Goal: Task Accomplishment & Management: Manage account settings

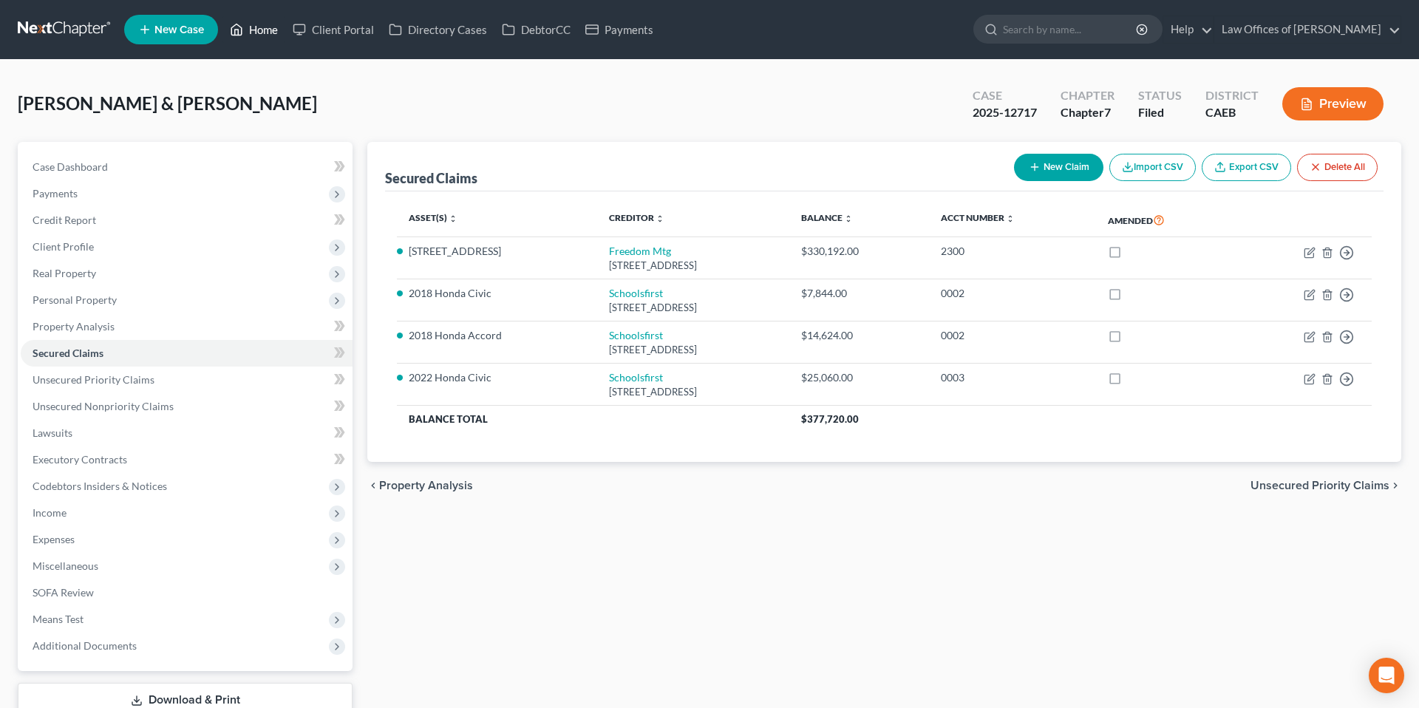
click at [252, 31] on link "Home" at bounding box center [253, 29] width 63 height 27
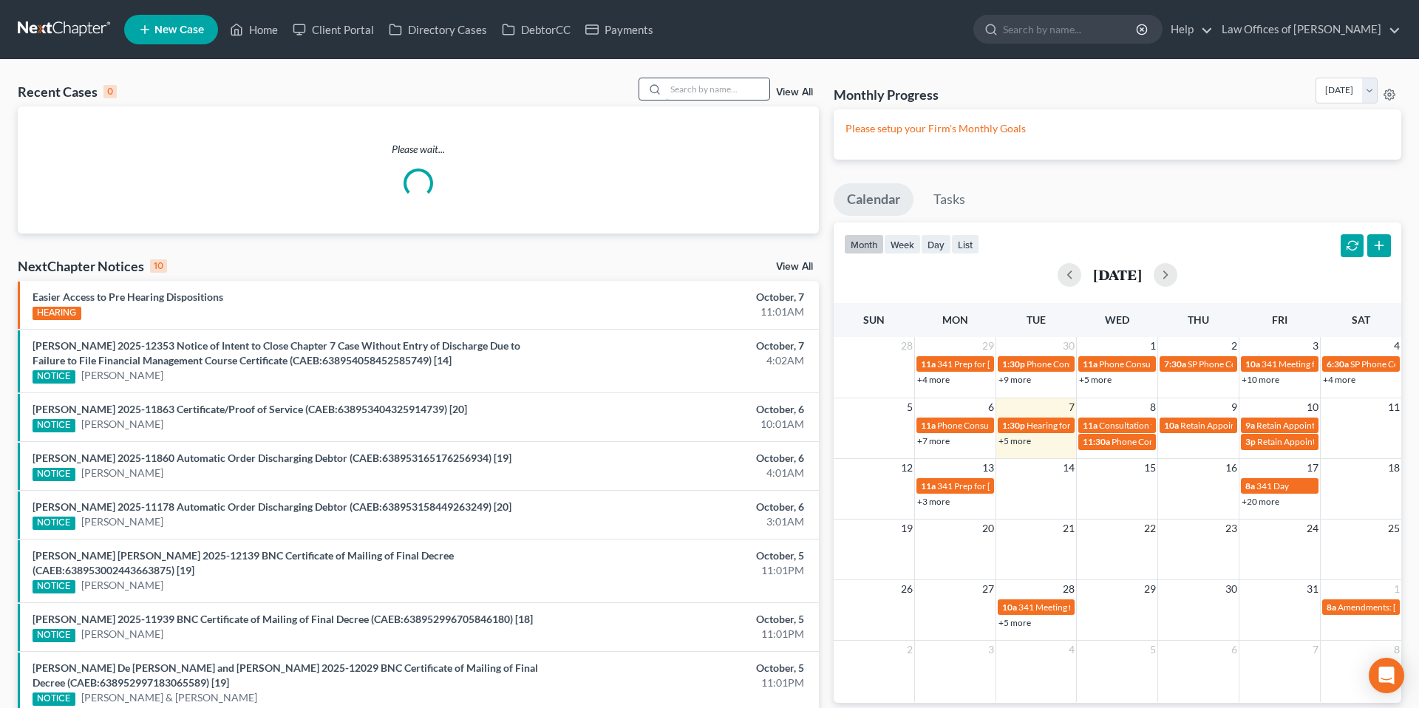
click at [717, 93] on input "search" at bounding box center [717, 88] width 103 height 21
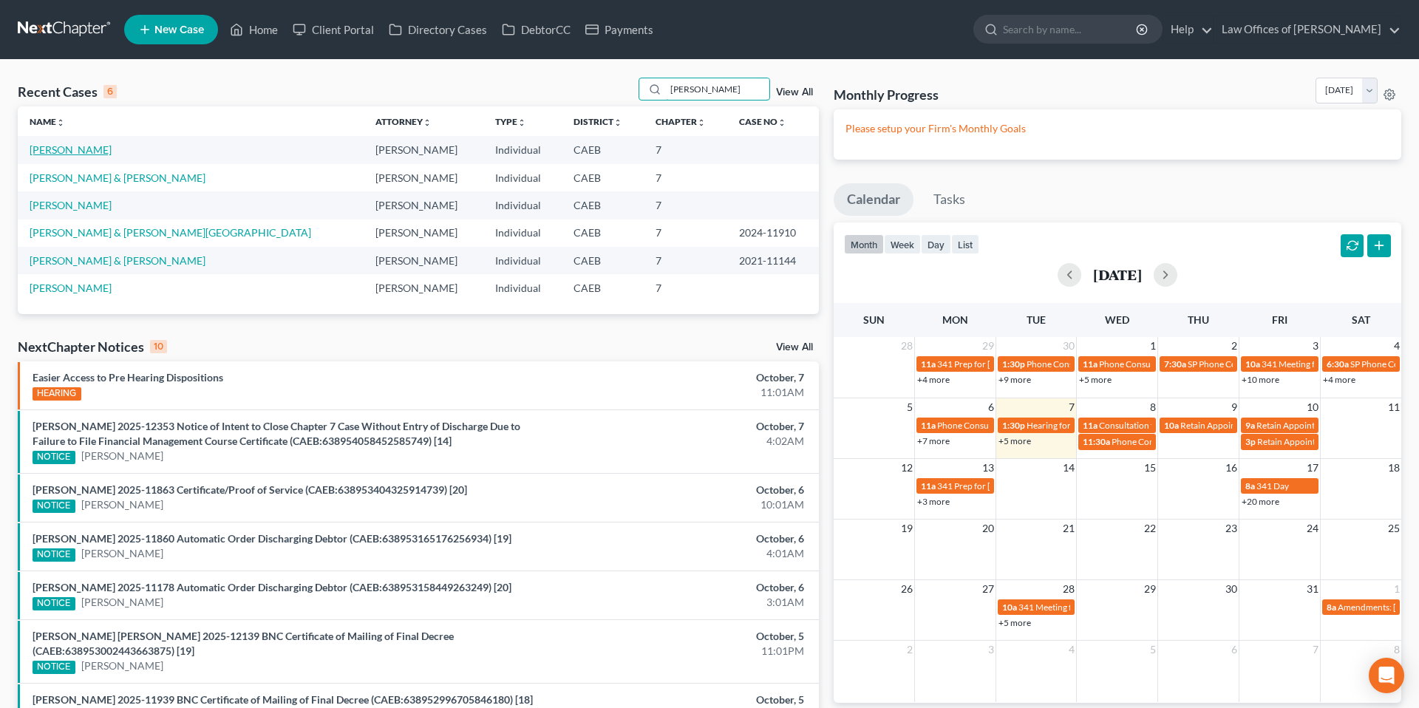
type input "[PERSON_NAME]"
click at [60, 152] on link "[PERSON_NAME]" at bounding box center [71, 149] width 82 height 13
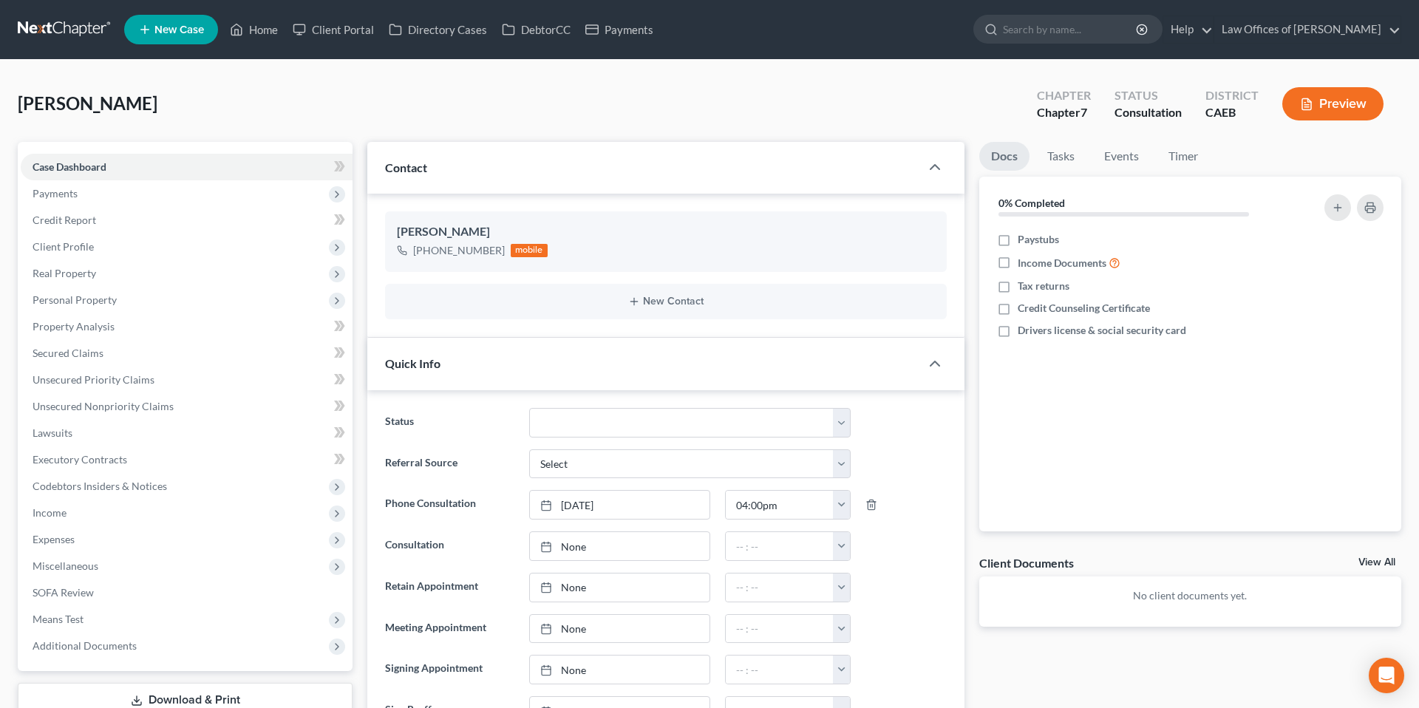
scroll to position [914, 0]
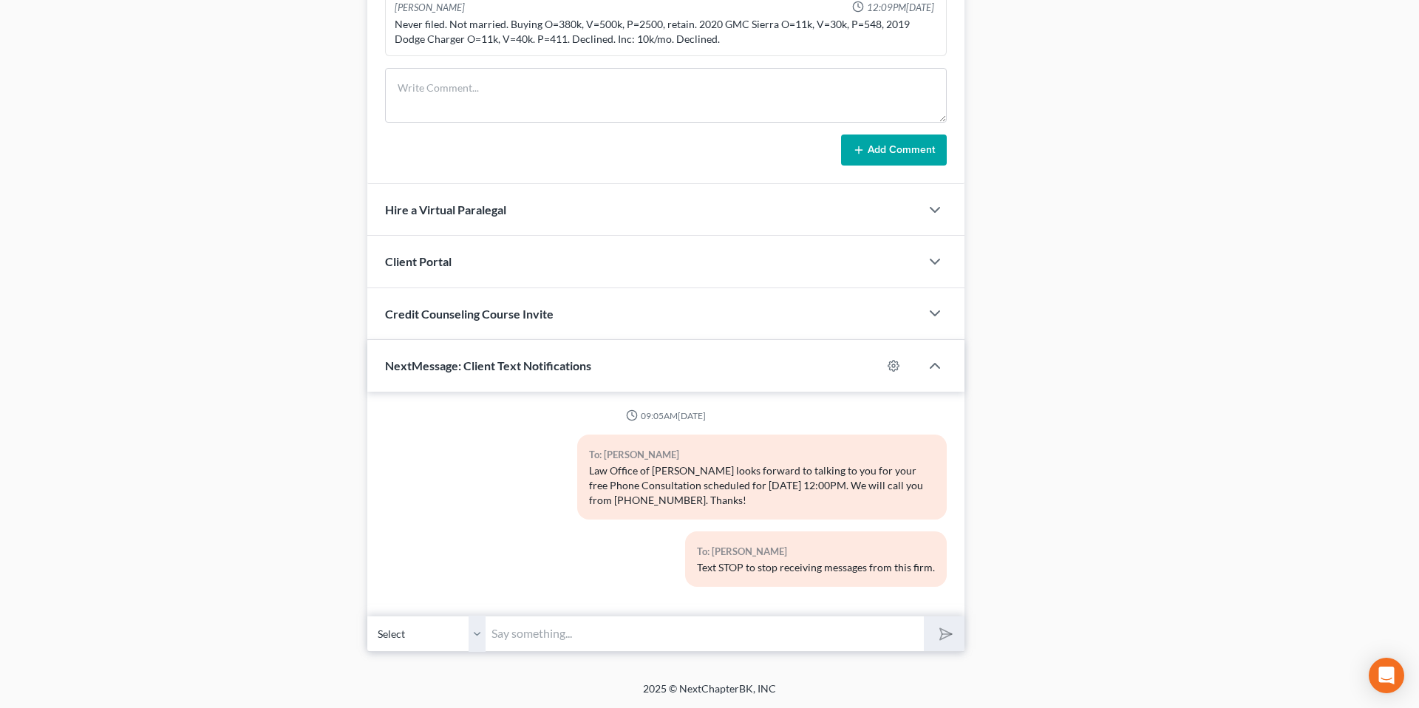
click at [525, 641] on input "text" at bounding box center [704, 634] width 438 height 36
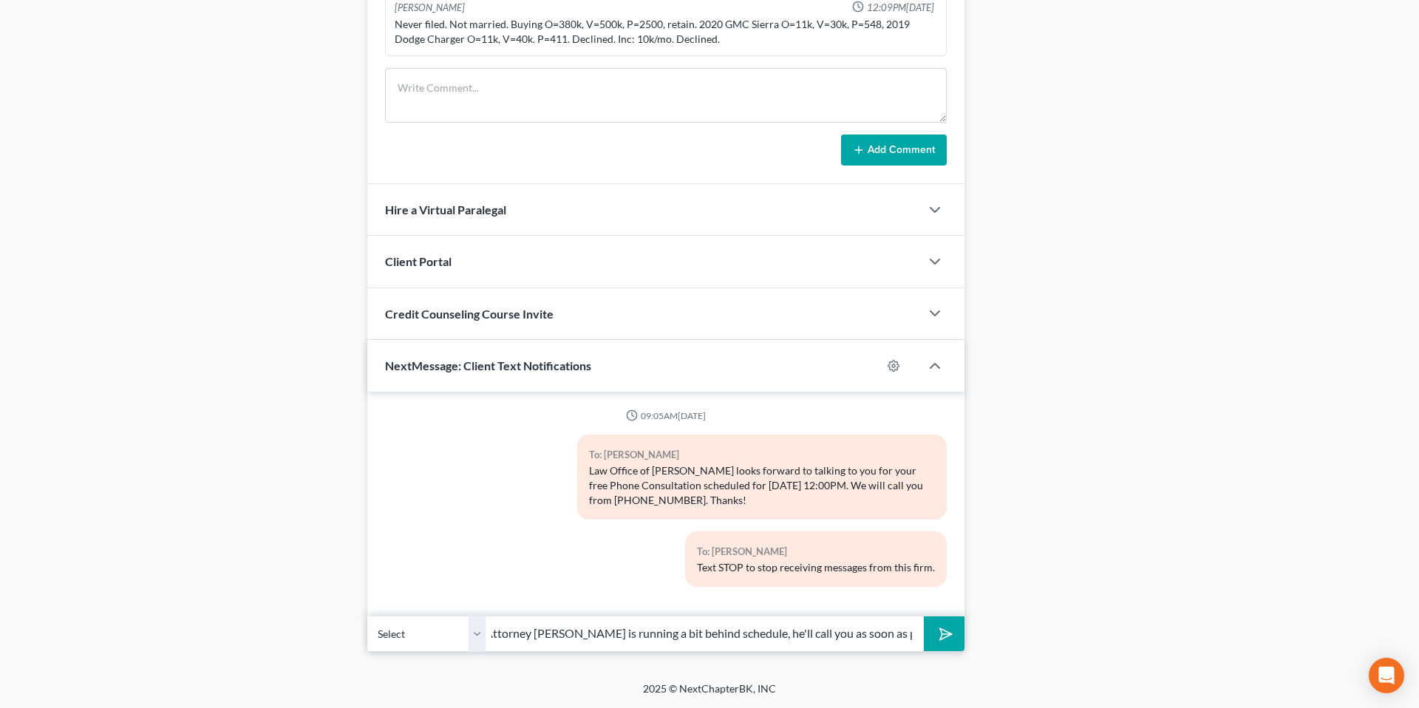
scroll to position [0, 9]
type input "Attorney [PERSON_NAME] is running a bit behind schedule, he'll call you as soon…"
click at [924, 616] on button "submit" at bounding box center [944, 633] width 41 height 35
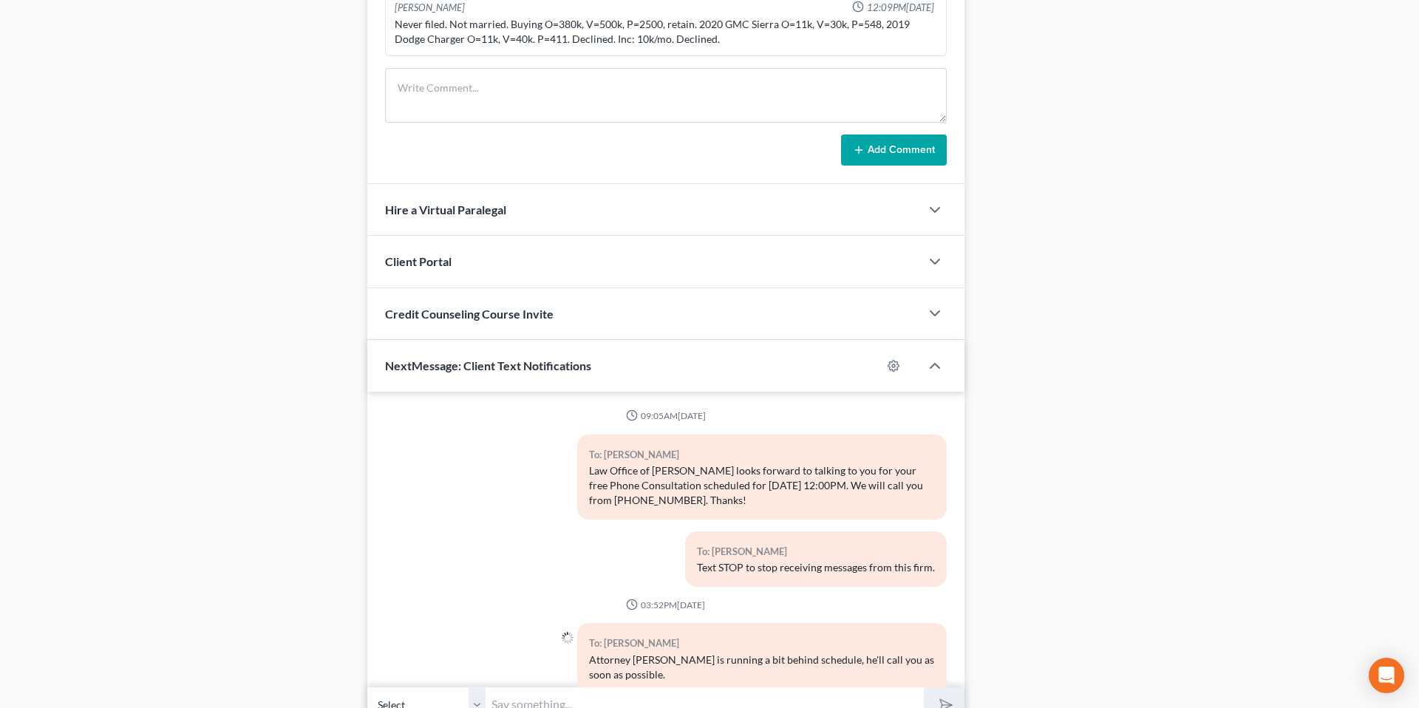
scroll to position [35, 0]
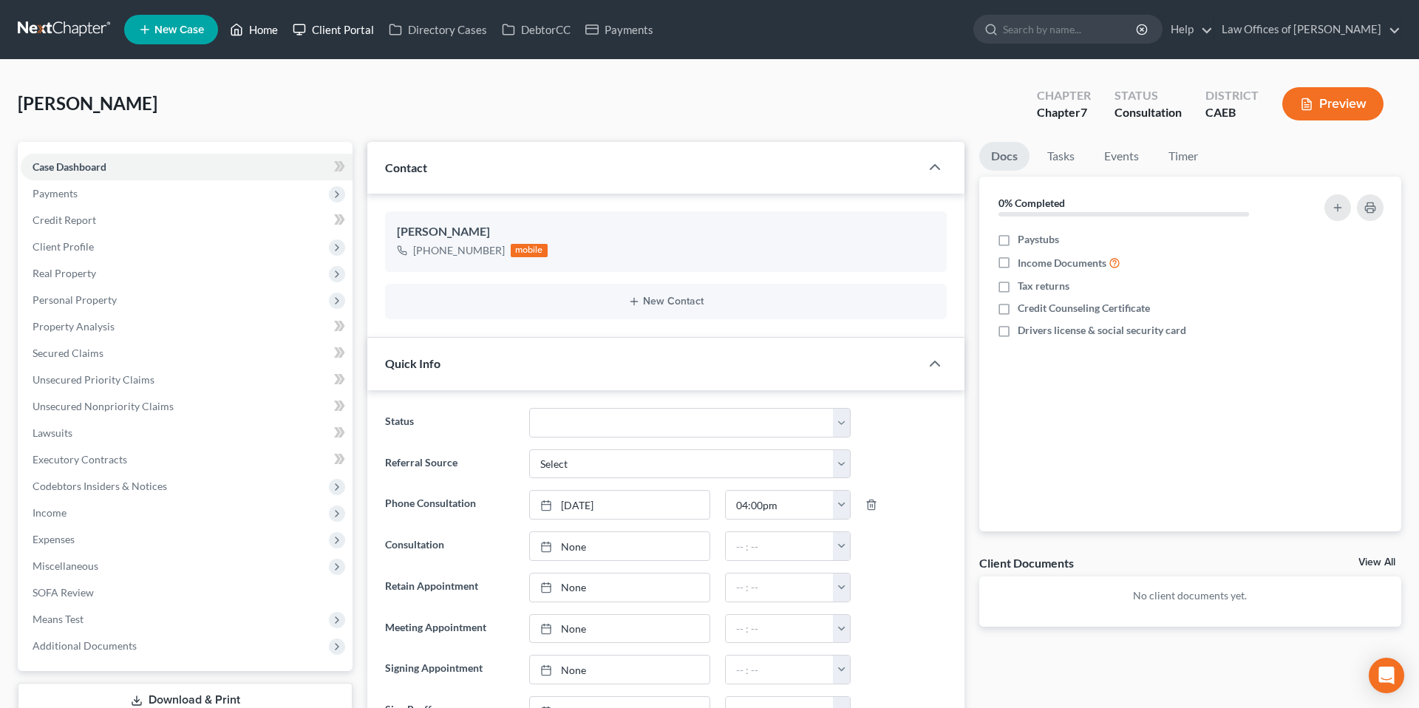
click at [248, 37] on link "Home" at bounding box center [253, 29] width 63 height 27
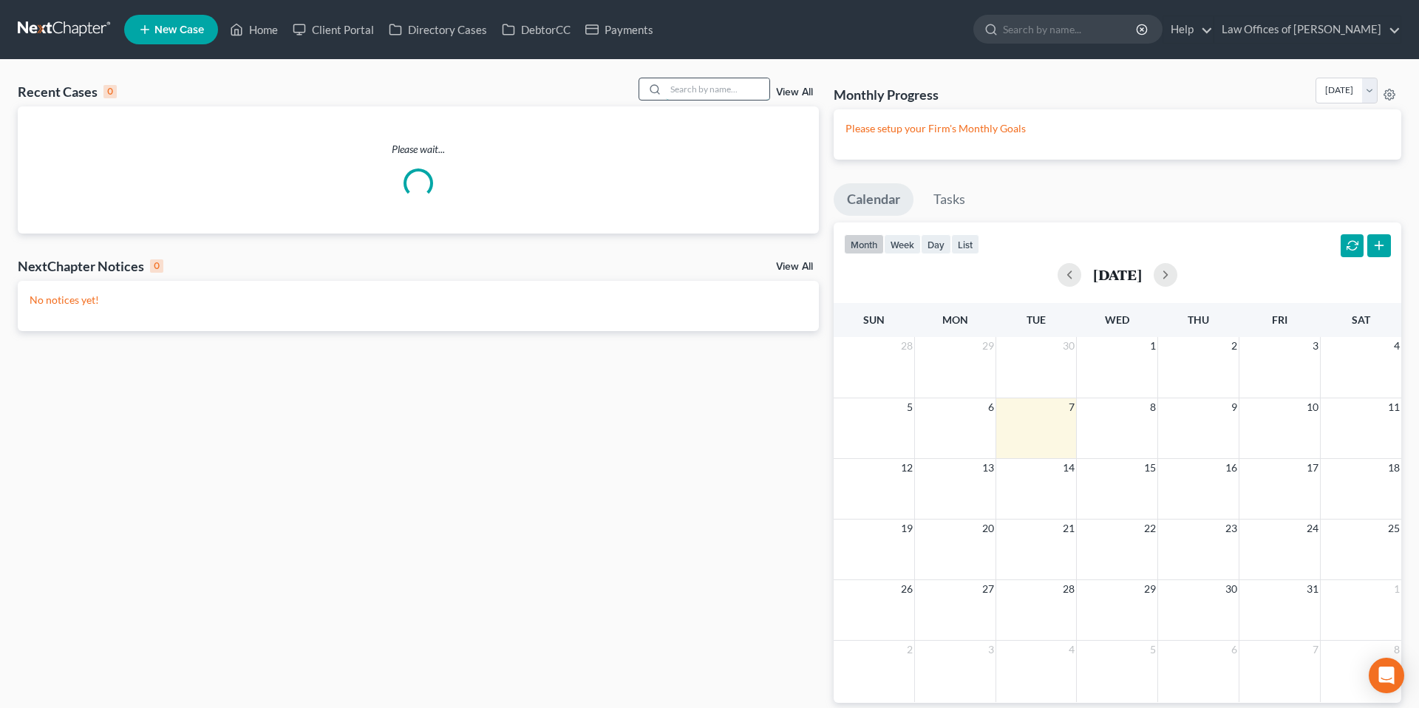
click at [737, 95] on input "search" at bounding box center [717, 88] width 103 height 21
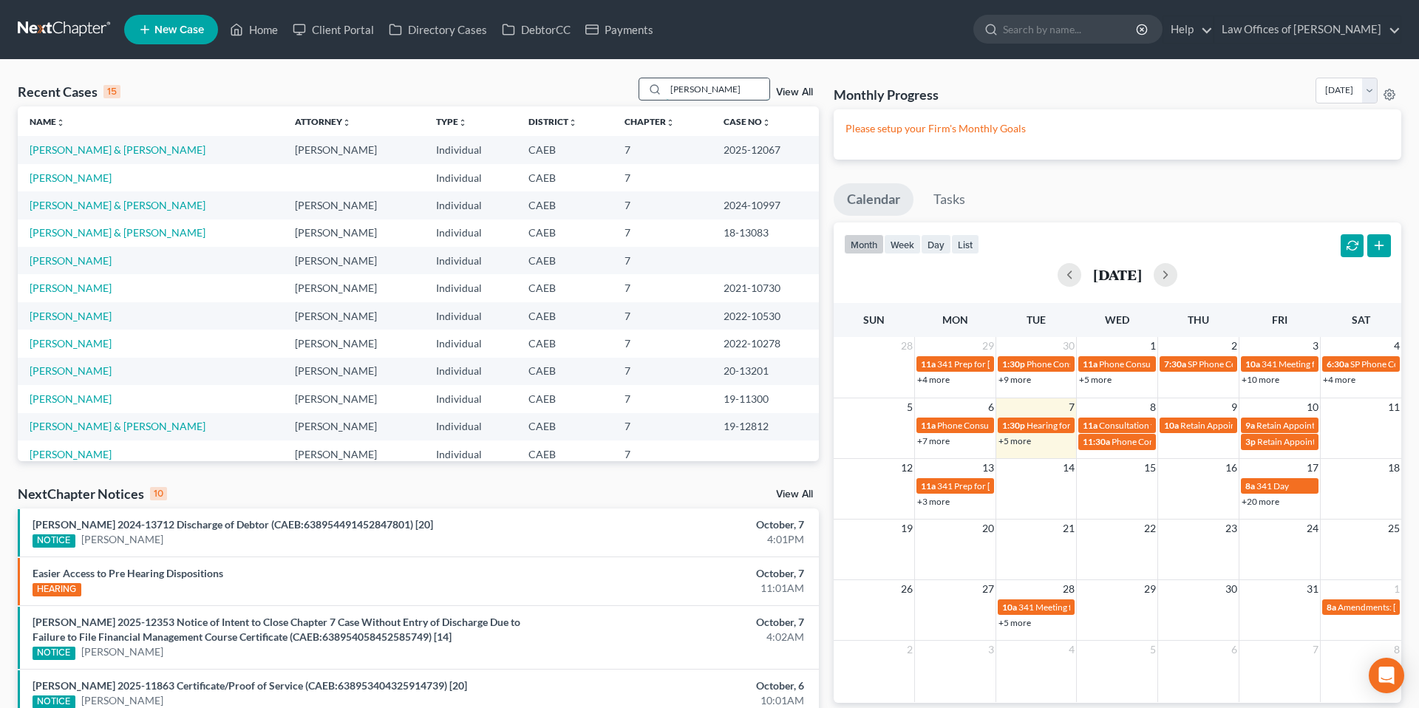
click at [723, 89] on input "[PERSON_NAME]" at bounding box center [717, 88] width 103 height 21
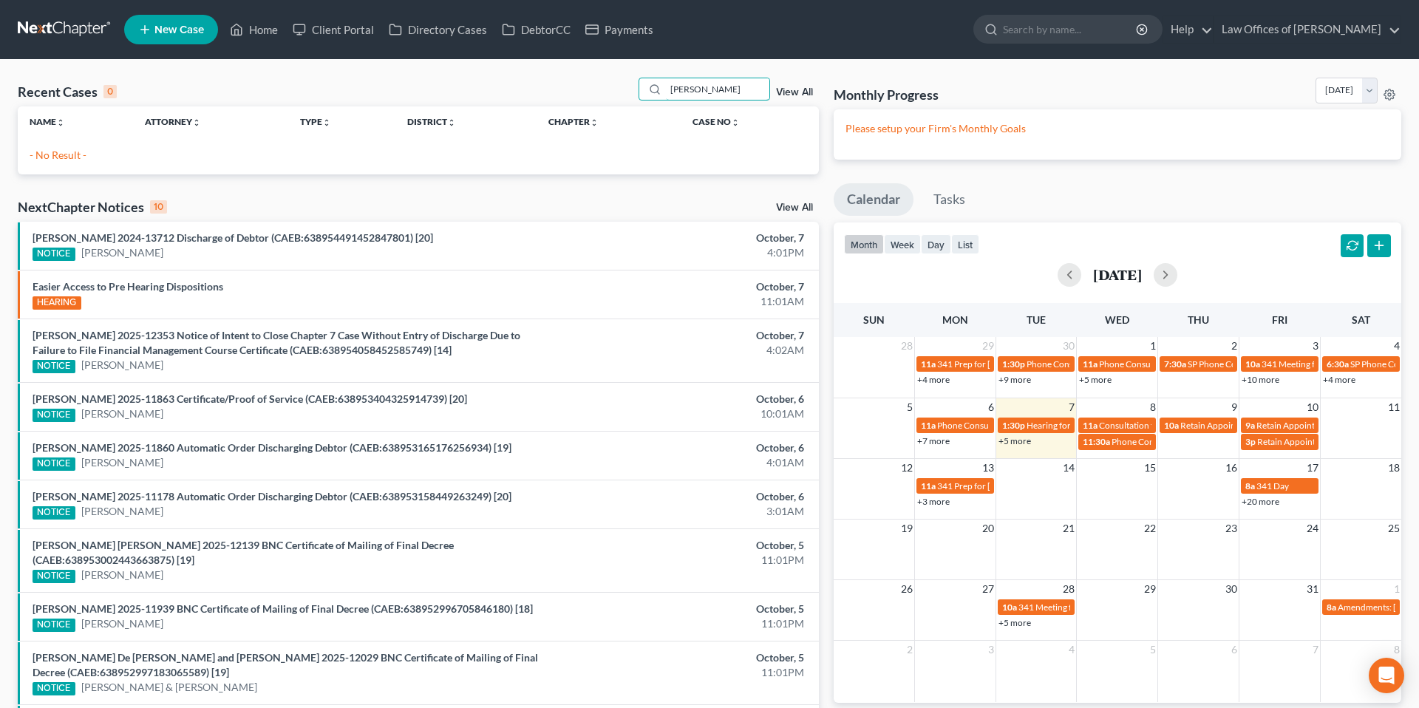
type input "[PERSON_NAME]"
click at [187, 30] on span "New Case" at bounding box center [179, 29] width 50 height 11
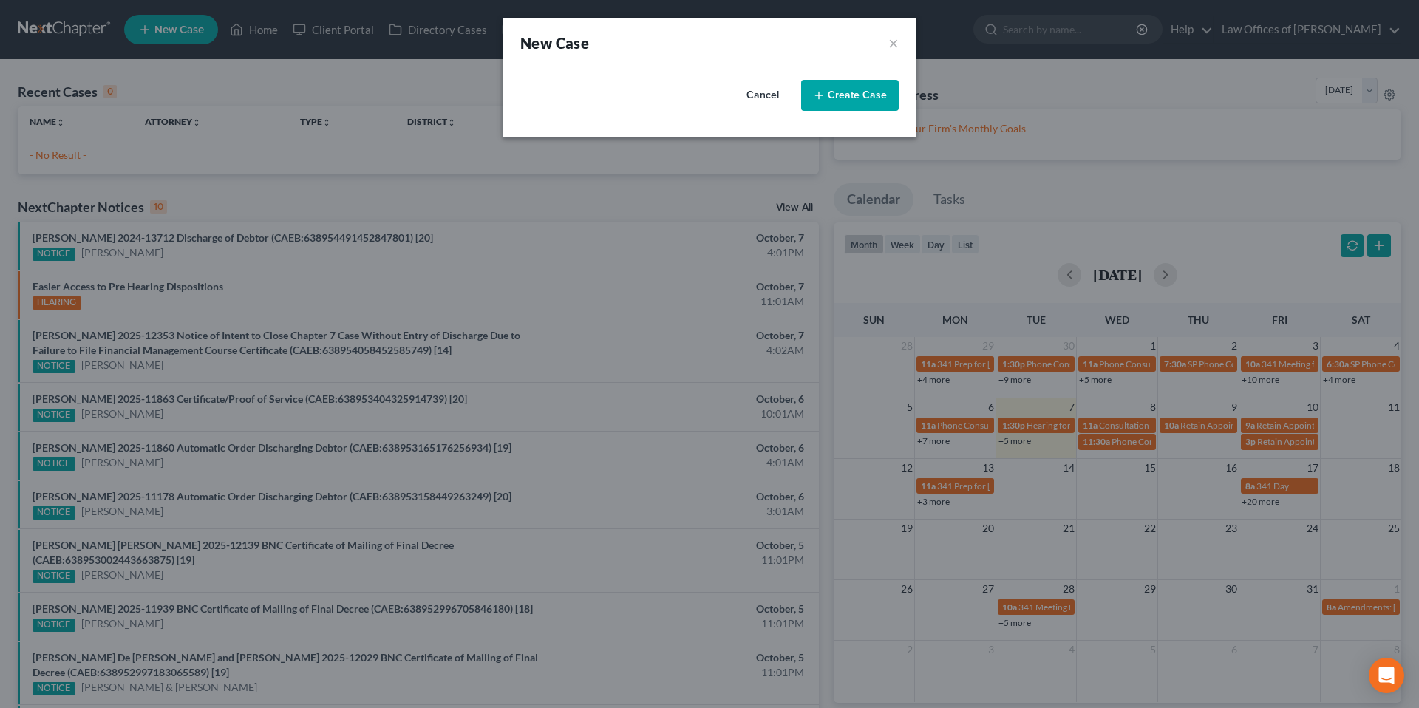
select select "8"
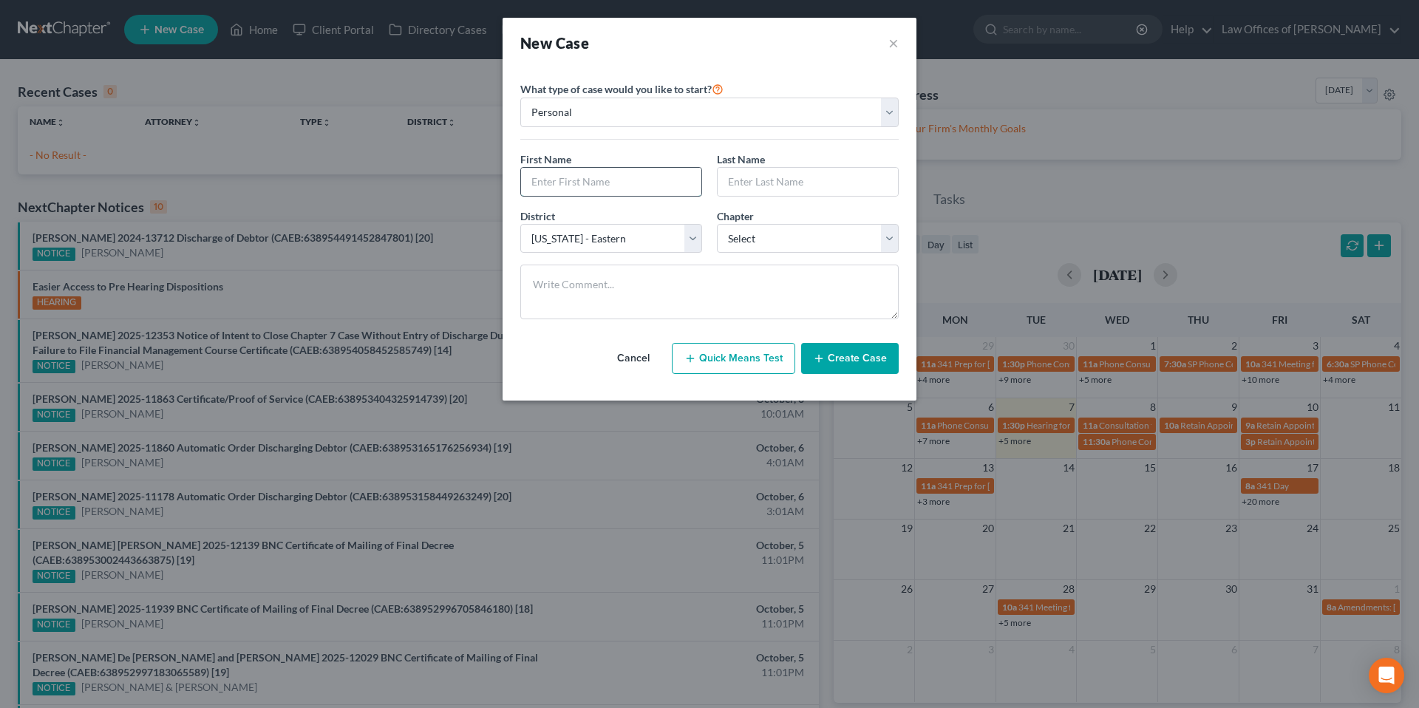
click at [627, 183] on input "text" at bounding box center [611, 182] width 180 height 28
type input "[PERSON_NAME]"
click at [773, 231] on select "Select 7 11 12 13" at bounding box center [808, 239] width 182 height 30
select select "0"
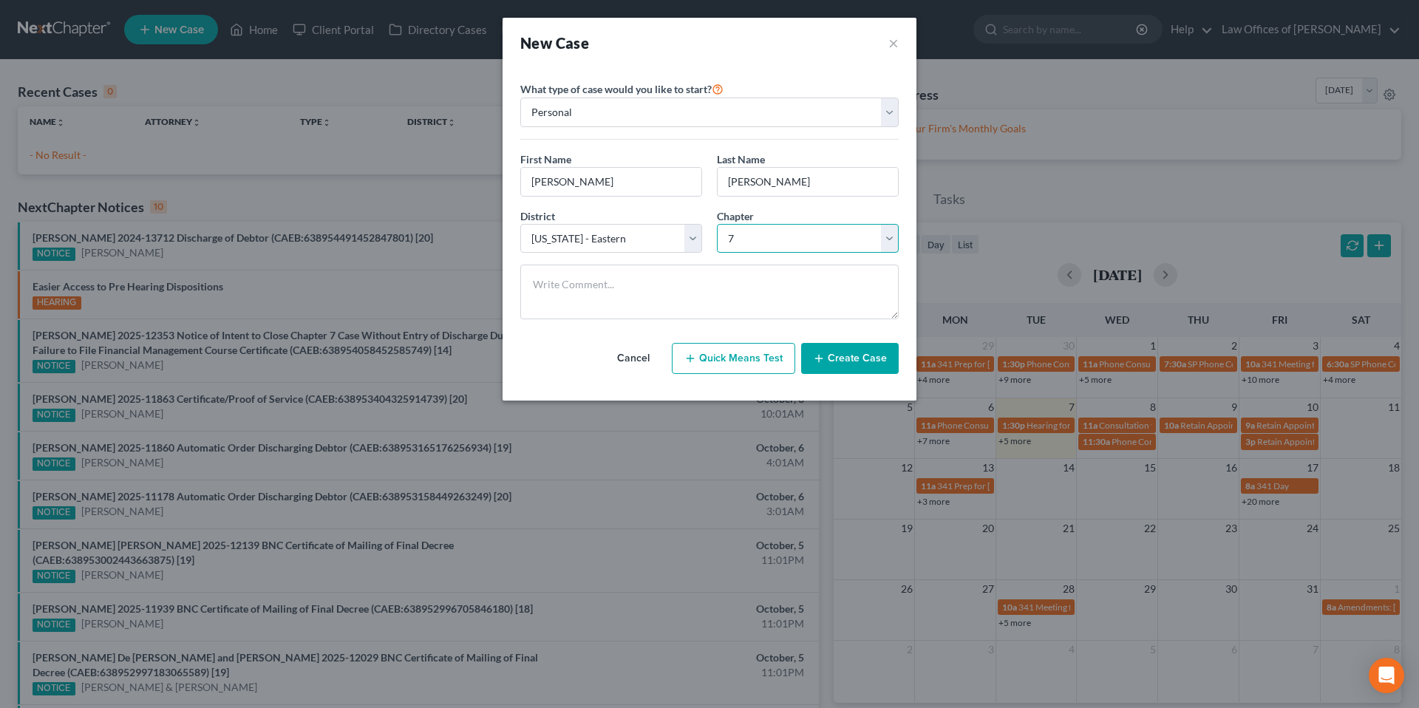
click at [717, 224] on select "Select 7 11 12 13" at bounding box center [808, 239] width 182 height 30
click at [821, 352] on icon "button" at bounding box center [819, 358] width 12 height 12
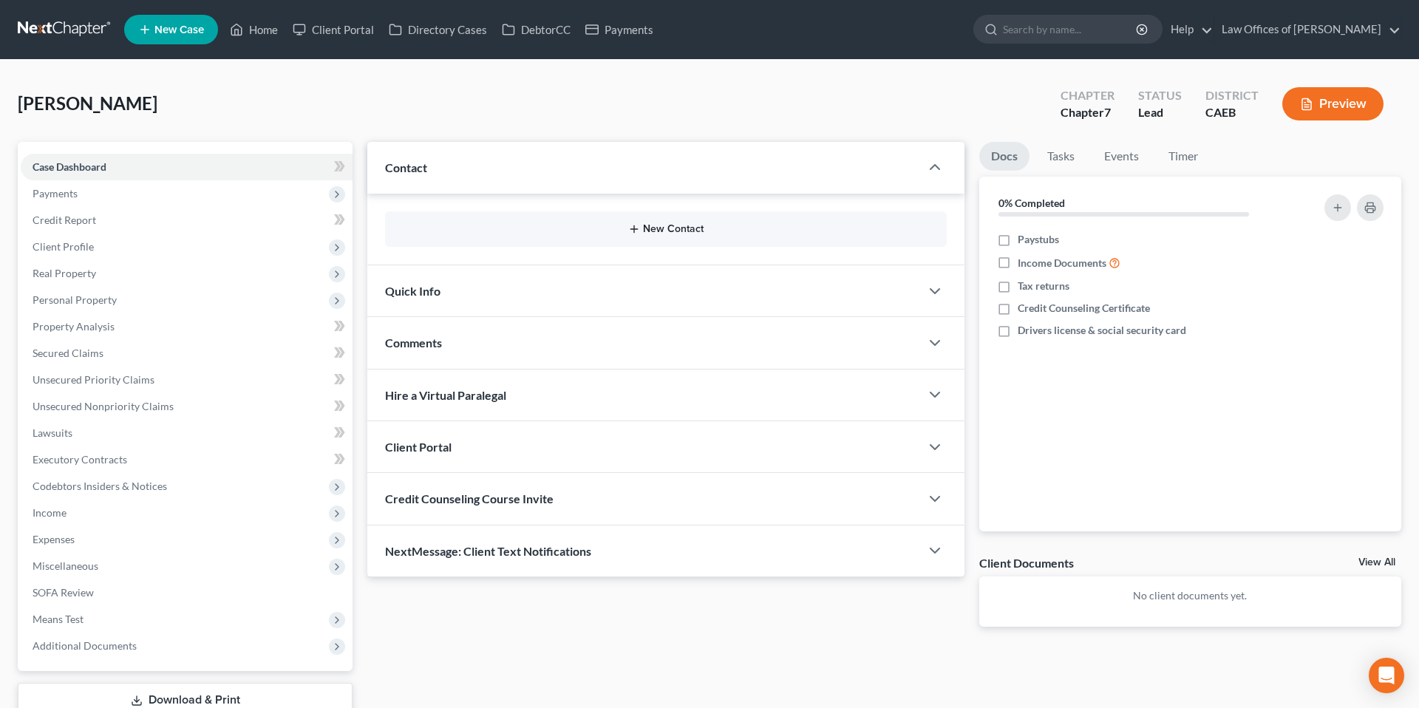
click at [650, 225] on button "New Contact" at bounding box center [666, 229] width 538 height 12
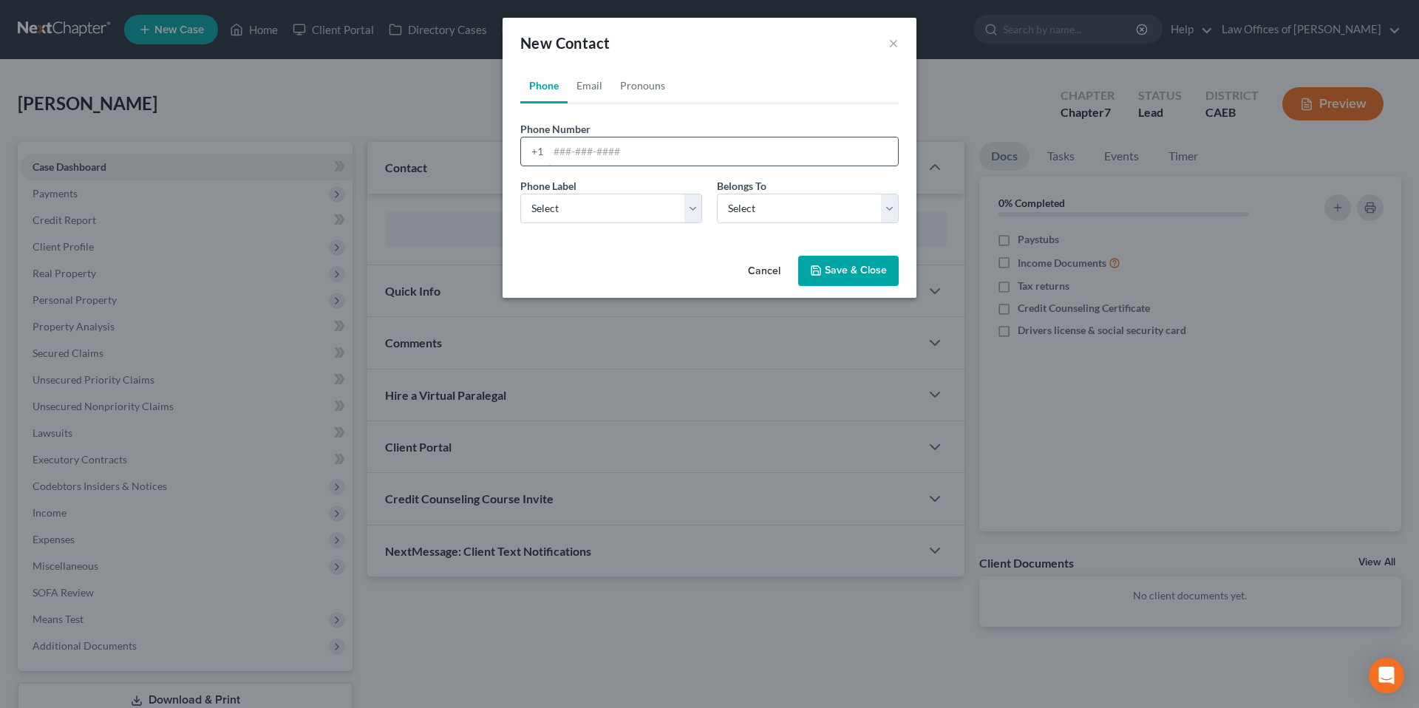
click at [640, 152] on input "tel" at bounding box center [723, 151] width 350 height 28
type input "6615642828"
click at [637, 209] on select "Select Mobile Home Work Other" at bounding box center [611, 209] width 182 height 30
select select "0"
click at [520, 194] on select "Select Mobile Home Work Other" at bounding box center [611, 209] width 182 height 30
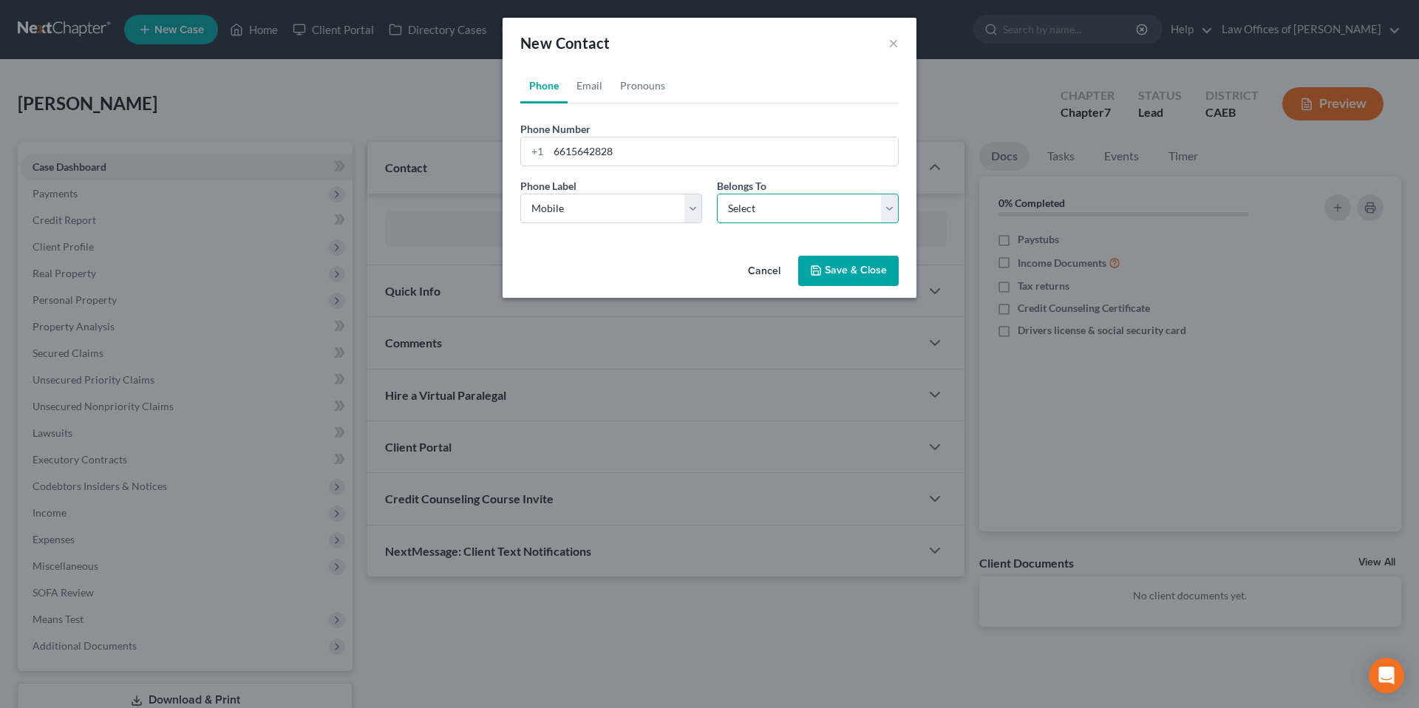
click at [731, 211] on select "Select Client Other" at bounding box center [808, 209] width 182 height 30
select select "0"
click at [717, 194] on select "Select Client Other" at bounding box center [808, 209] width 182 height 30
click at [820, 267] on icon "button" at bounding box center [816, 271] width 12 height 12
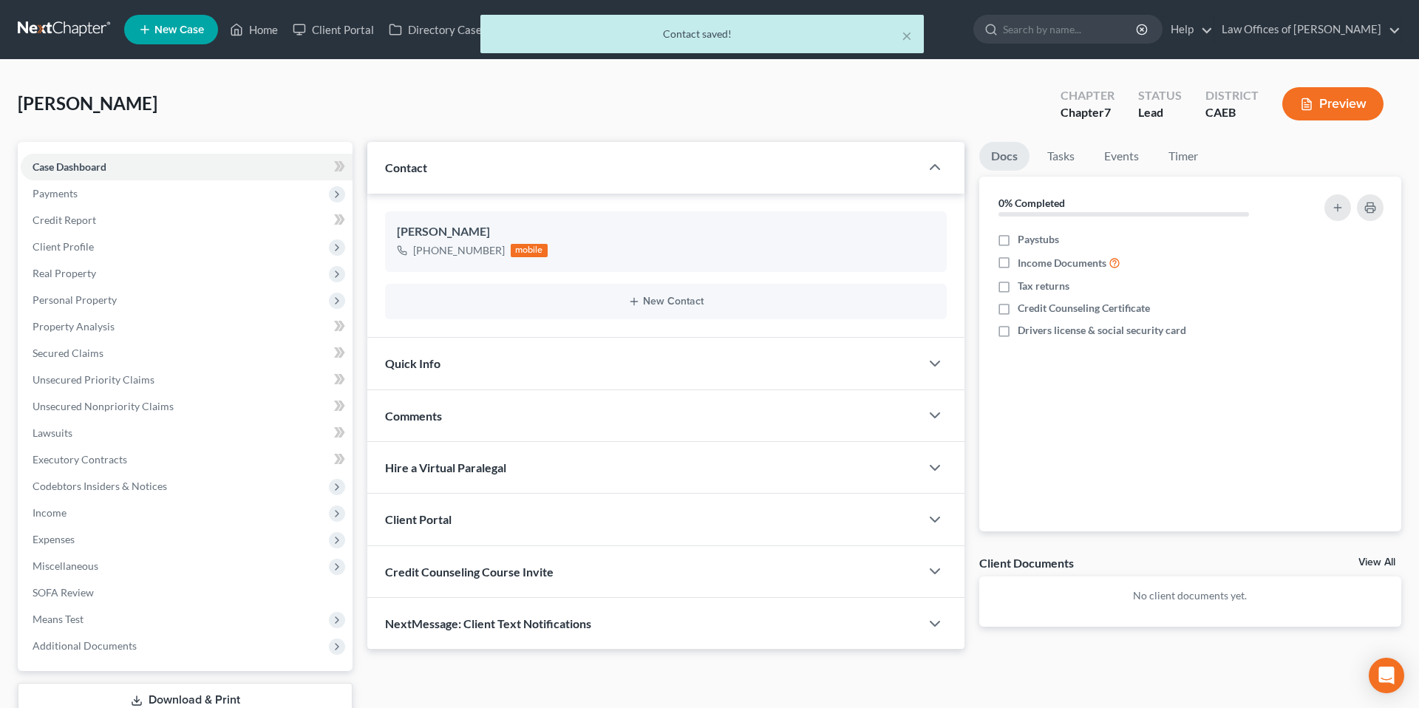
click at [672, 377] on div "Quick Info" at bounding box center [643, 363] width 553 height 51
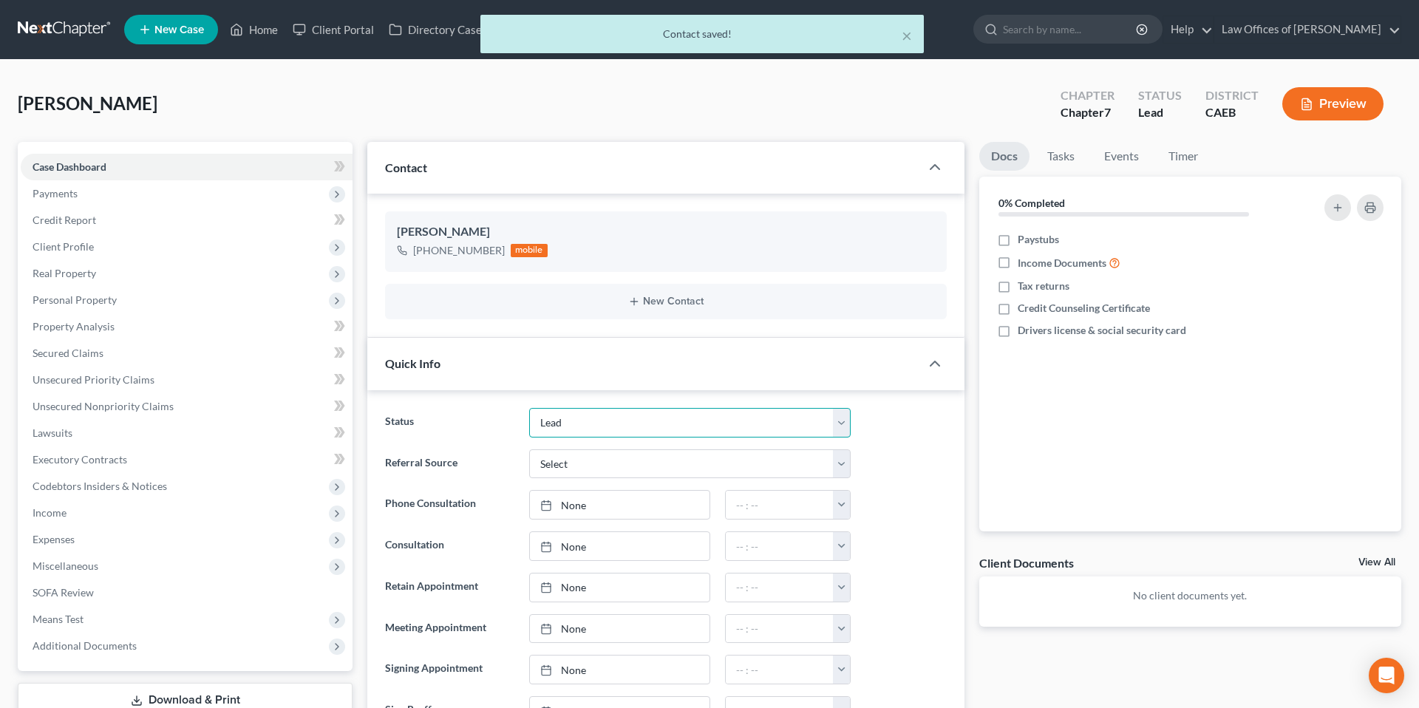
click at [679, 412] on select "Cancelled/Refund Closed Consultation Declined Discharged Filed Income Check In …" at bounding box center [689, 423] width 321 height 30
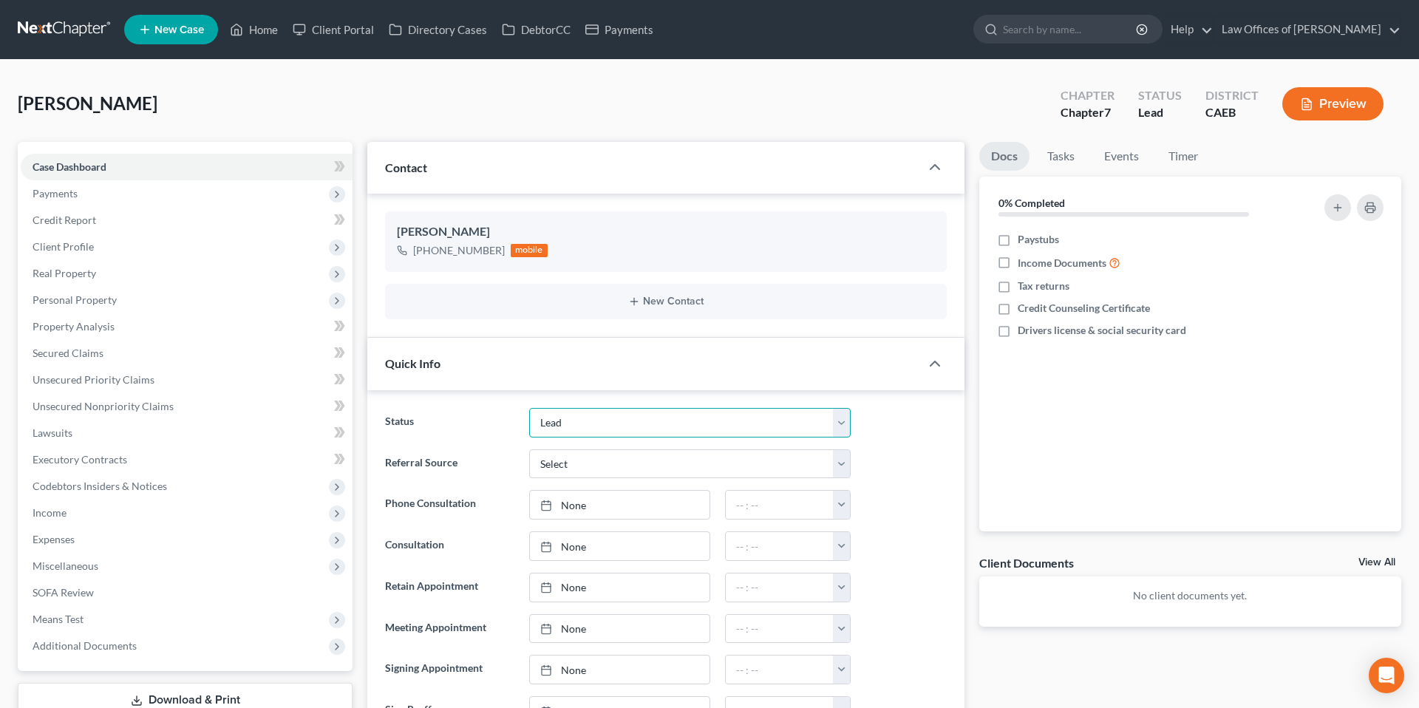
select select "2"
click at [529, 408] on select "Cancelled/Refund Closed Consultation Declined Discharged Filed Income Check In …" at bounding box center [689, 423] width 321 height 30
click at [884, 418] on div "Status Cancelled/Refund Closed Consultation Declined Discharged Filed Income Ch…" at bounding box center [666, 423] width 576 height 30
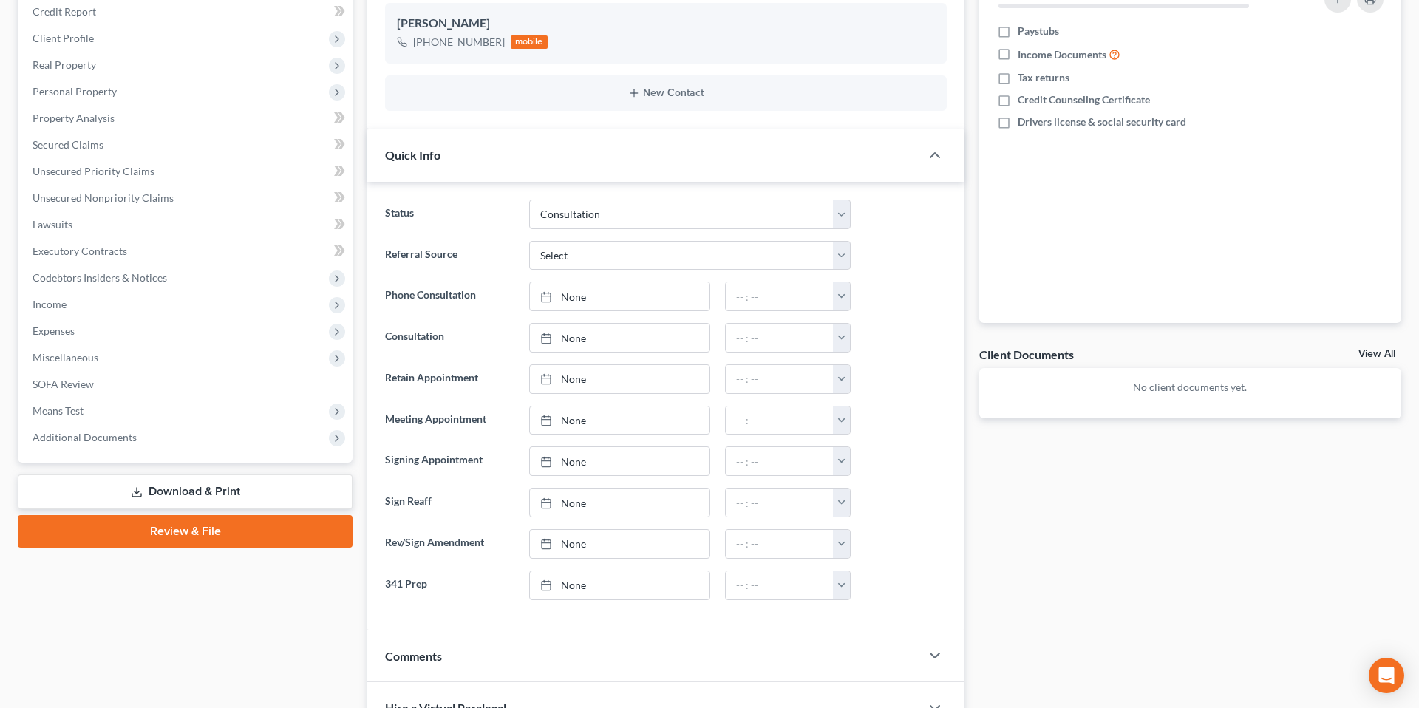
drag, startPoint x: 622, startPoint y: 300, endPoint x: 916, endPoint y: 299, distance: 294.1
click at [622, 300] on link "None" at bounding box center [620, 296] width 180 height 28
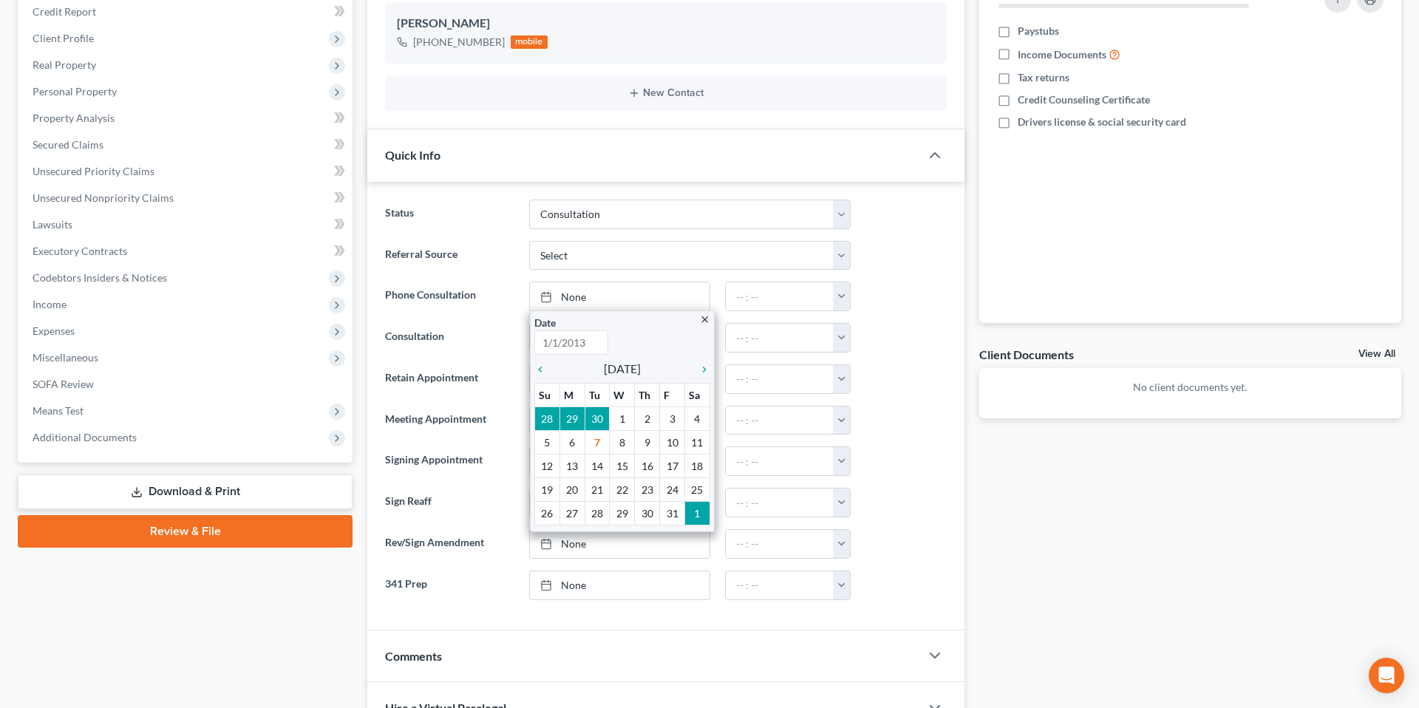
type input "[DATE]"
click at [916, 299] on div at bounding box center [906, 297] width 96 height 30
click at [842, 297] on button "button" at bounding box center [841, 296] width 17 height 28
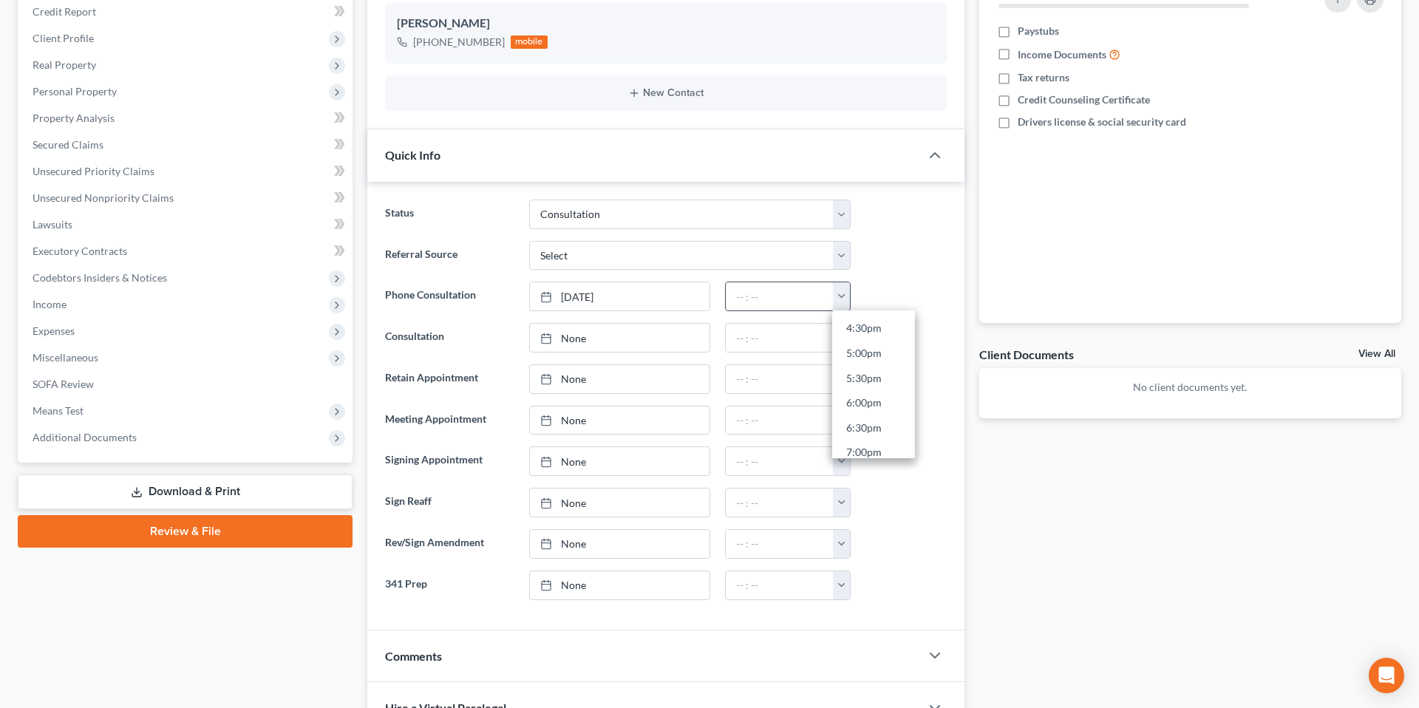
scroll to position [822, 0]
click at [868, 328] on link "4:30pm" at bounding box center [873, 325] width 83 height 25
type input "4:30pm"
click at [888, 340] on div at bounding box center [906, 338] width 96 height 30
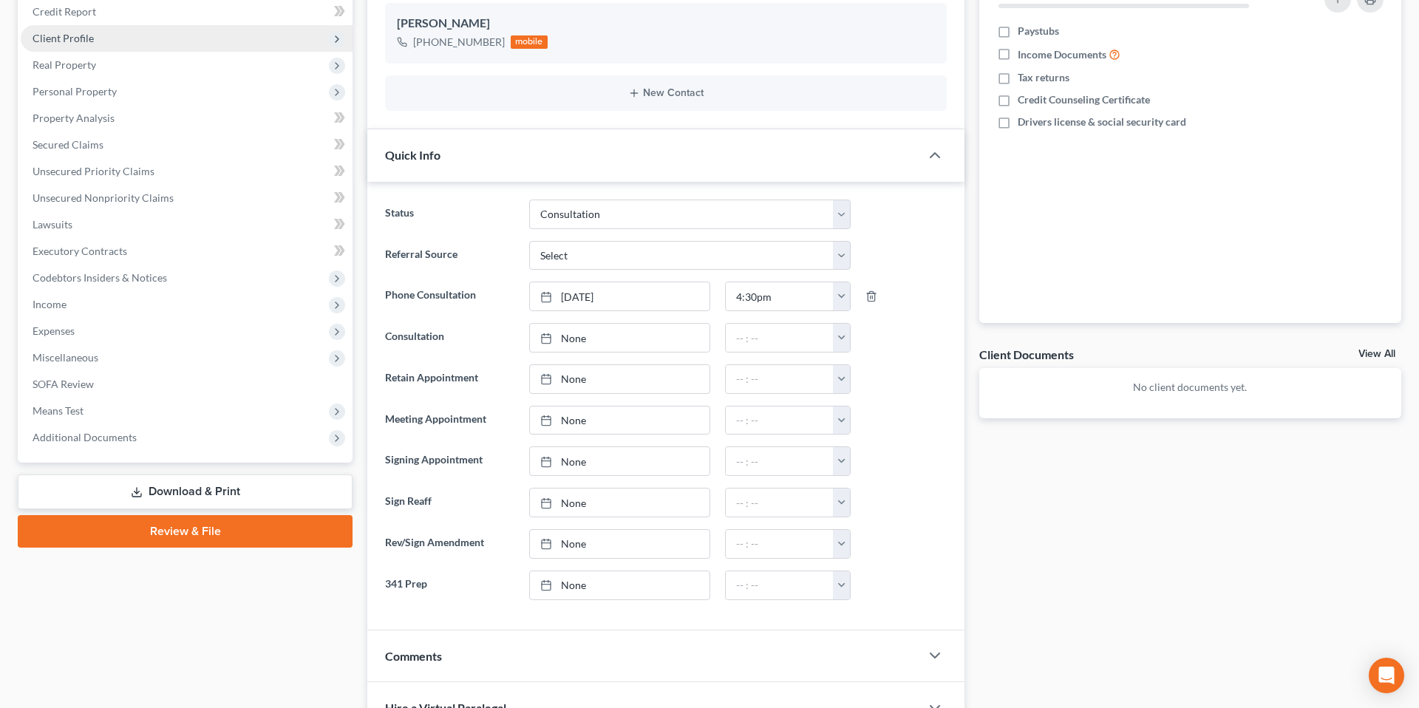
click at [261, 27] on span "Client Profile" at bounding box center [187, 38] width 332 height 27
click at [262, 30] on span "Client Profile" at bounding box center [187, 38] width 332 height 27
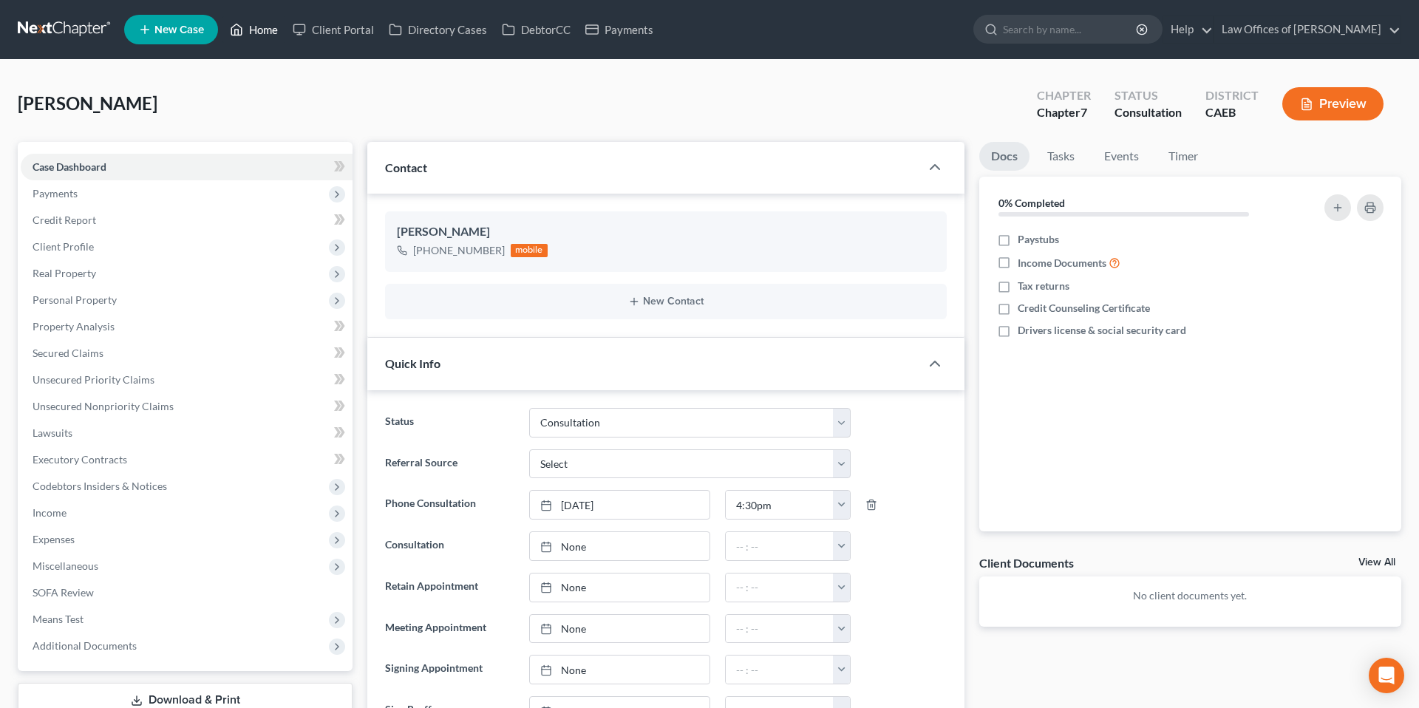
click at [262, 29] on link "Home" at bounding box center [253, 29] width 63 height 27
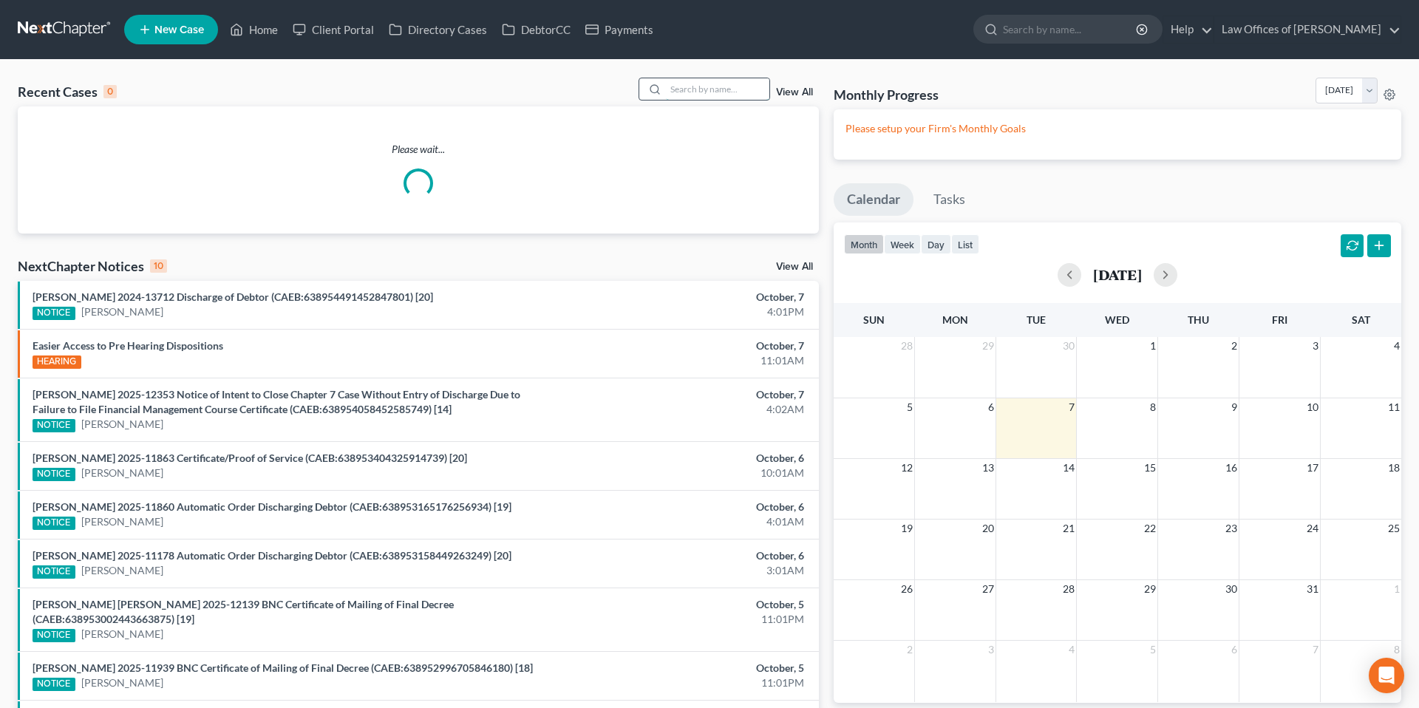
click at [720, 89] on input "search" at bounding box center [717, 88] width 103 height 21
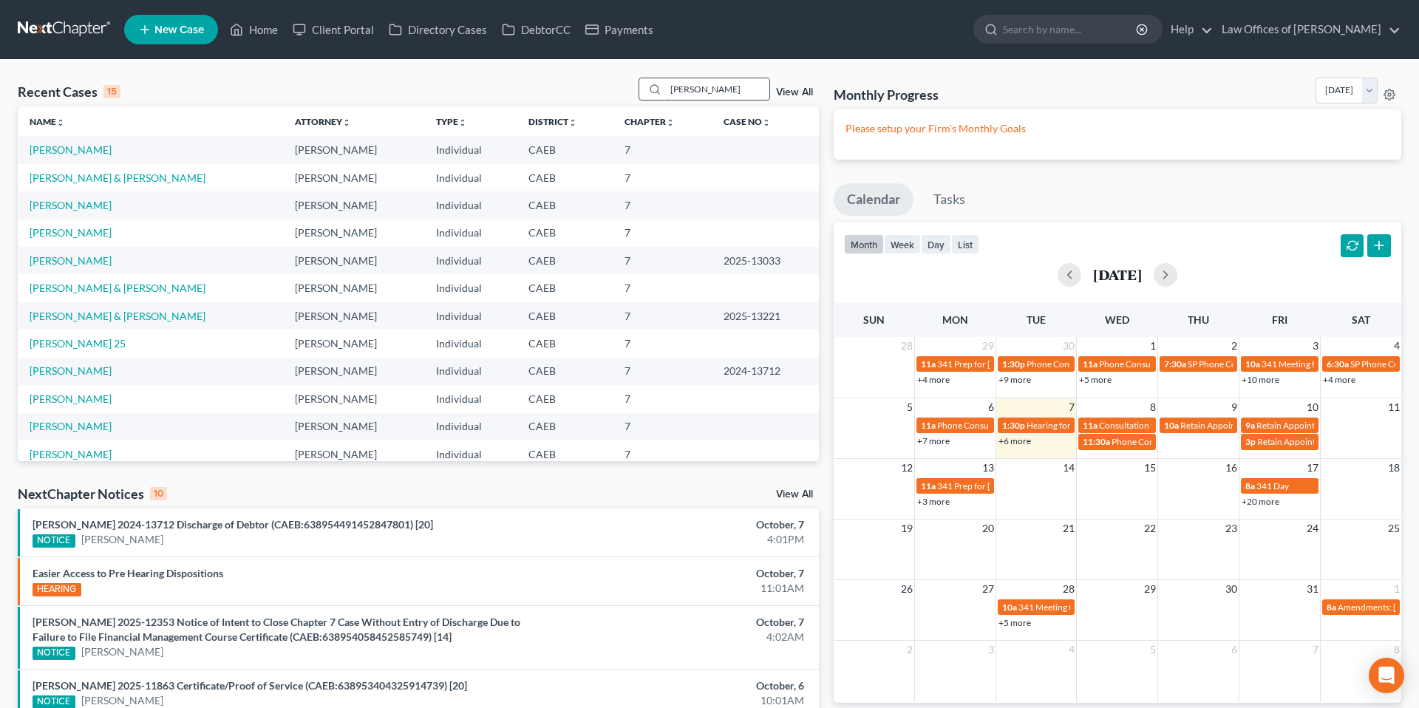
click at [732, 86] on input "[PERSON_NAME]" at bounding box center [717, 88] width 103 height 21
type input "m"
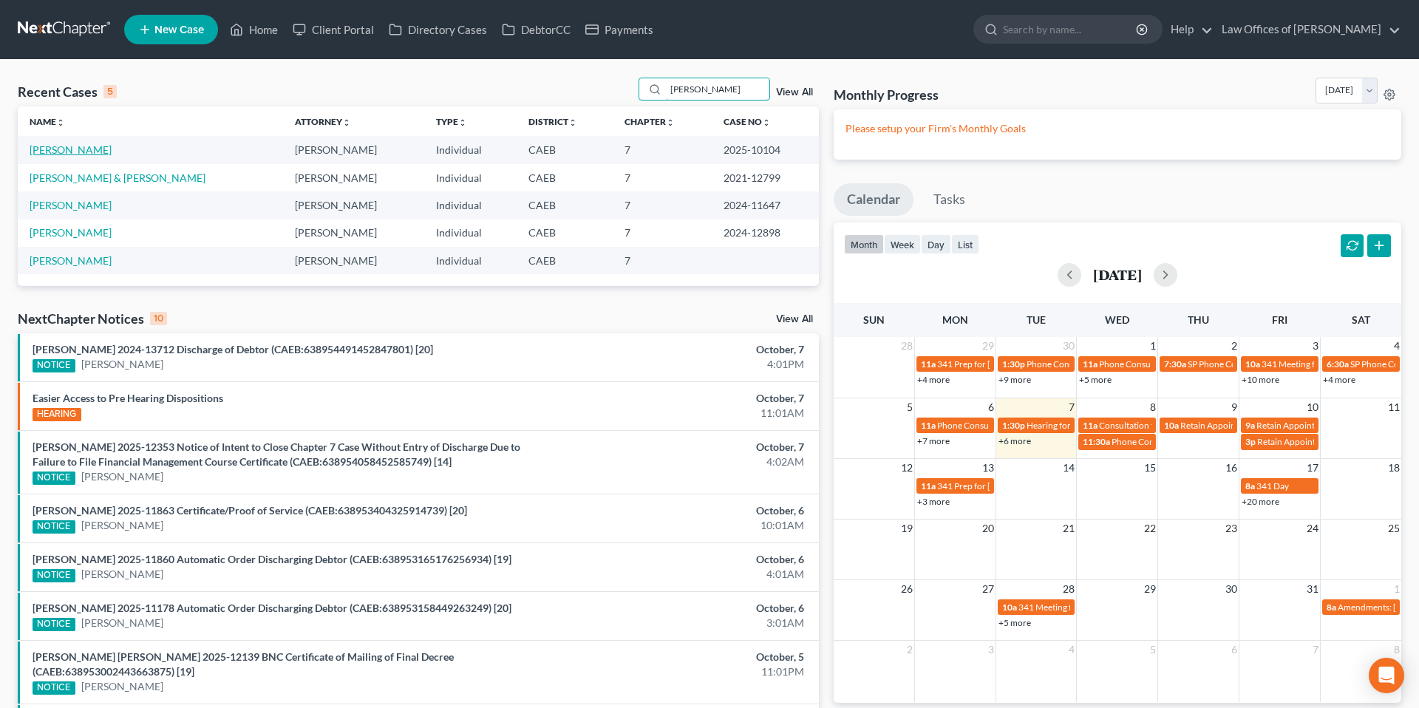
type input "[PERSON_NAME]"
click at [81, 151] on link "[PERSON_NAME]" at bounding box center [71, 149] width 82 height 13
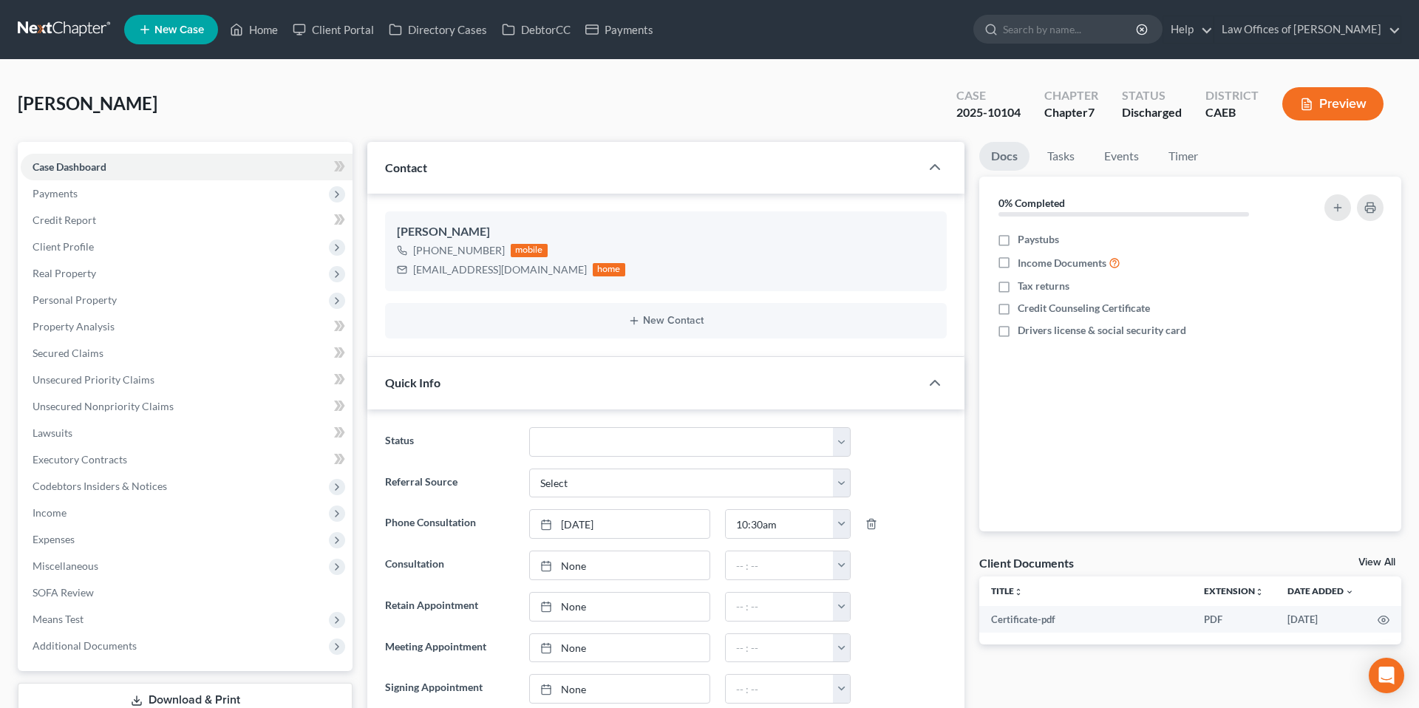
scroll to position [974, 0]
drag, startPoint x: 109, startPoint y: 647, endPoint x: 115, endPoint y: 483, distance: 163.4
click at [109, 647] on span "Additional Documents" at bounding box center [85, 645] width 104 height 13
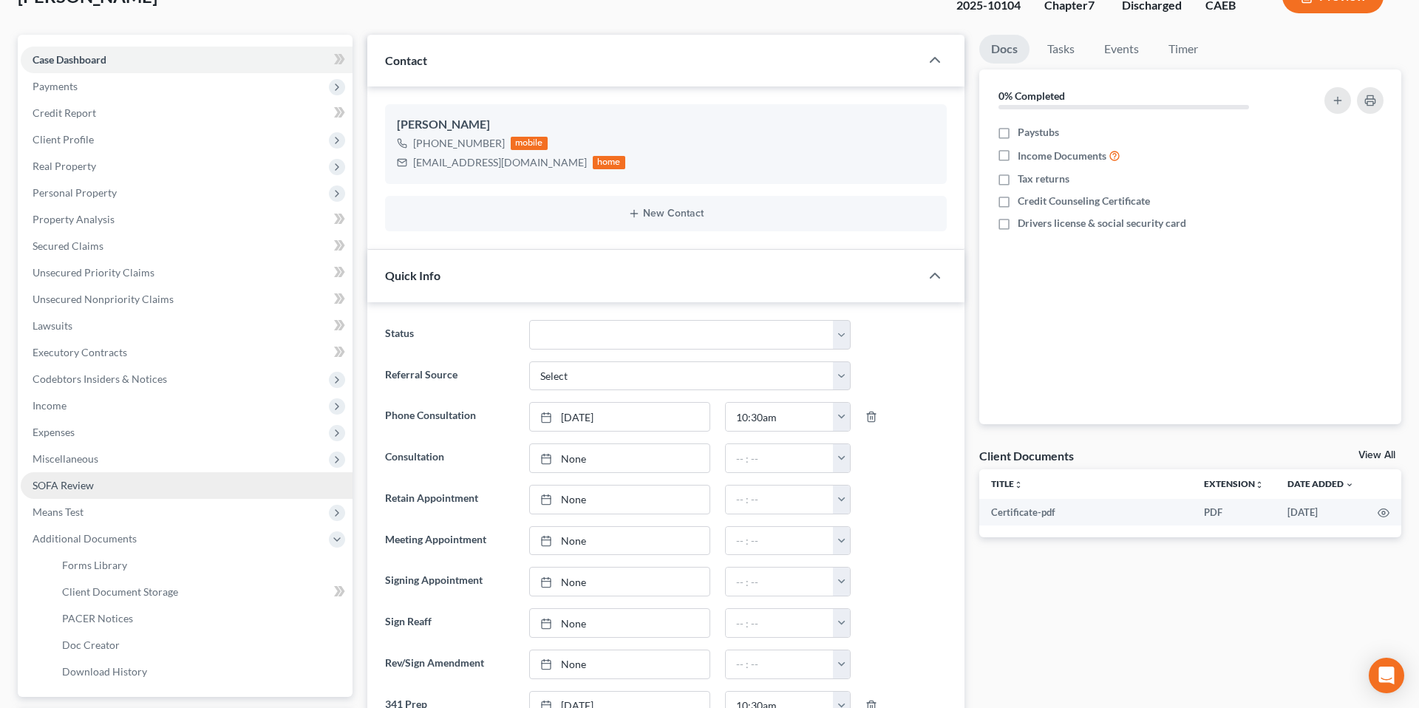
scroll to position [2674, 0]
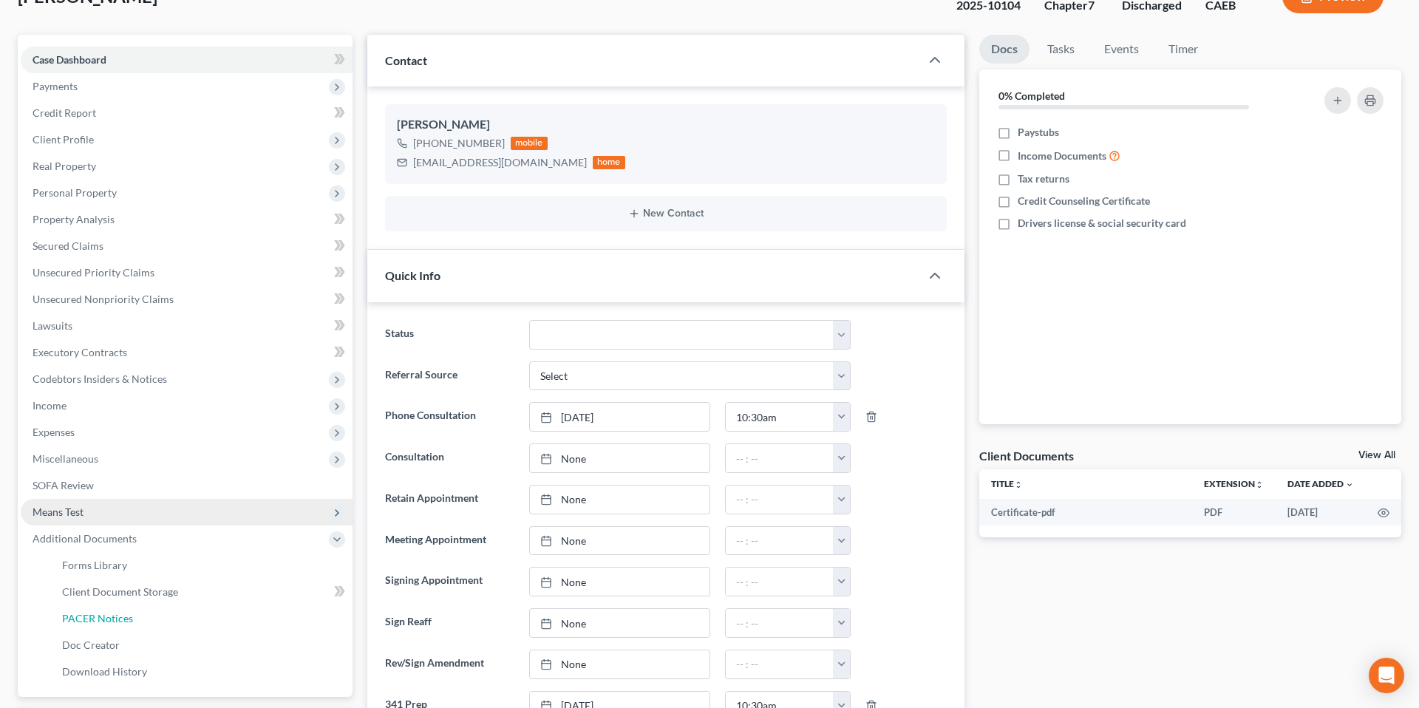
click at [140, 620] on link "PACER Notices" at bounding box center [201, 618] width 302 height 27
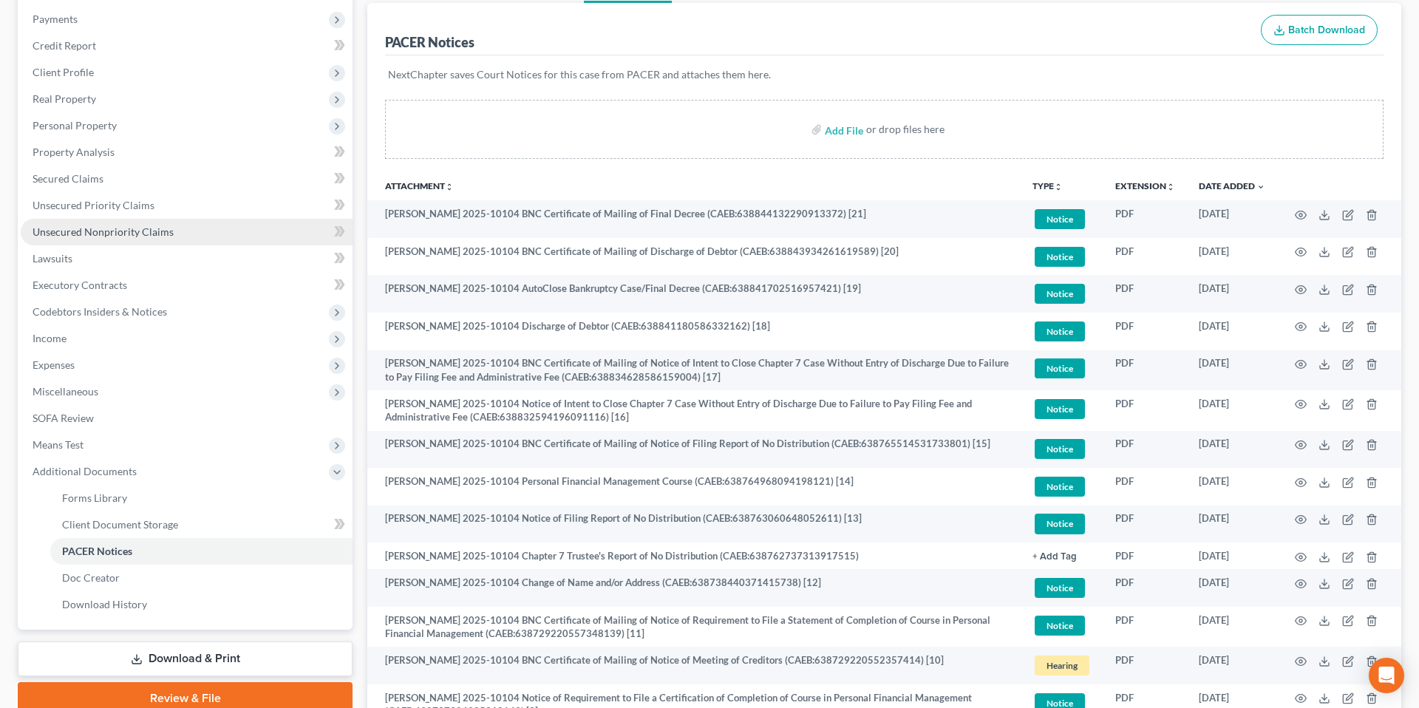
scroll to position [171, 0]
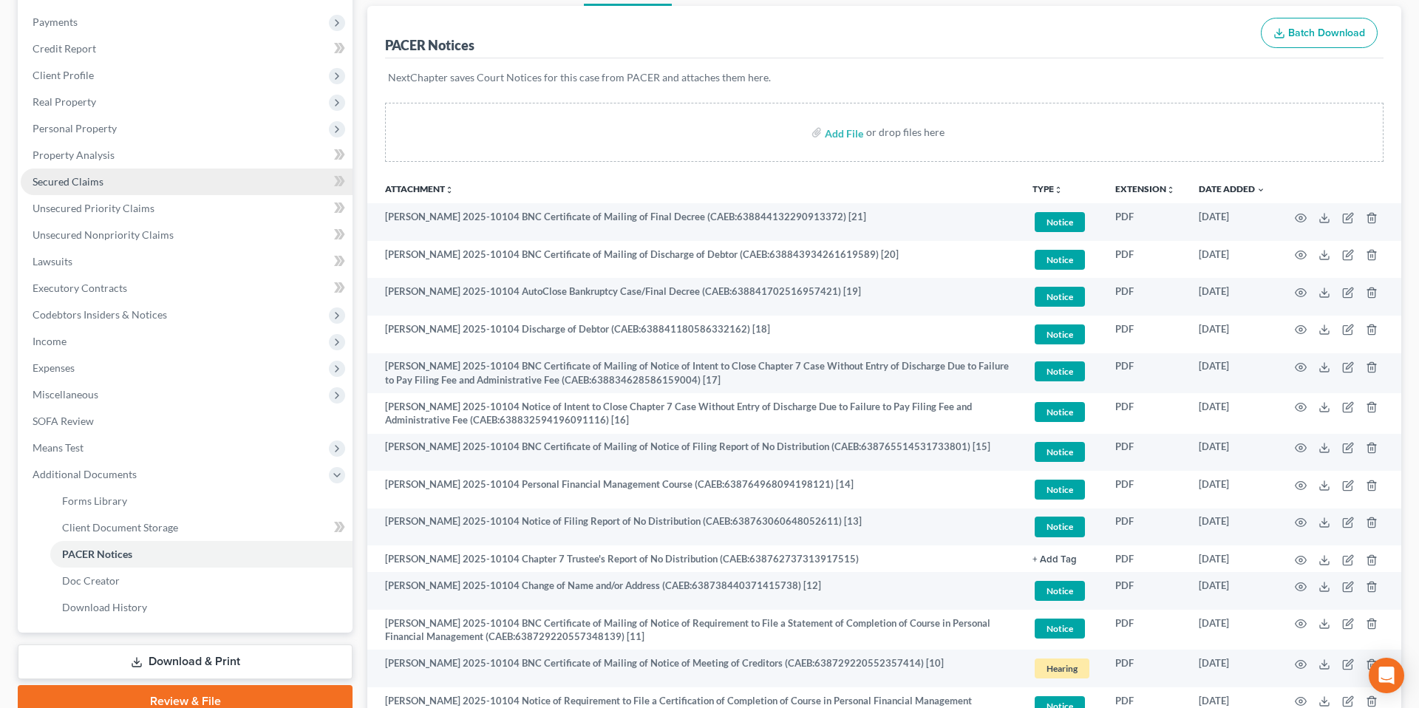
click at [82, 180] on span "Secured Claims" at bounding box center [68, 181] width 71 height 13
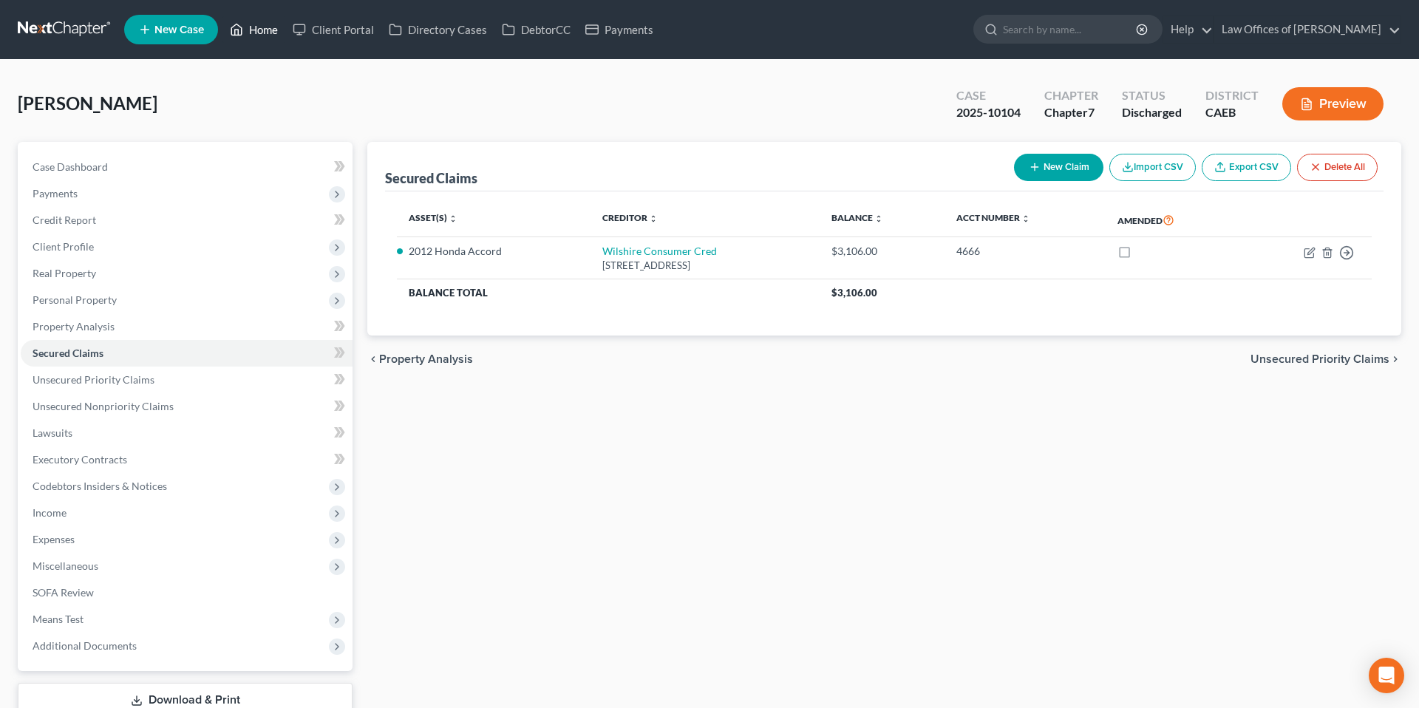
click at [252, 29] on link "Home" at bounding box center [253, 29] width 63 height 27
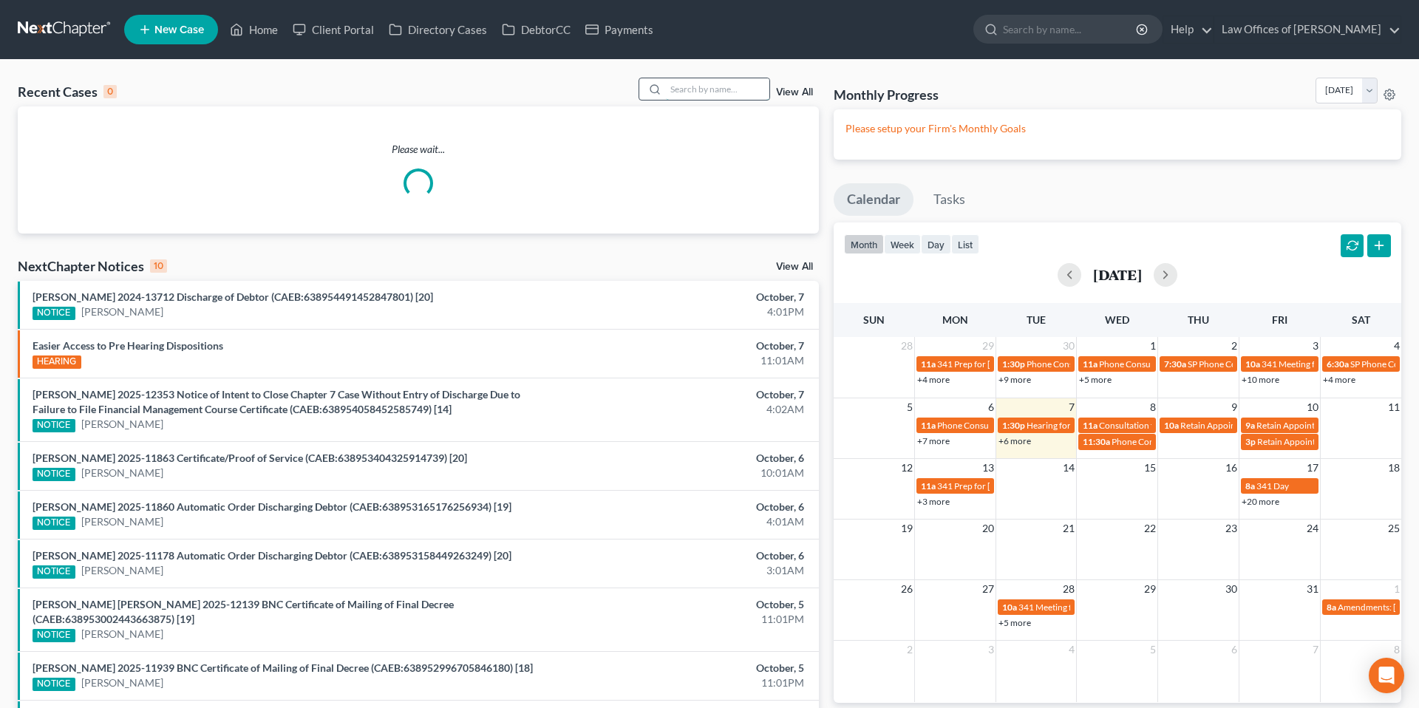
click at [694, 83] on input "search" at bounding box center [717, 88] width 103 height 21
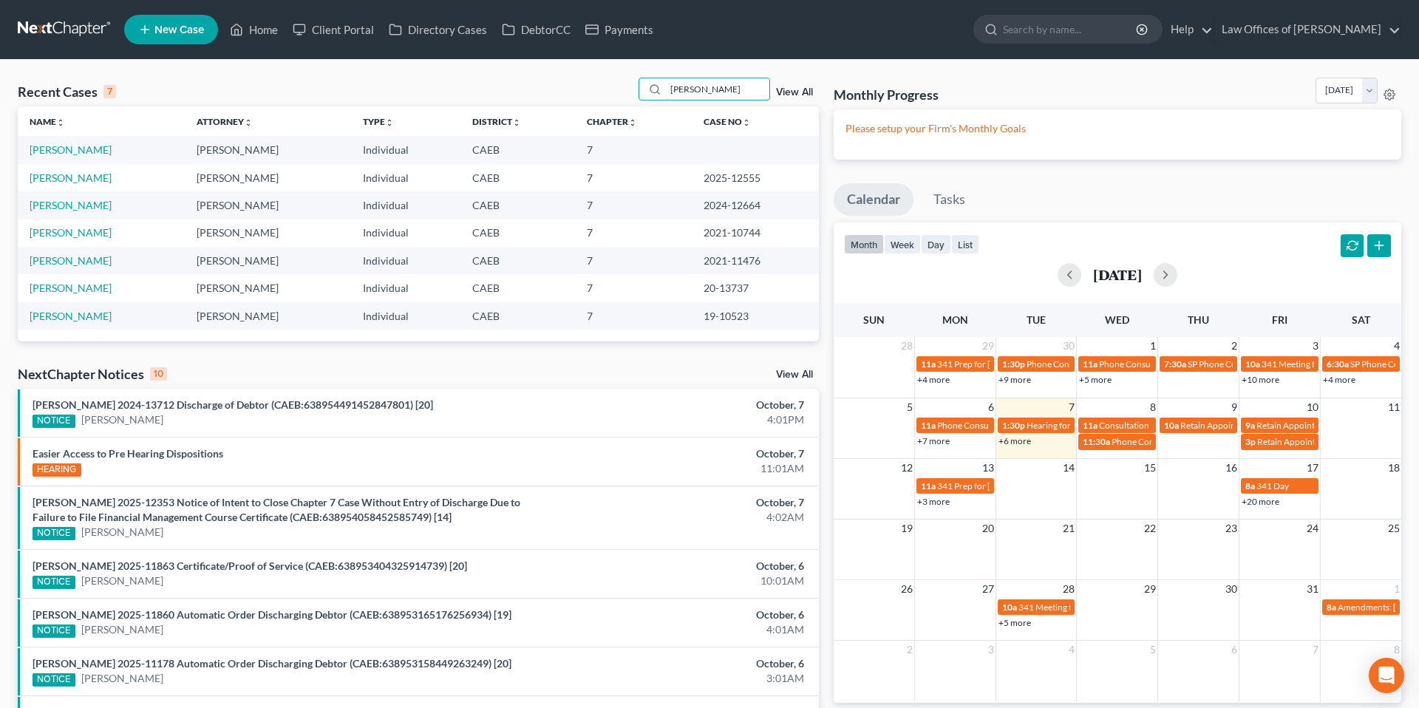
type input "[PERSON_NAME]"
click at [73, 156] on td "[PERSON_NAME]" at bounding box center [101, 149] width 167 height 27
click at [73, 151] on link "[PERSON_NAME]" at bounding box center [71, 149] width 82 height 13
click at [75, 150] on link "[PERSON_NAME]" at bounding box center [71, 149] width 82 height 13
select select "1"
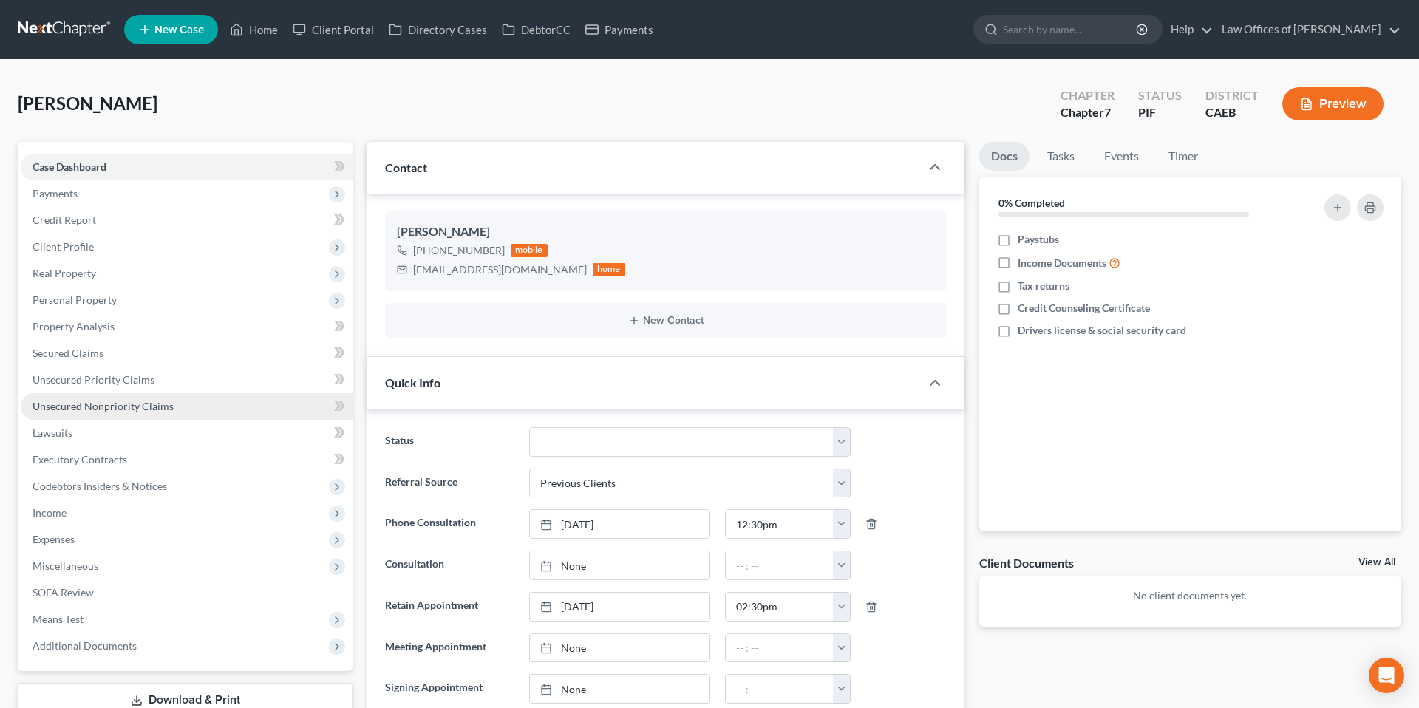
click at [77, 400] on span "Unsecured Nonpriority Claims" at bounding box center [103, 406] width 141 height 13
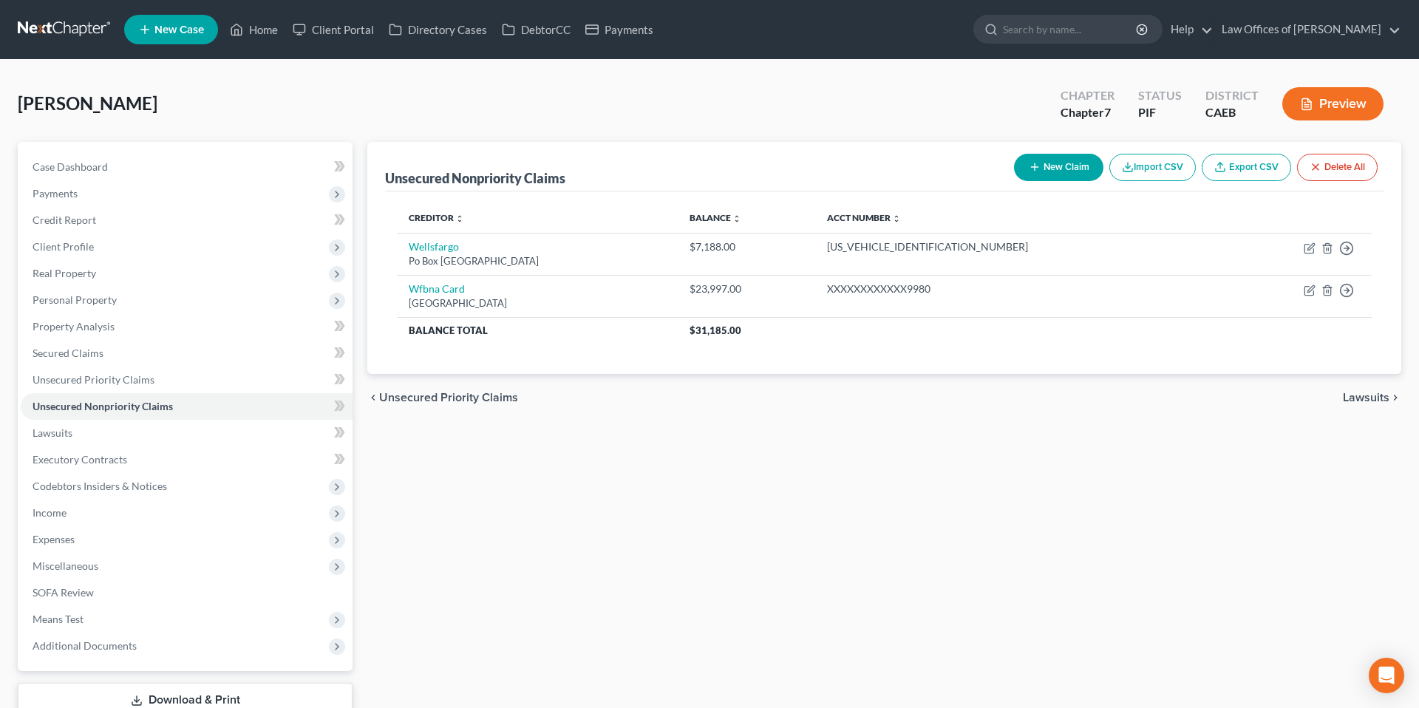
click at [1051, 160] on button "New Claim" at bounding box center [1058, 167] width 89 height 27
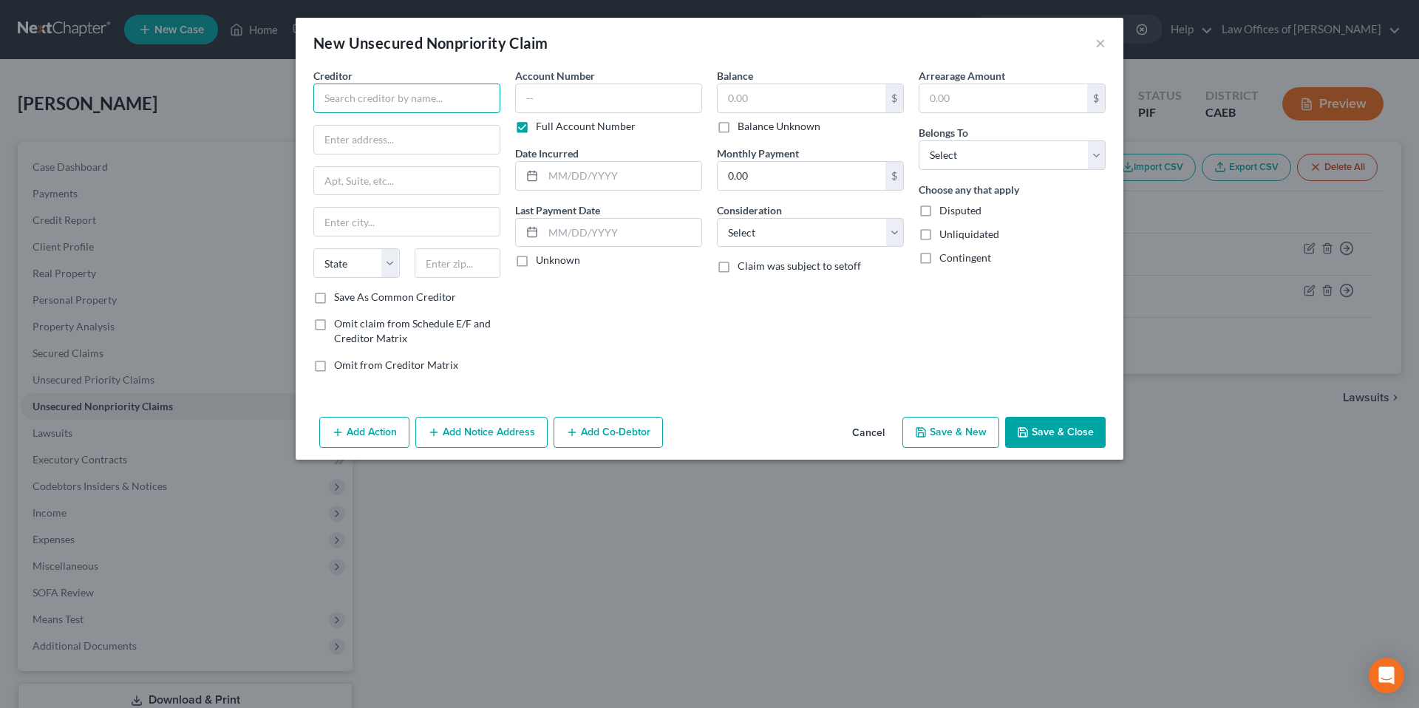
click at [439, 109] on input "text" at bounding box center [406, 98] width 187 height 30
type input "The Home Depot"
click at [429, 127] on div "The Home Depot" at bounding box center [402, 124] width 154 height 15
type input "PO BOX 790393"
type input "Saint Louis"
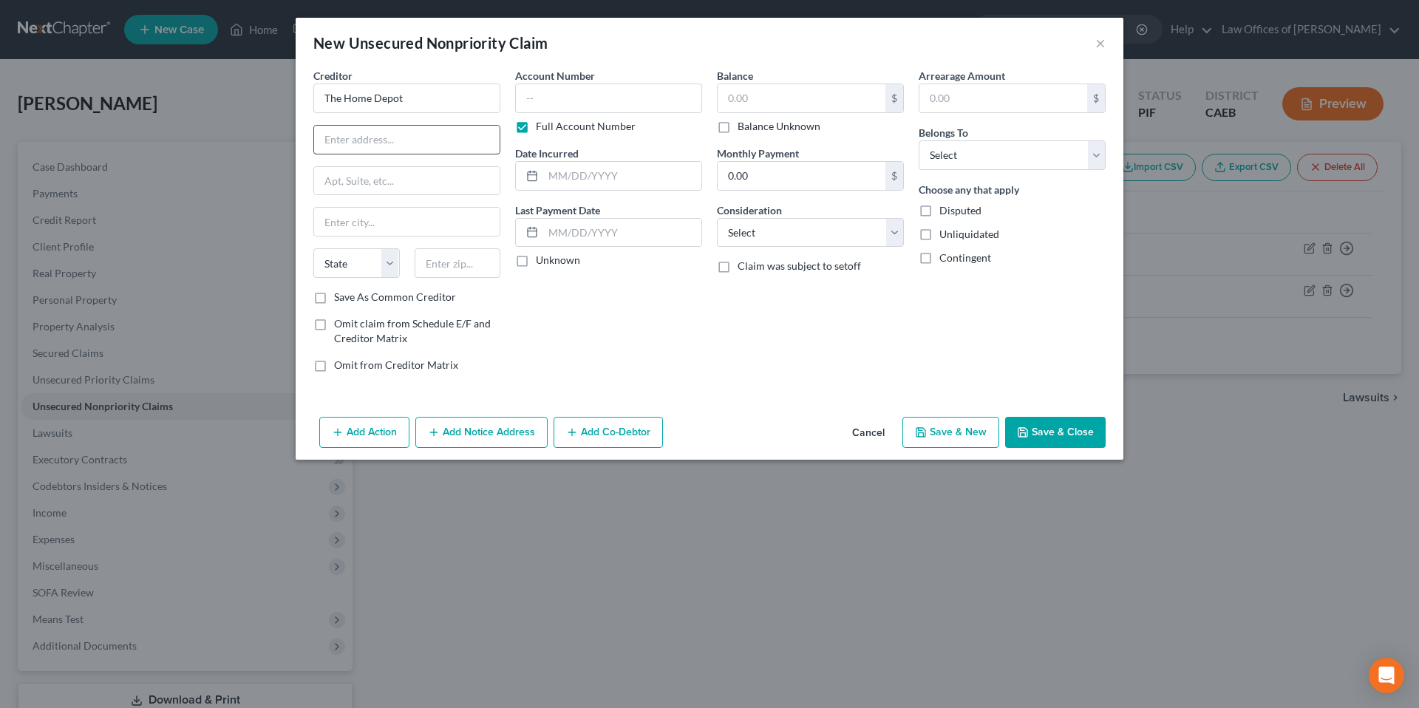
select select "26"
type input "63179"
drag, startPoint x: 421, startPoint y: 138, endPoint x: 303, endPoint y: 142, distance: 118.3
click at [303, 142] on div "Creditor * The Home Depot PO BOX 790393 [GEOGRAPHIC_DATA] [US_STATE] AK AR AZ C…" at bounding box center [710, 239] width 828 height 343
type input "PO Box 78011"
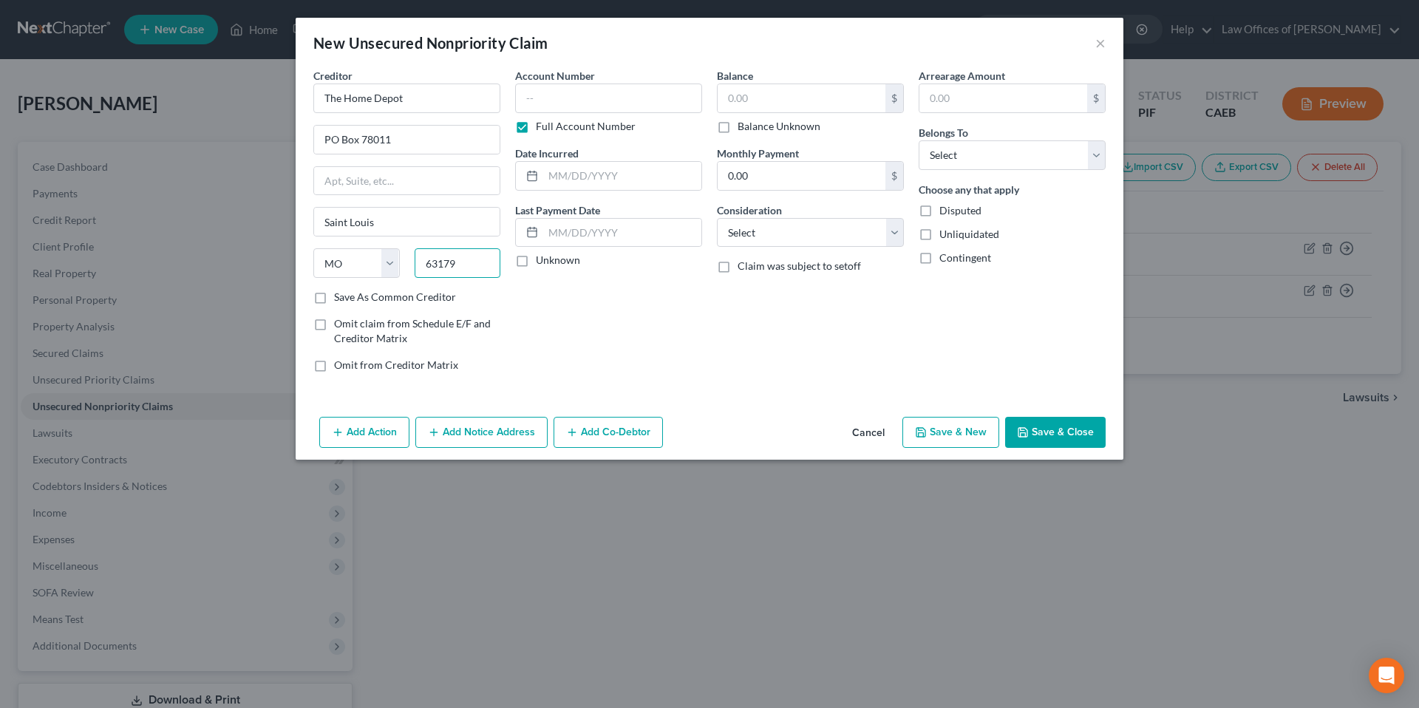
click at [465, 270] on input "63179" at bounding box center [458, 263] width 86 height 30
type input "85062"
click at [562, 112] on input "text" at bounding box center [608, 98] width 187 height 30
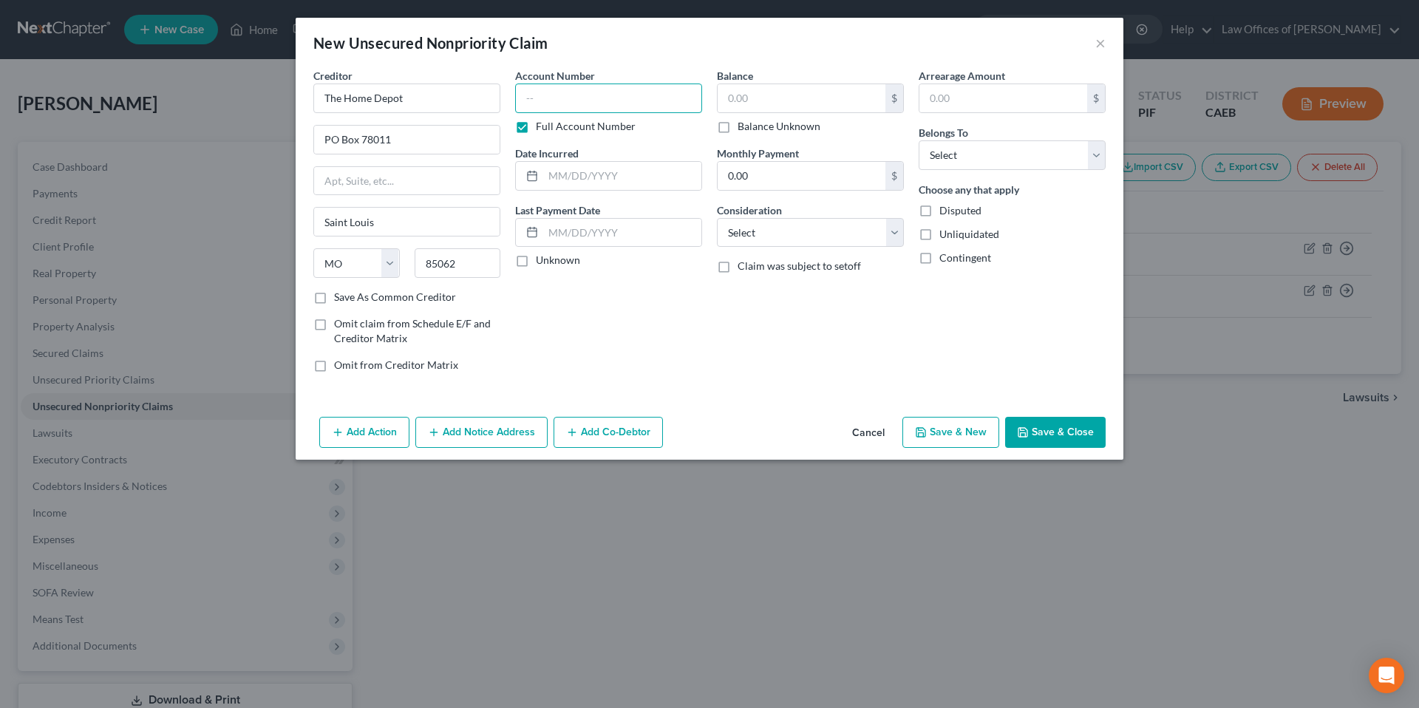
type input "Phoenix"
select select "3"
type input "3913"
click at [766, 98] on input "text" at bounding box center [801, 98] width 168 height 28
type input "587.93"
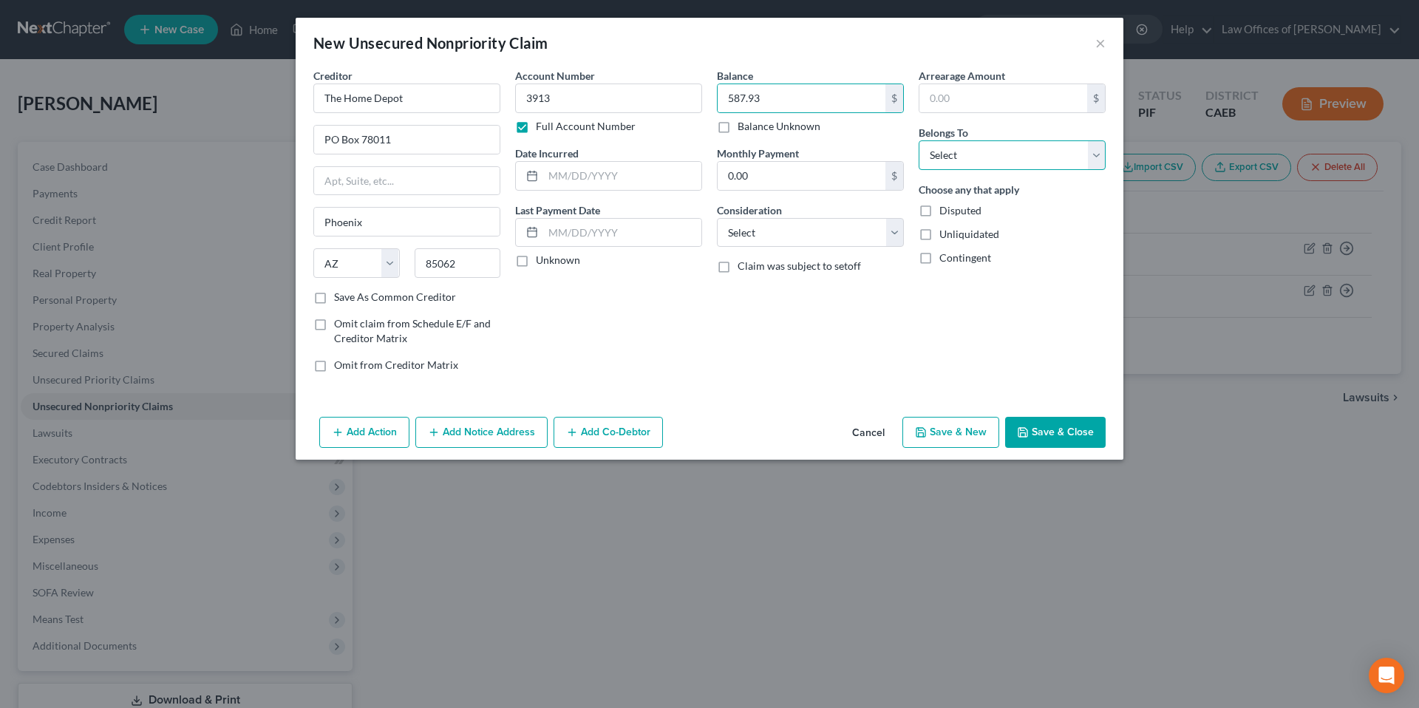
click at [952, 154] on select "Select Debtor 1 Only Debtor 2 Only Debtor 1 And Debtor 2 Only At Least One Of T…" at bounding box center [1011, 155] width 187 height 30
select select "0"
click at [918, 140] on select "Select Debtor 1 Only Debtor 2 Only Debtor 1 And Debtor 2 Only At Least One Of T…" at bounding box center [1011, 155] width 187 height 30
click at [1089, 435] on button "Save & Close" at bounding box center [1055, 432] width 100 height 31
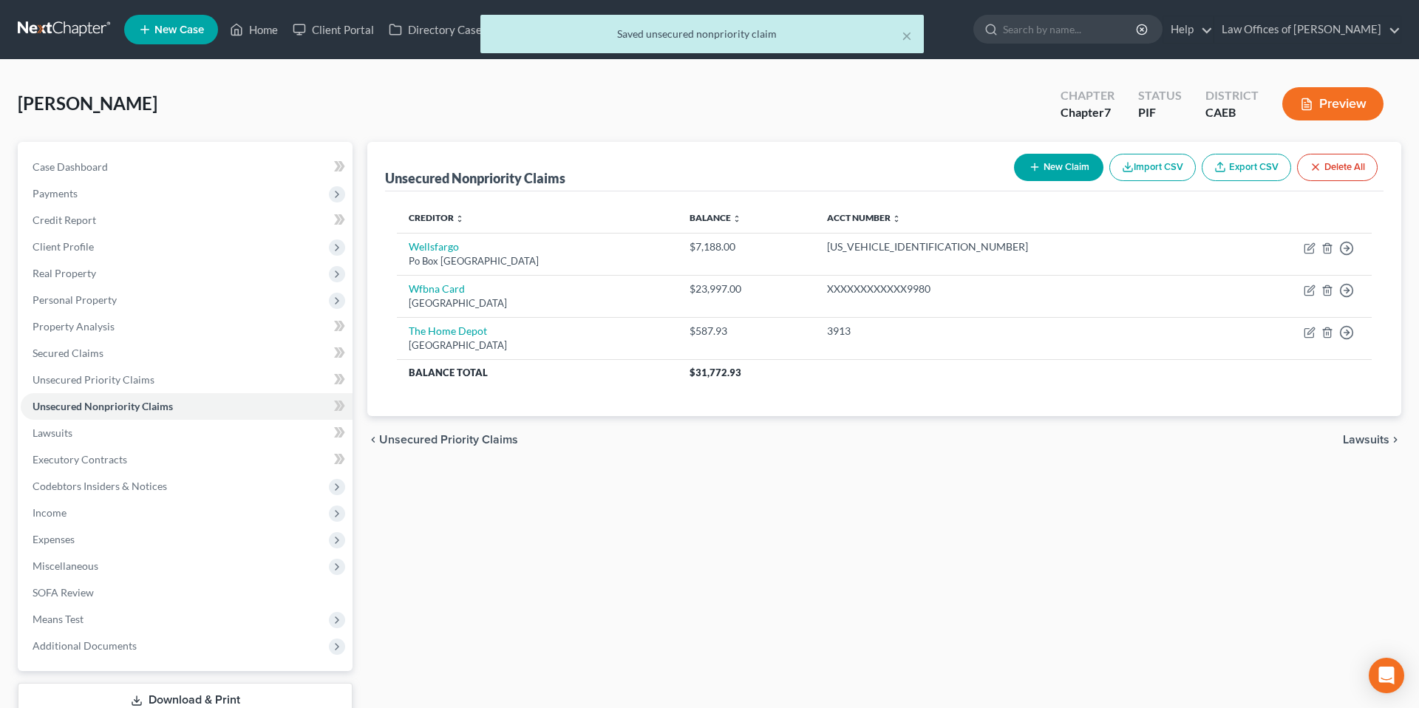
click at [1084, 170] on button "New Claim" at bounding box center [1058, 167] width 89 height 27
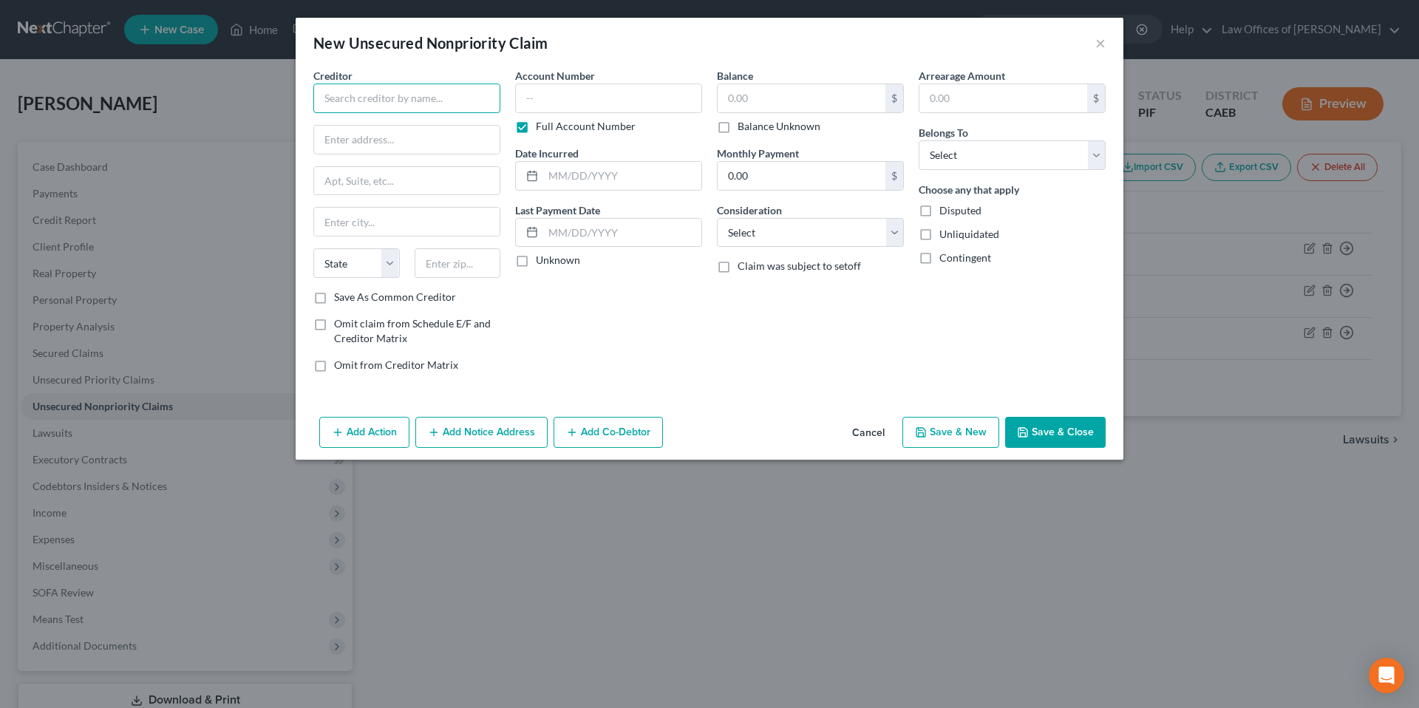
click at [459, 100] on input "text" at bounding box center [406, 98] width 187 height 30
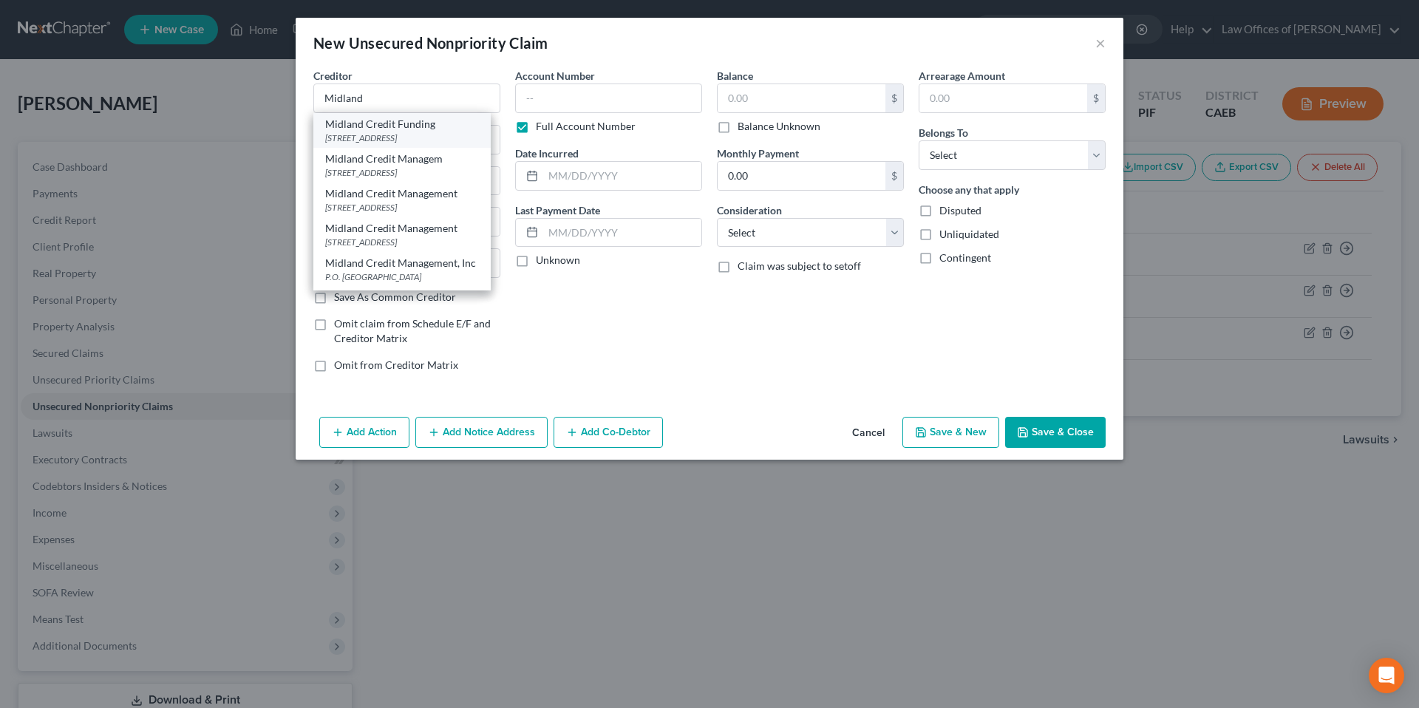
click at [431, 139] on div "[STREET_ADDRESS]" at bounding box center [402, 138] width 154 height 13
type input "Midland Credit Funding"
type input "[STREET_ADDRESS]"
type input "[GEOGRAPHIC_DATA]"
select select "4"
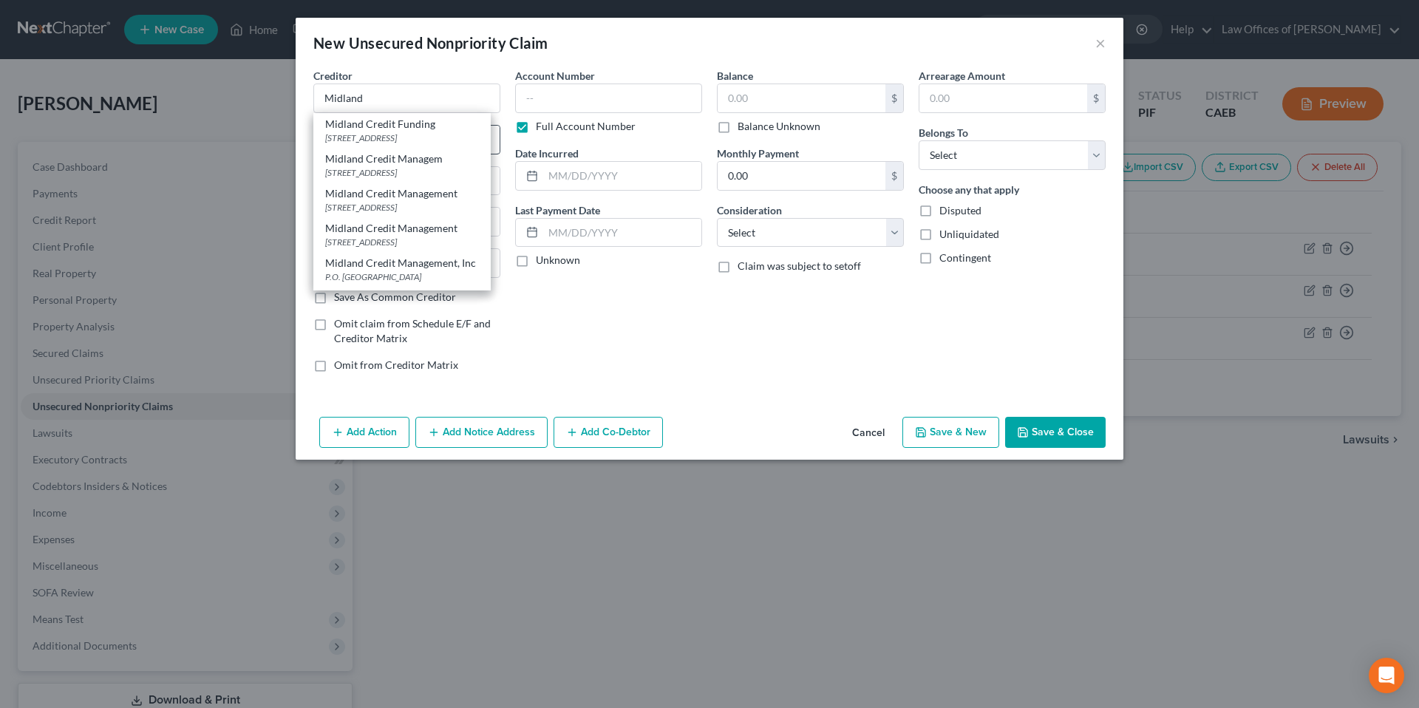
type input "92108"
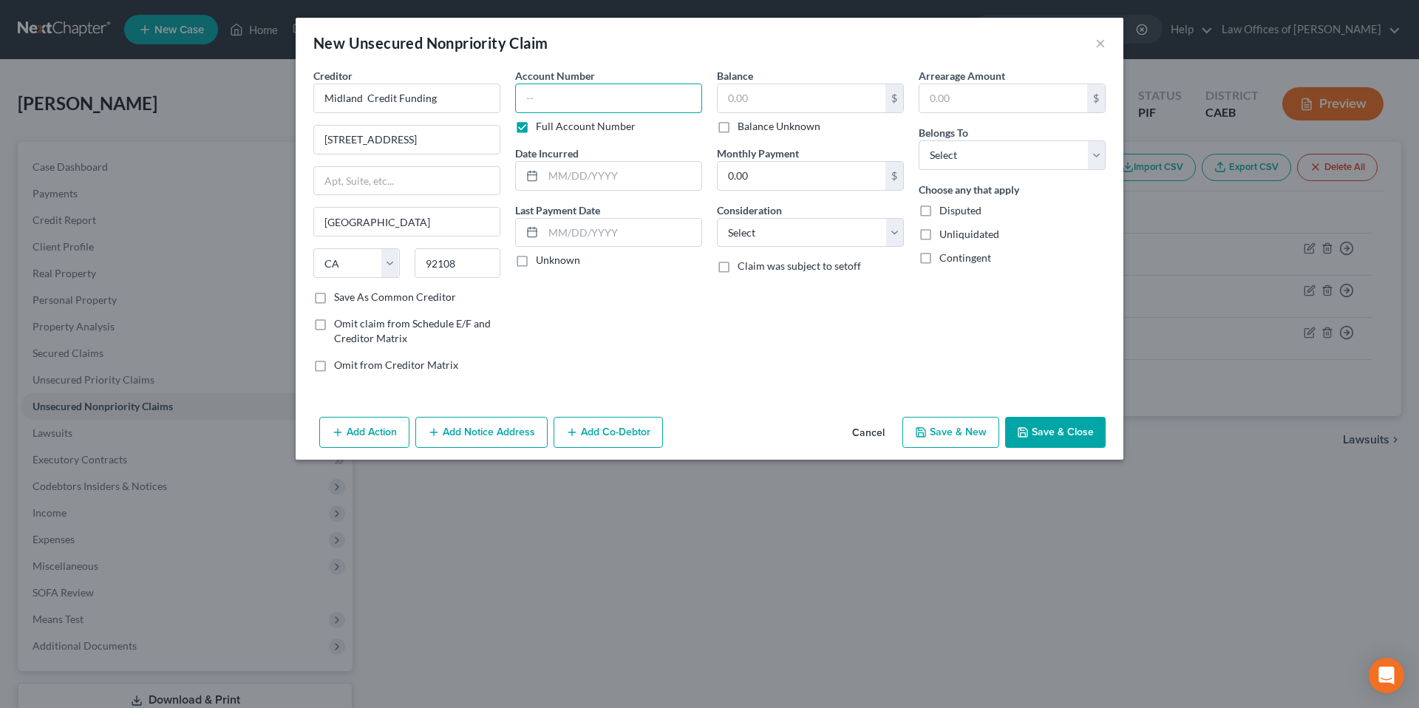
click at [599, 109] on input "text" at bounding box center [608, 98] width 187 height 30
type input "3913"
click at [734, 95] on input "text" at bounding box center [801, 98] width 168 height 28
type input "587.93"
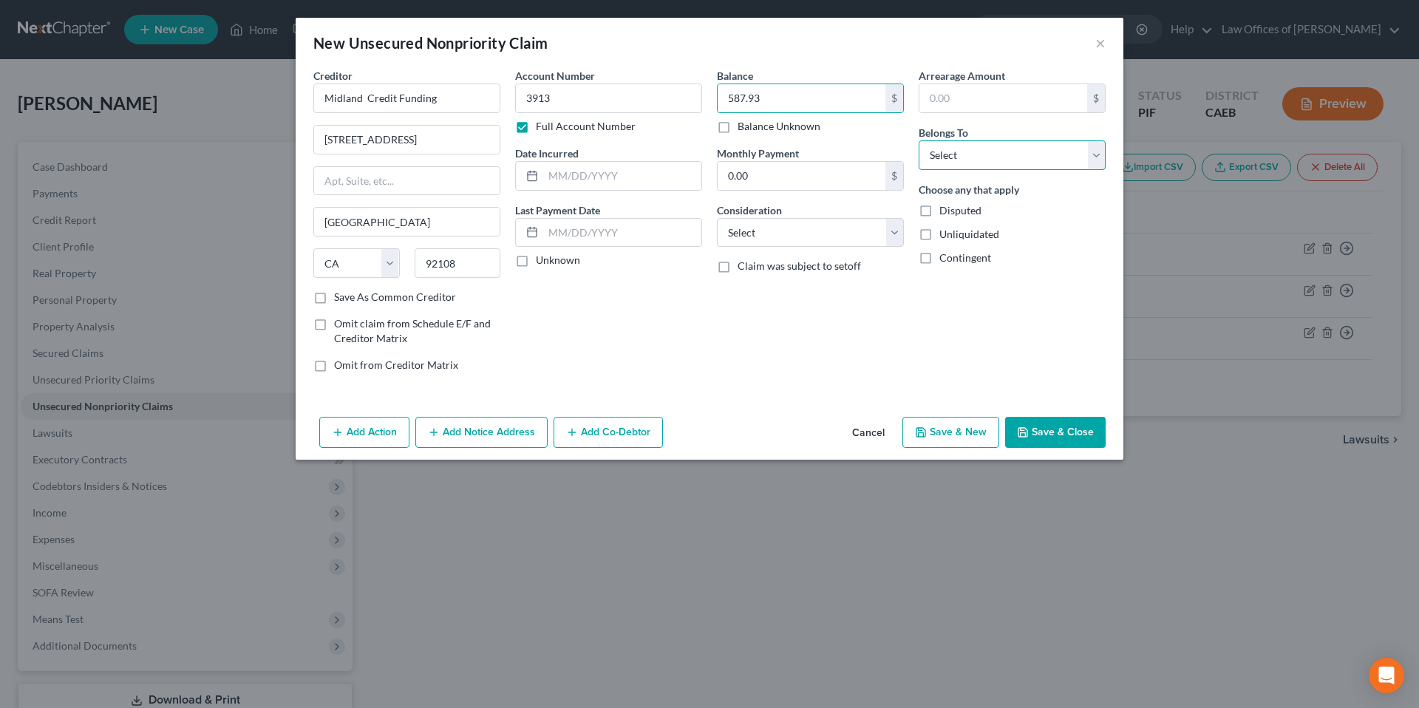
click at [1034, 153] on select "Select Debtor 1 Only Debtor 2 Only Debtor 1 And Debtor 2 Only At Least One Of T…" at bounding box center [1011, 155] width 187 height 30
select select "0"
click at [918, 140] on select "Select Debtor 1 Only Debtor 2 Only Debtor 1 And Debtor 2 Only At Least One Of T…" at bounding box center [1011, 155] width 187 height 30
click at [1054, 423] on button "Save & Close" at bounding box center [1055, 432] width 100 height 31
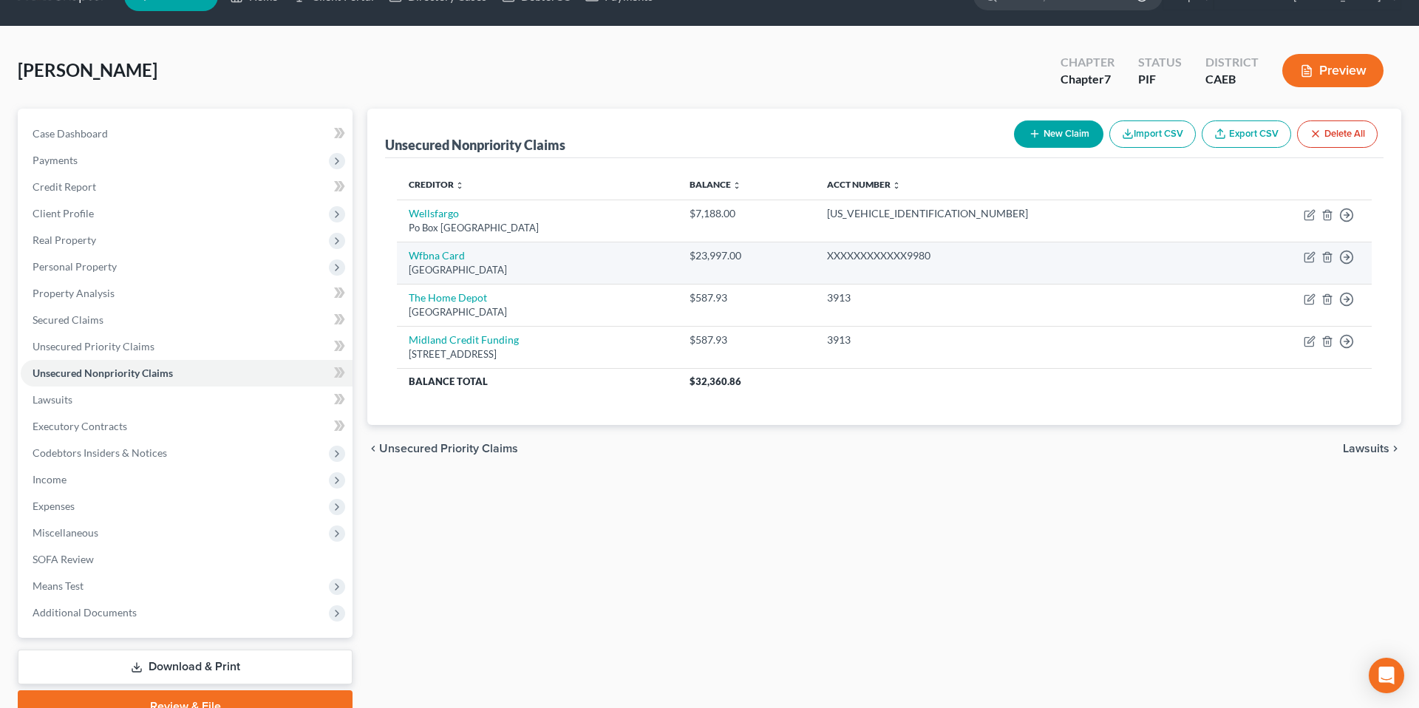
scroll to position [45, 0]
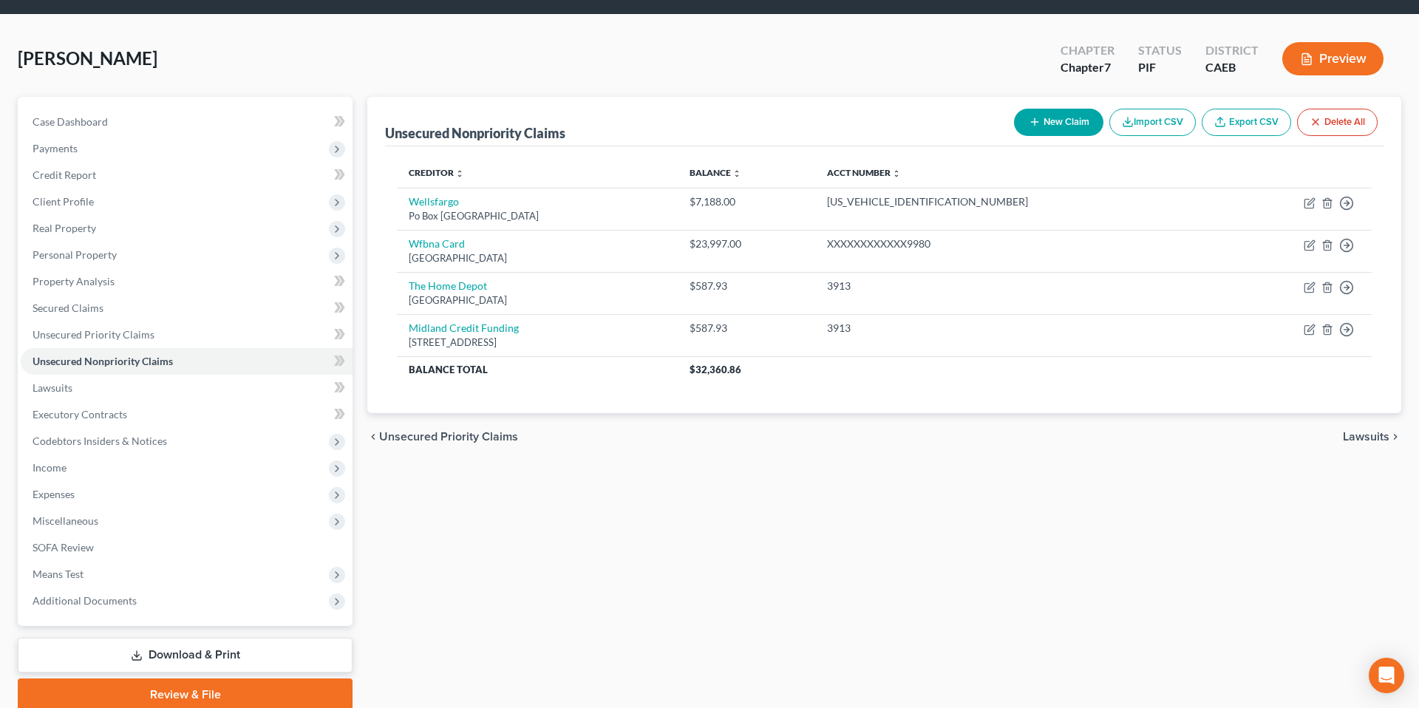
click at [1051, 119] on button "New Claim" at bounding box center [1058, 122] width 89 height 27
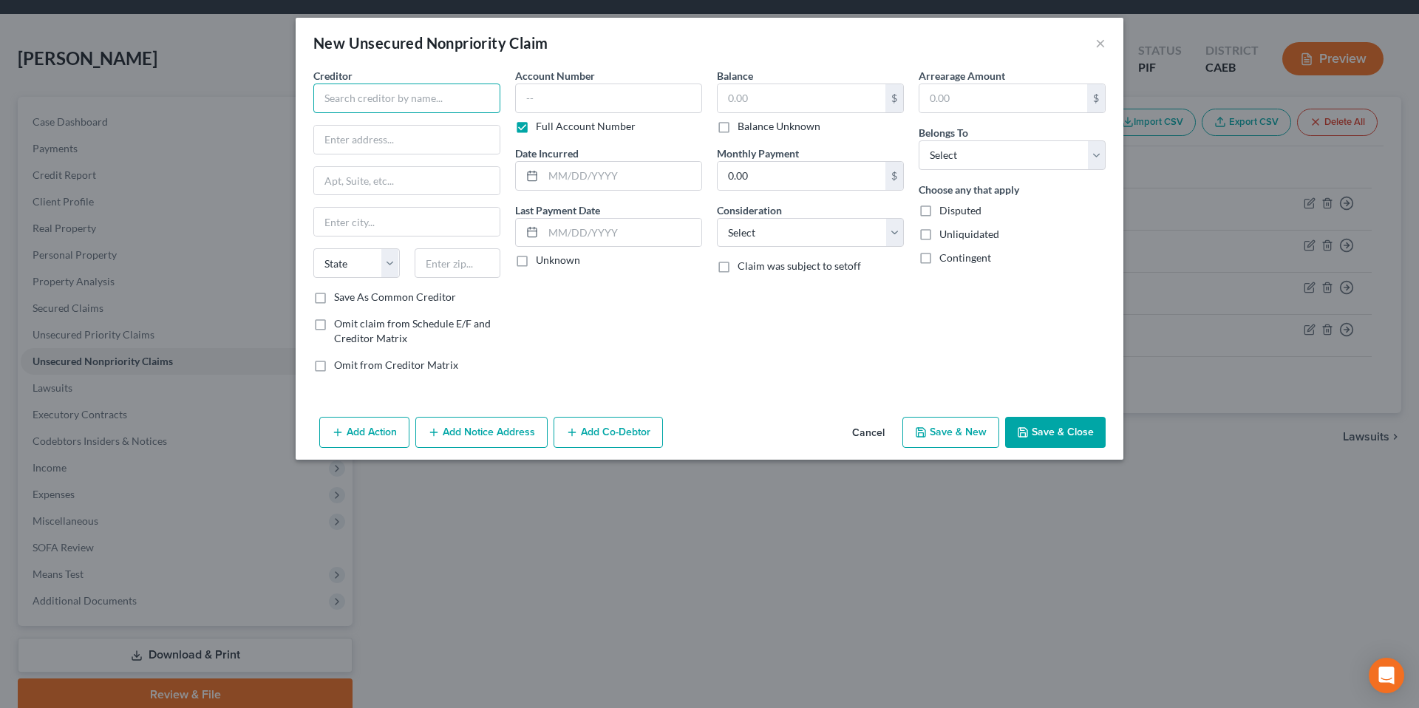
click at [464, 103] on input "text" at bounding box center [406, 98] width 187 height 30
type input "Source Receivables"
drag, startPoint x: 432, startPoint y: 138, endPoint x: 546, endPoint y: 112, distance: 116.7
click at [432, 138] on div "[STREET_ADDRESS]" at bounding box center [402, 138] width 154 height 13
type input "Po Box 4068"
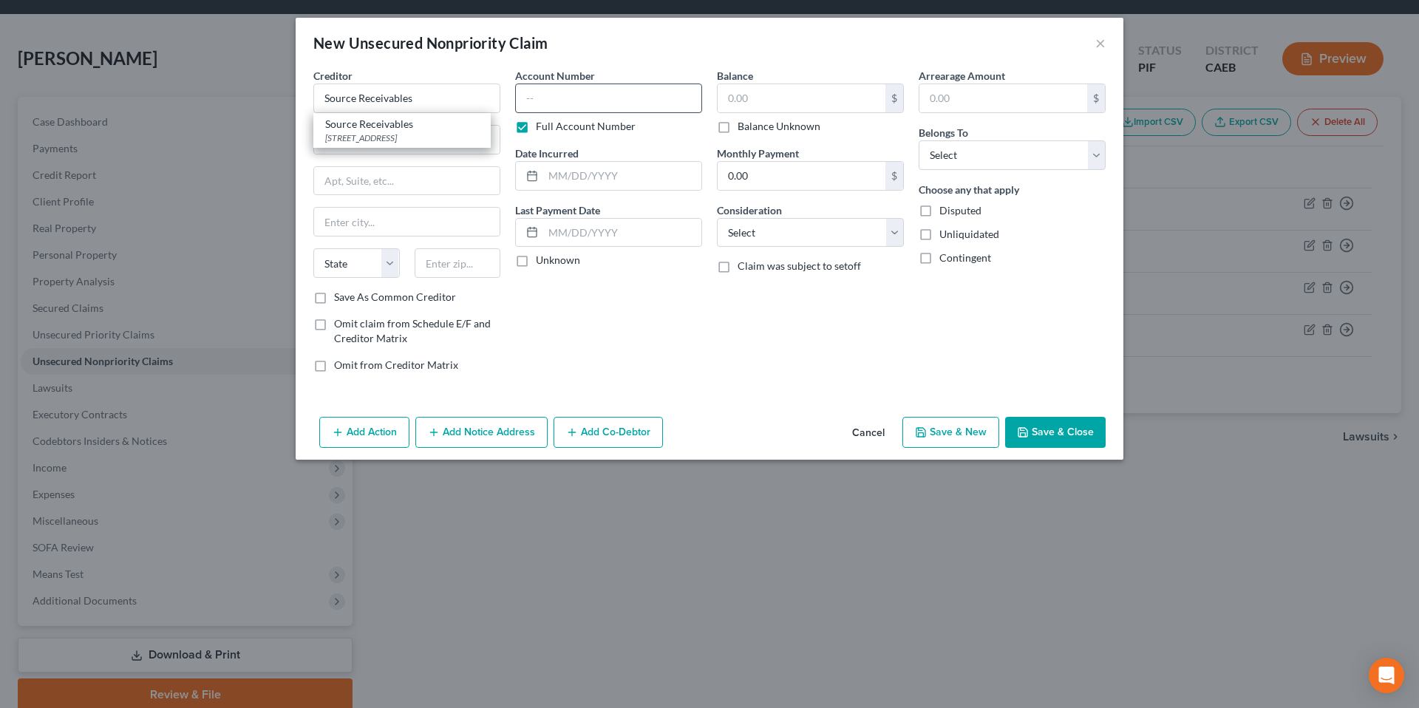
type input "[GEOGRAPHIC_DATA]"
select select "28"
type input "27404"
click at [548, 109] on input "text" at bounding box center [608, 98] width 187 height 30
type input "2356"
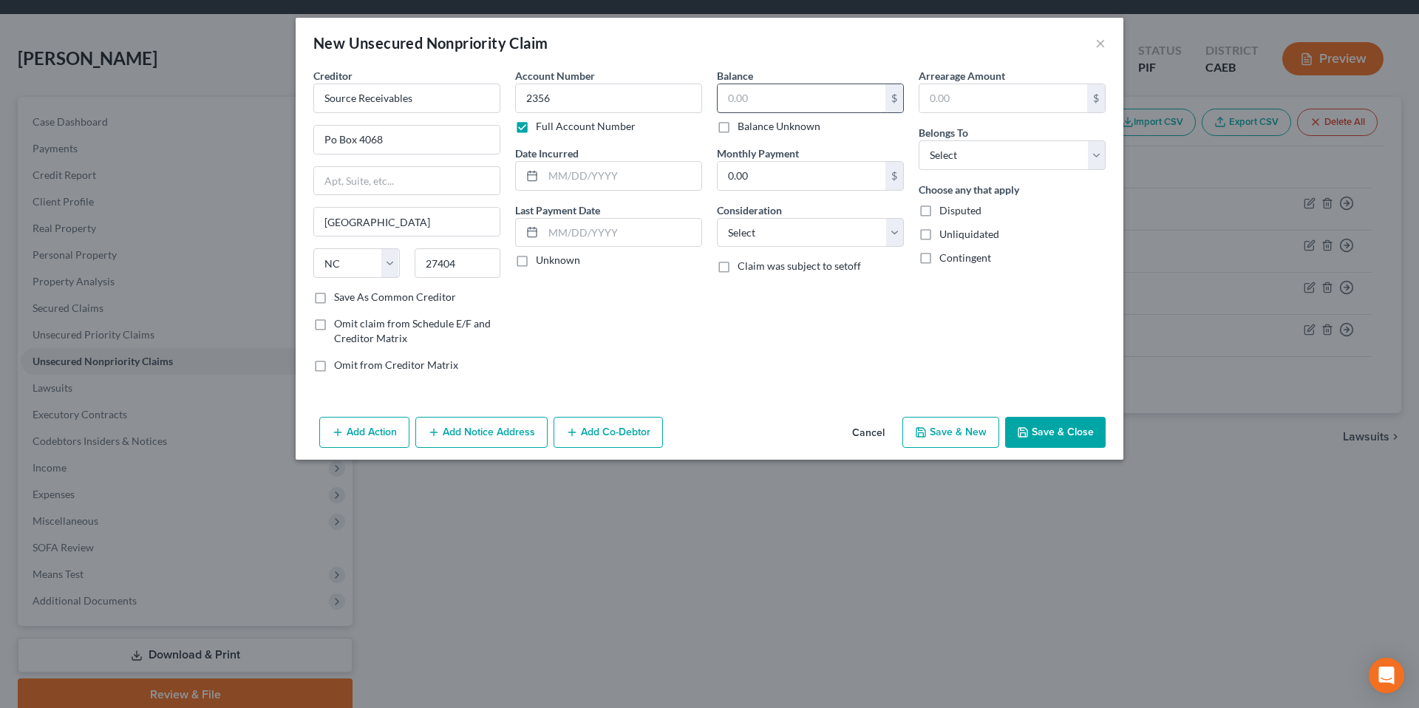
click at [743, 104] on input "text" at bounding box center [801, 98] width 168 height 28
type input "252.27"
click at [970, 157] on select "Select Debtor 1 Only Debtor 2 Only Debtor 1 And Debtor 2 Only At Least One Of T…" at bounding box center [1011, 155] width 187 height 30
select select "0"
click at [918, 140] on select "Select Debtor 1 Only Debtor 2 Only Debtor 1 And Debtor 2 Only At Least One Of T…" at bounding box center [1011, 155] width 187 height 30
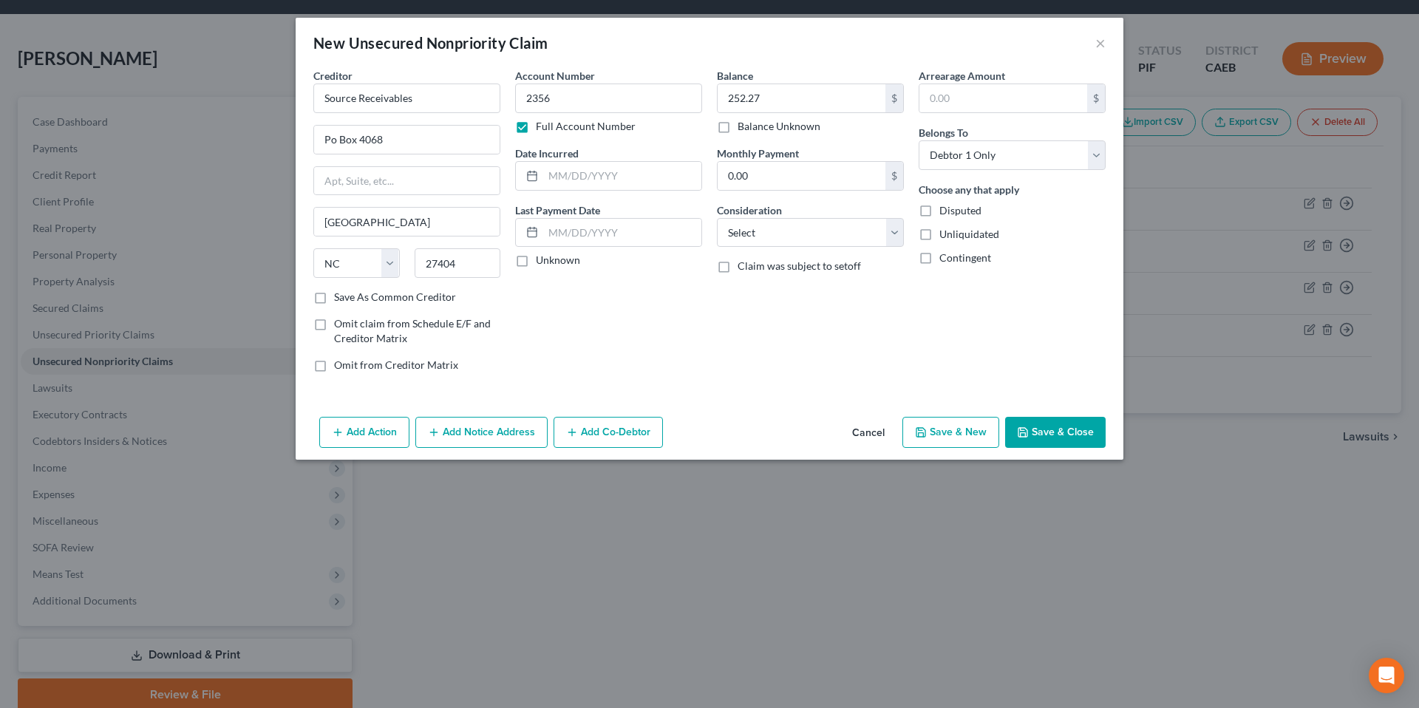
click at [1070, 436] on button "Save & Close" at bounding box center [1055, 432] width 100 height 31
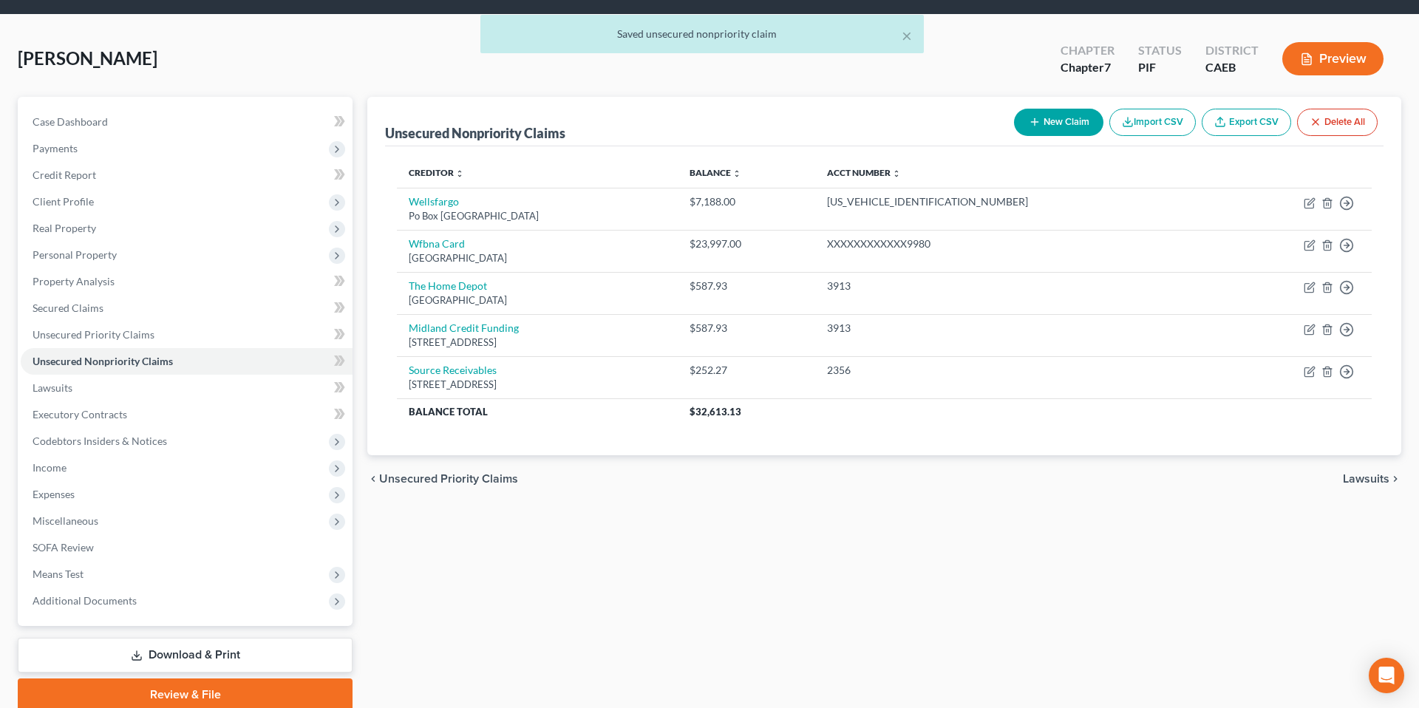
click at [1060, 129] on button "New Claim" at bounding box center [1058, 122] width 89 height 27
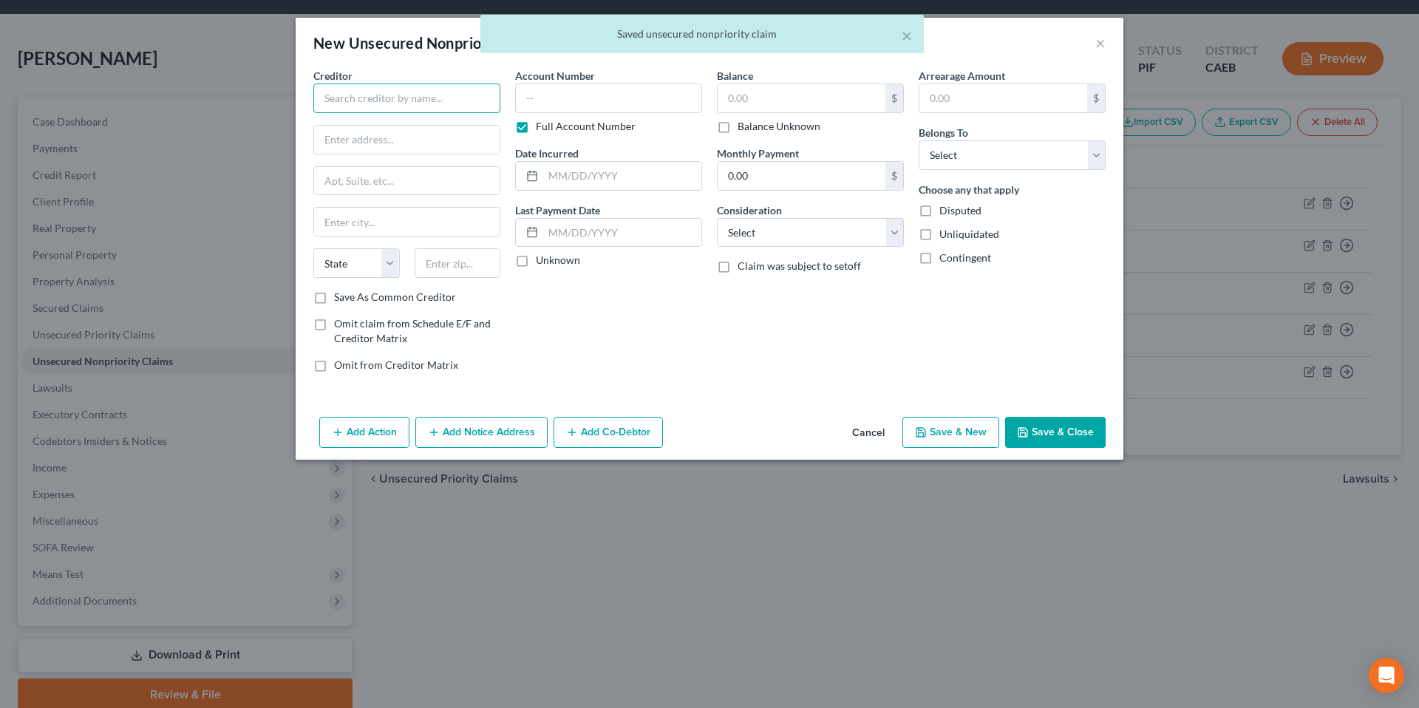
click at [425, 100] on input "text" at bounding box center [406, 98] width 187 height 30
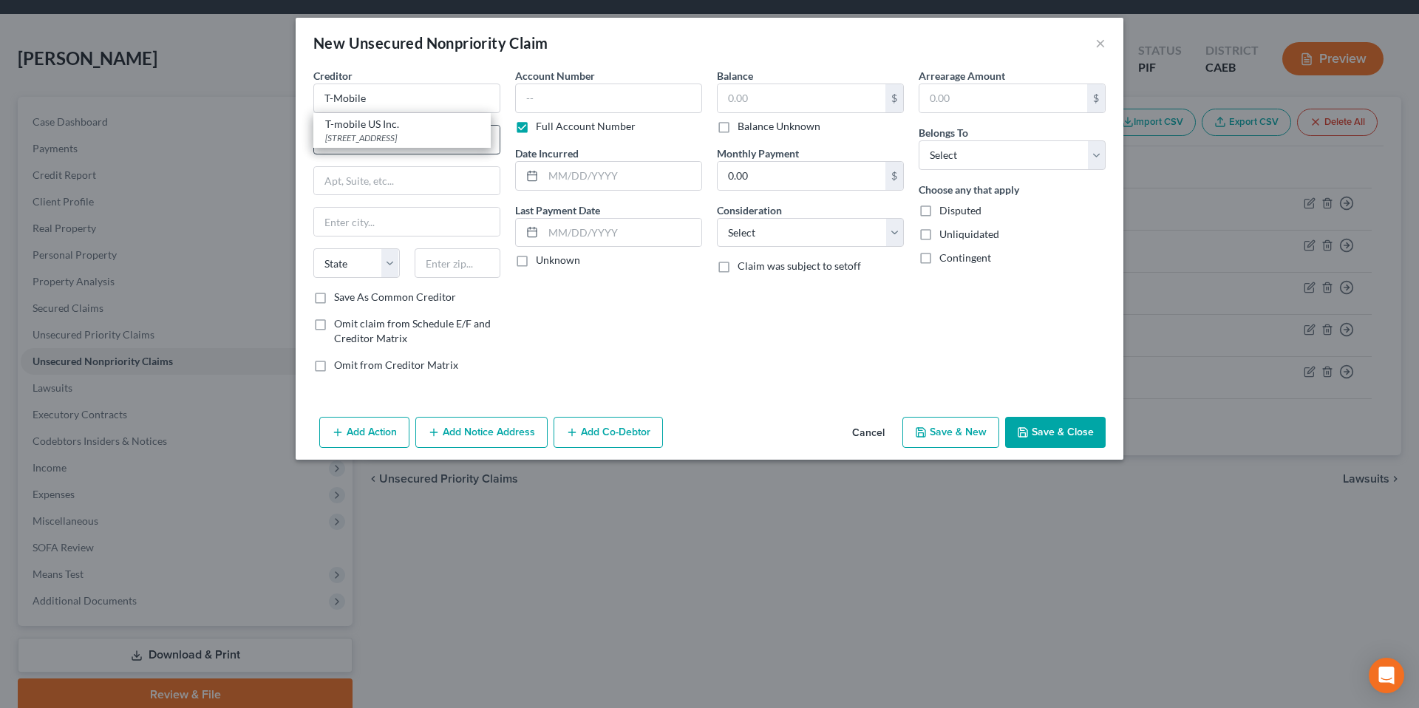
click at [393, 139] on div "[STREET_ADDRESS]" at bounding box center [402, 138] width 154 height 13
type input "T-mobile US Inc."
type input "[STREET_ADDRESS]"
type input "Bellevue"
select select "50"
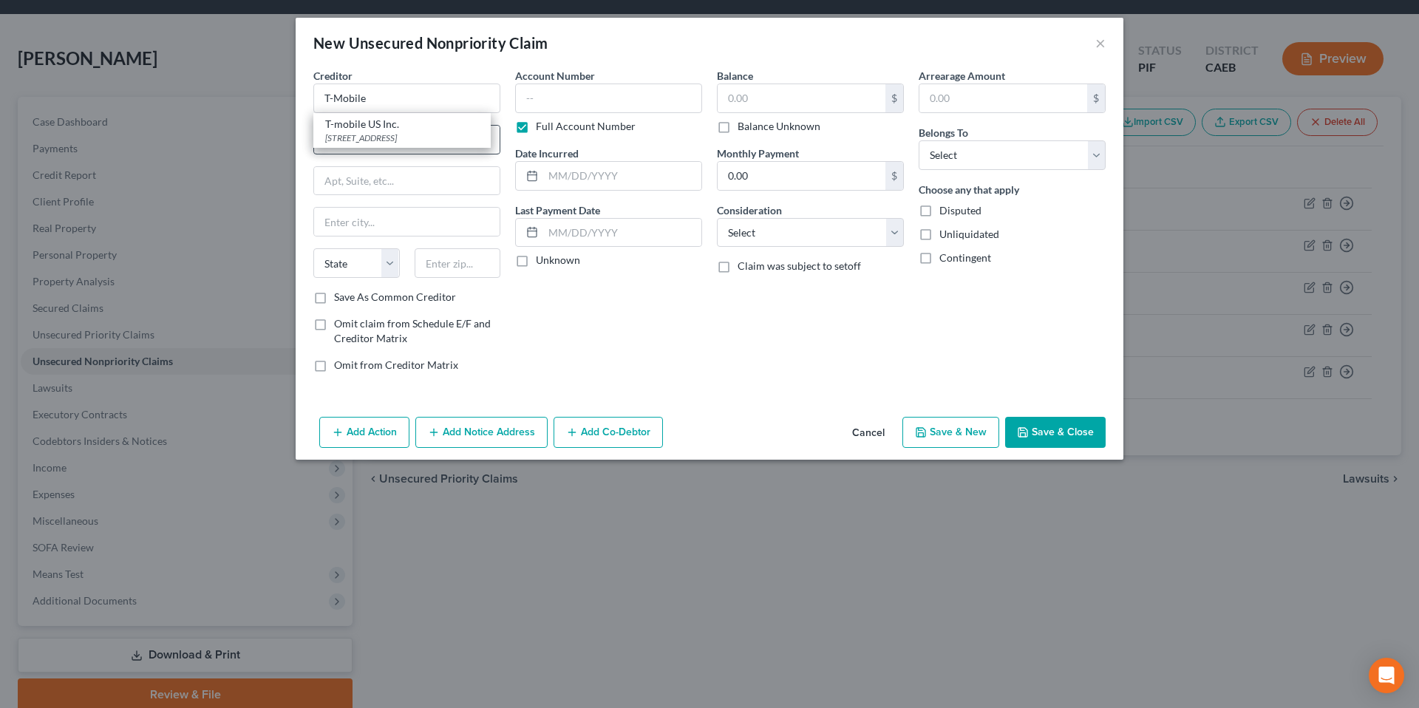
type input "98006"
click at [604, 97] on input "text" at bounding box center [608, 98] width 187 height 30
type input "3615"
click at [784, 104] on input "text" at bounding box center [801, 98] width 168 height 28
type input "252"
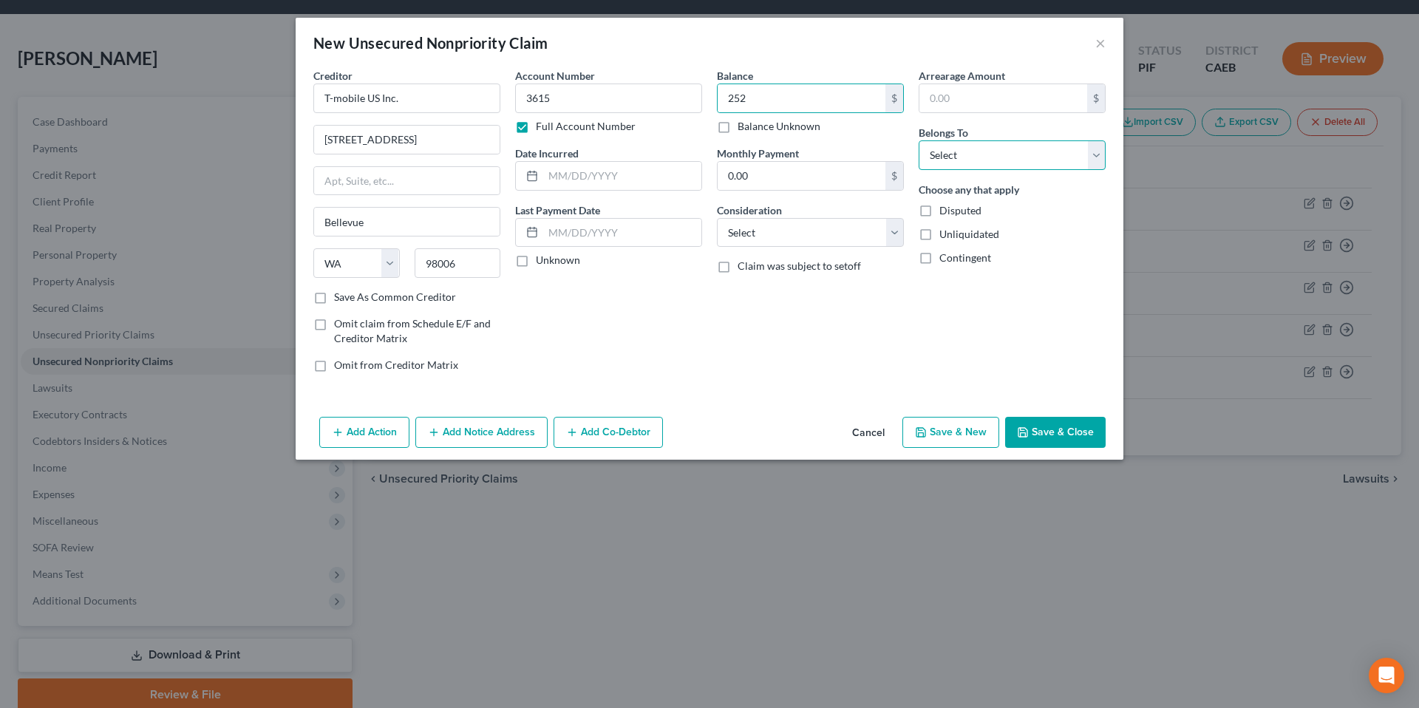
click at [967, 154] on select "Select Debtor 1 Only Debtor 2 Only Debtor 1 And Debtor 2 Only At Least One Of T…" at bounding box center [1011, 155] width 187 height 30
select select "0"
click at [918, 140] on select "Select Debtor 1 Only Debtor 2 Only Debtor 1 And Debtor 2 Only At Least One Of T…" at bounding box center [1011, 155] width 187 height 30
click at [1054, 439] on button "Save & Close" at bounding box center [1055, 432] width 100 height 31
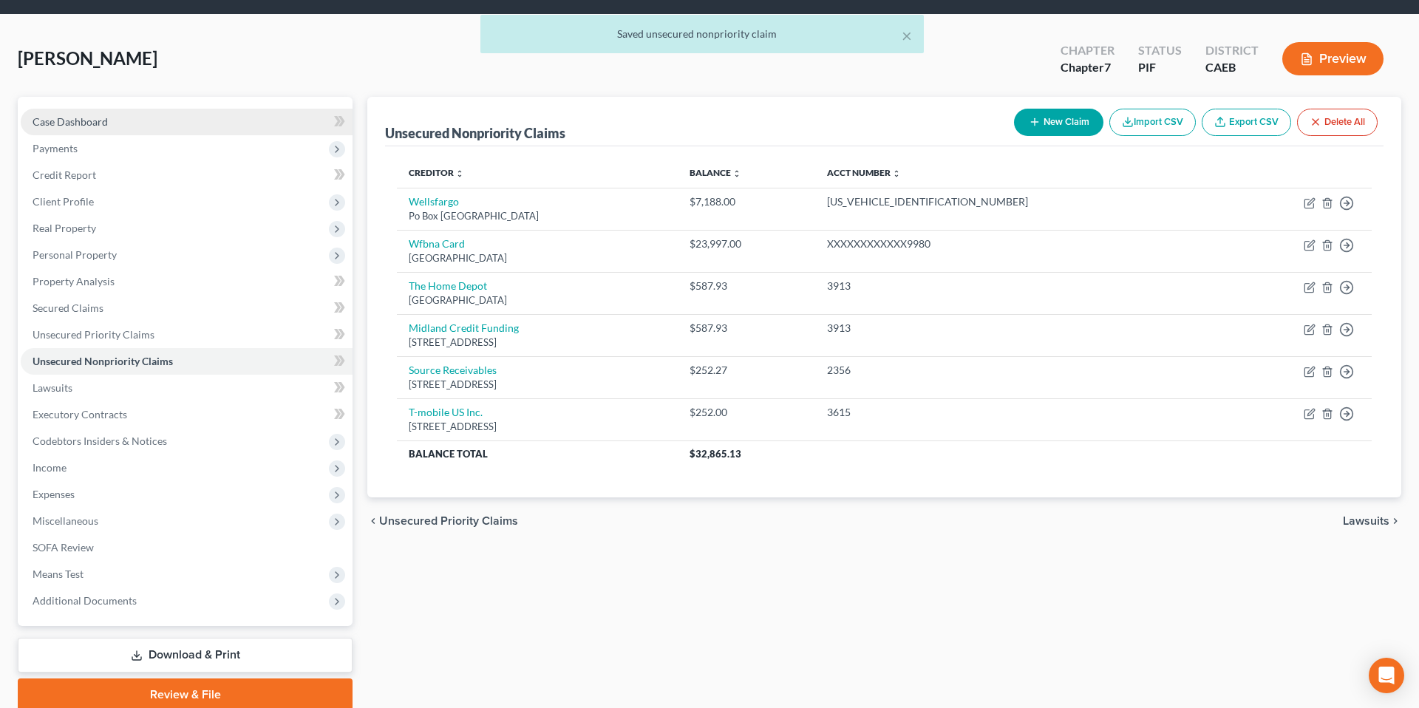
click at [128, 124] on link "Case Dashboard" at bounding box center [187, 122] width 332 height 27
select select "1"
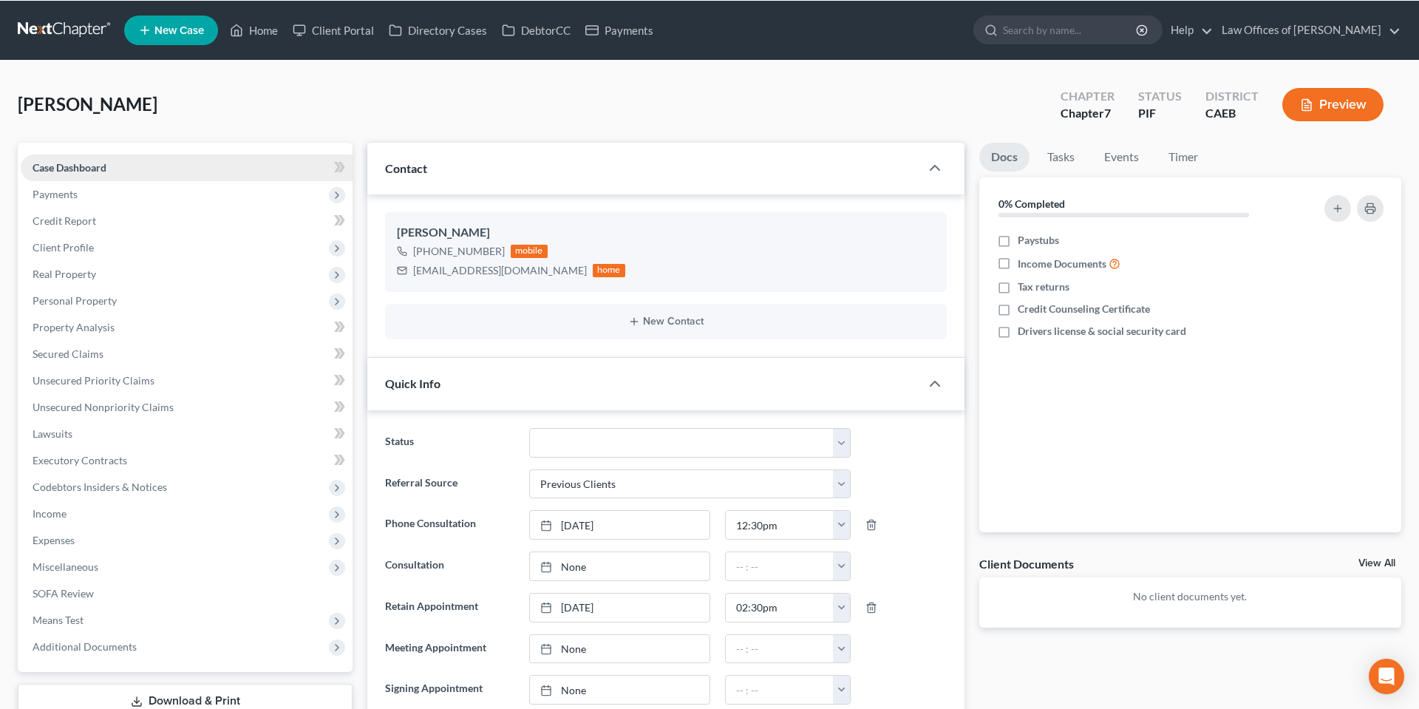
scroll to position [772, 0]
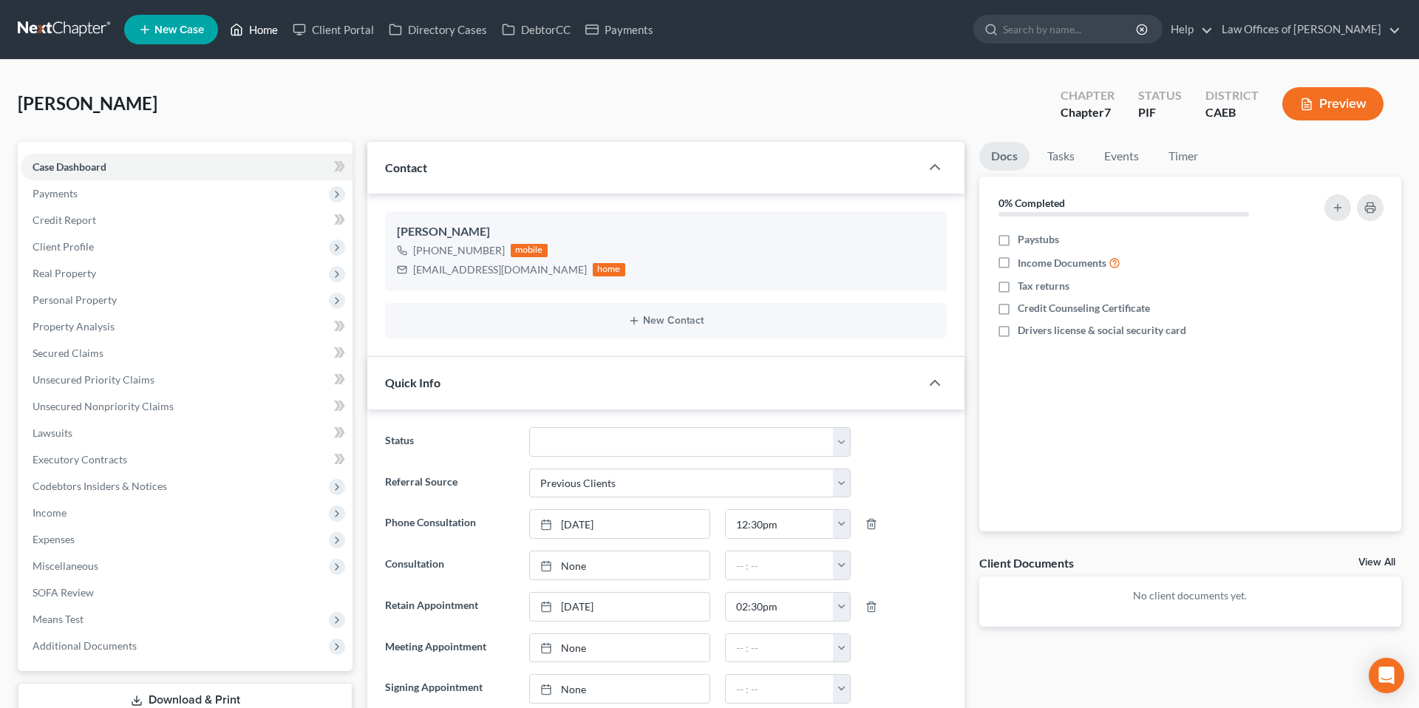
click at [261, 32] on link "Home" at bounding box center [253, 29] width 63 height 27
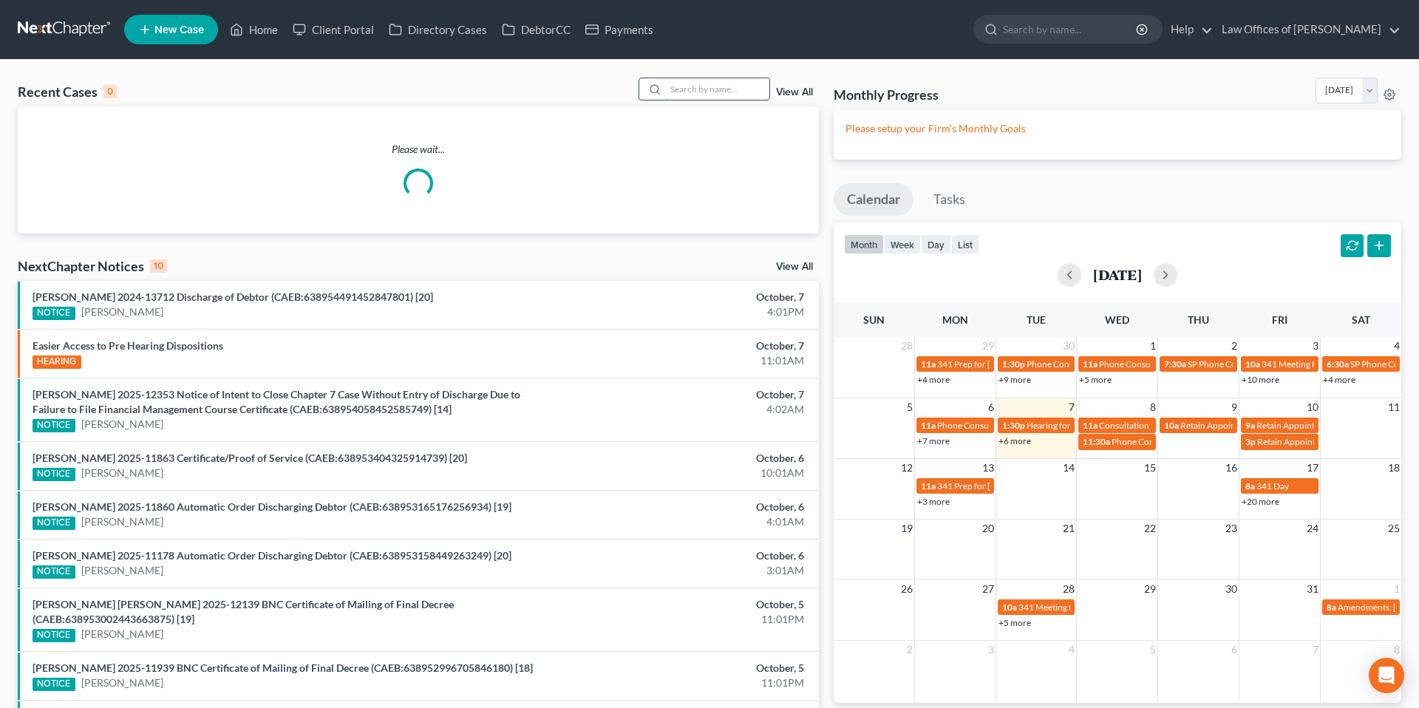
click at [730, 96] on input "search" at bounding box center [717, 88] width 103 height 21
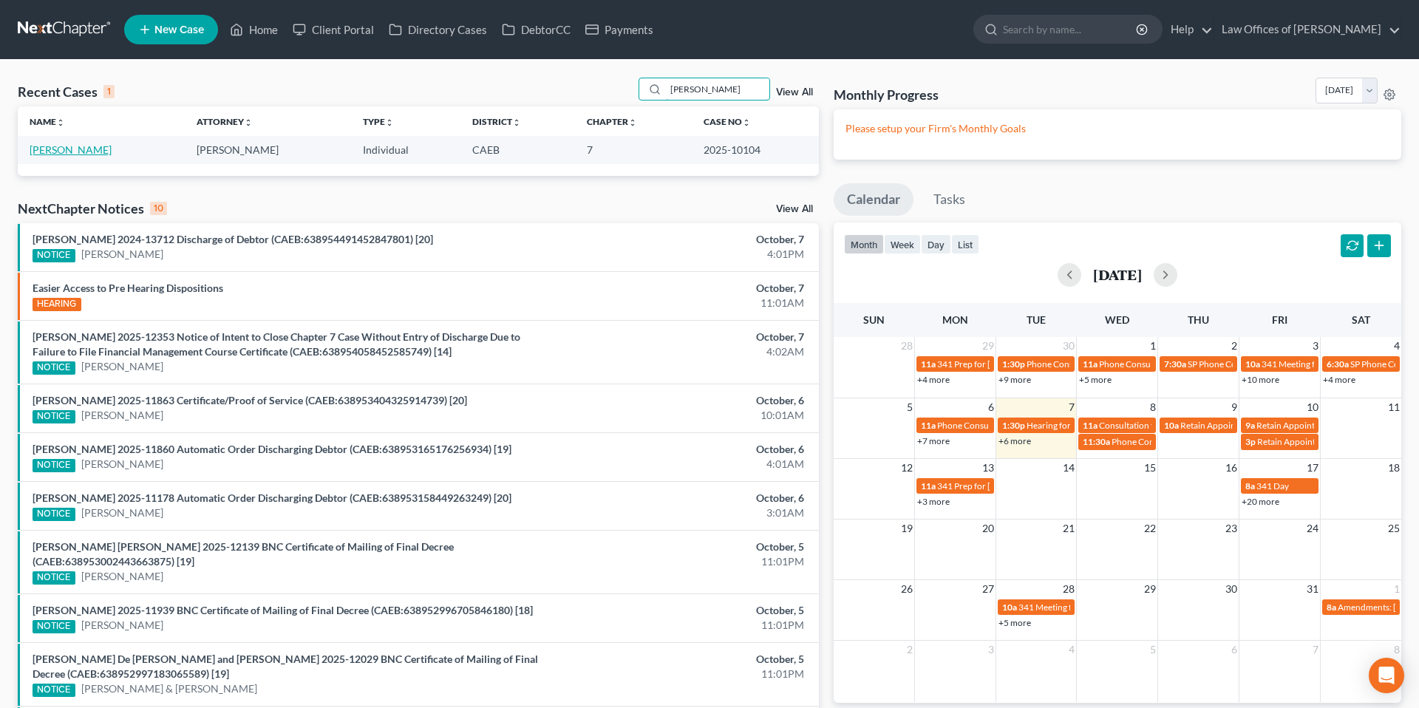
type input "[PERSON_NAME]"
click at [91, 149] on link "[PERSON_NAME]" at bounding box center [71, 149] width 82 height 13
select select "4"
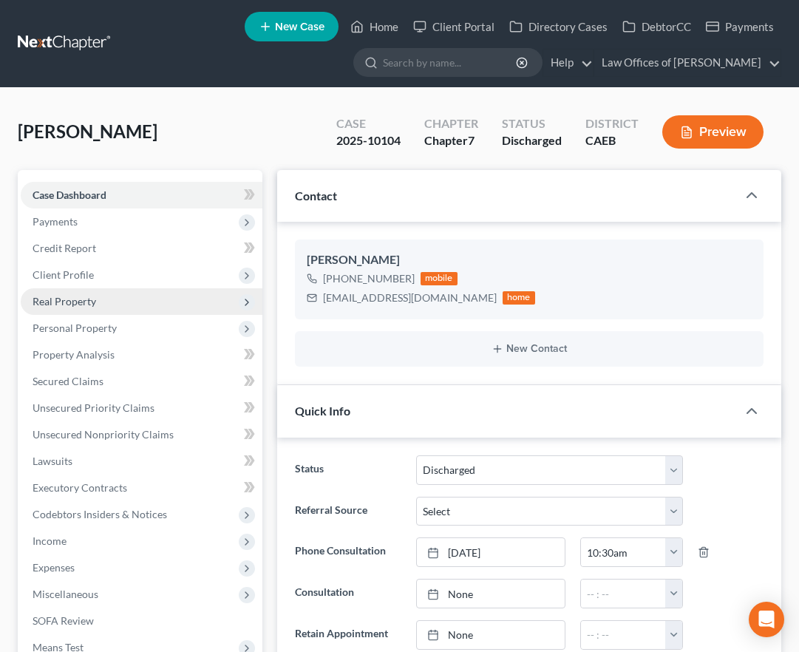
scroll to position [2792, 0]
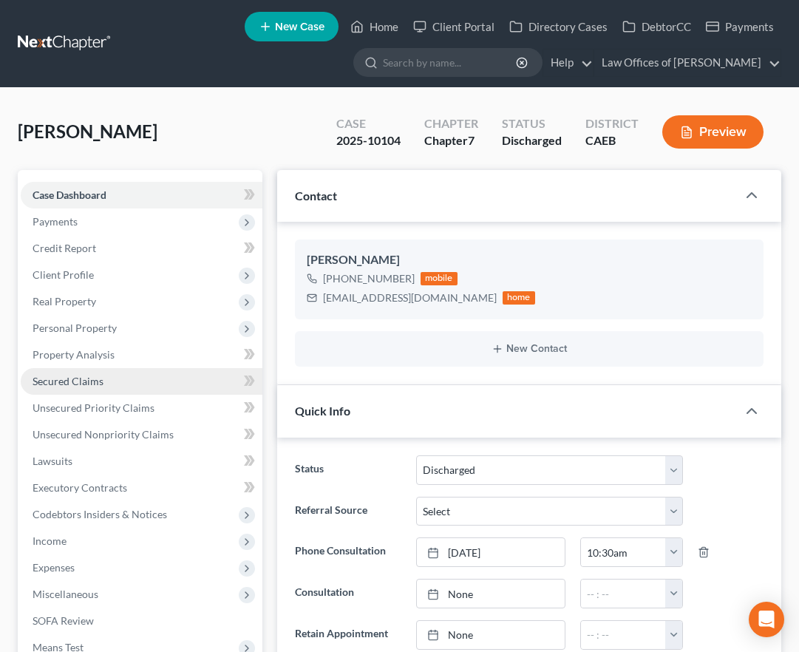
click at [86, 381] on span "Secured Claims" at bounding box center [68, 381] width 71 height 13
click at [61, 381] on span "Secured Claims" at bounding box center [68, 381] width 71 height 13
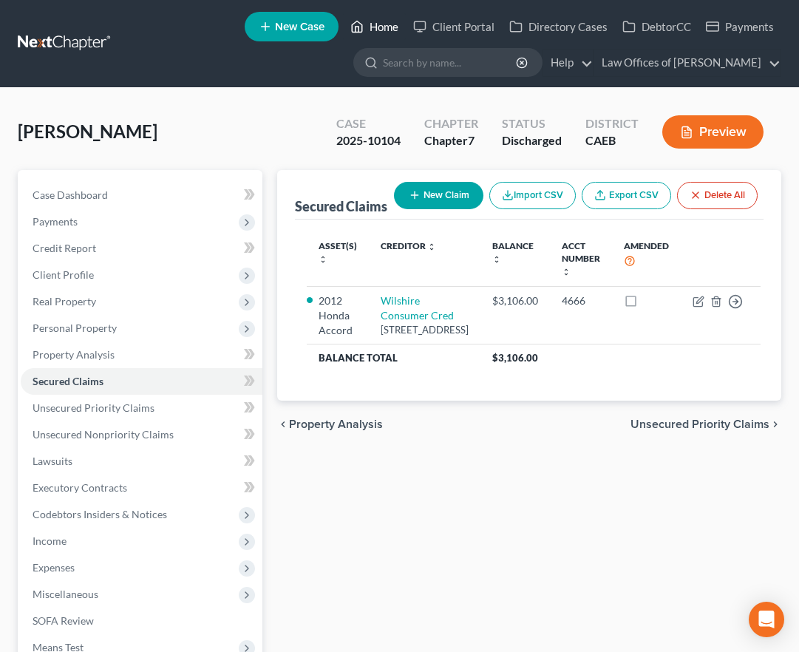
drag, startPoint x: 367, startPoint y: 24, endPoint x: 386, endPoint y: 159, distance: 135.8
click at [367, 24] on link "Home" at bounding box center [374, 26] width 63 height 27
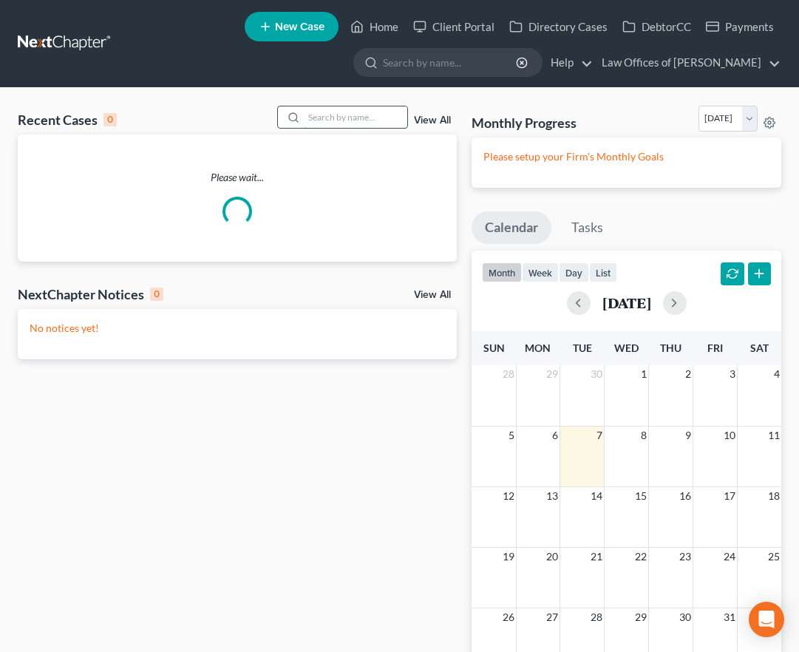
click at [360, 123] on input "search" at bounding box center [355, 116] width 103 height 21
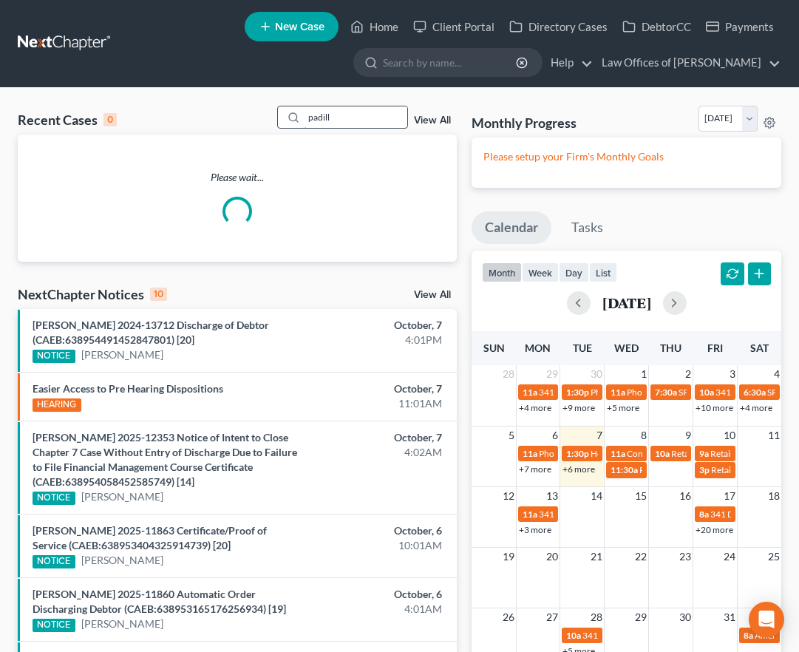
type input "[PERSON_NAME]"
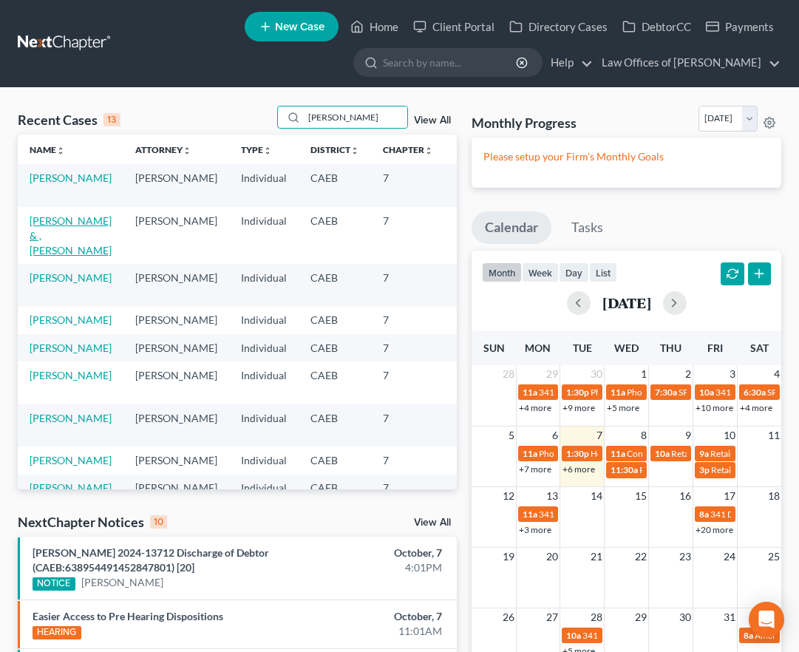
click at [44, 242] on td "[PERSON_NAME] & , [PERSON_NAME]" at bounding box center [71, 235] width 106 height 57
click at [45, 236] on link "[PERSON_NAME] & , [PERSON_NAME]" at bounding box center [71, 235] width 82 height 42
click at [44, 239] on link "[PERSON_NAME] & , [PERSON_NAME]" at bounding box center [71, 235] width 82 height 42
select select "1"
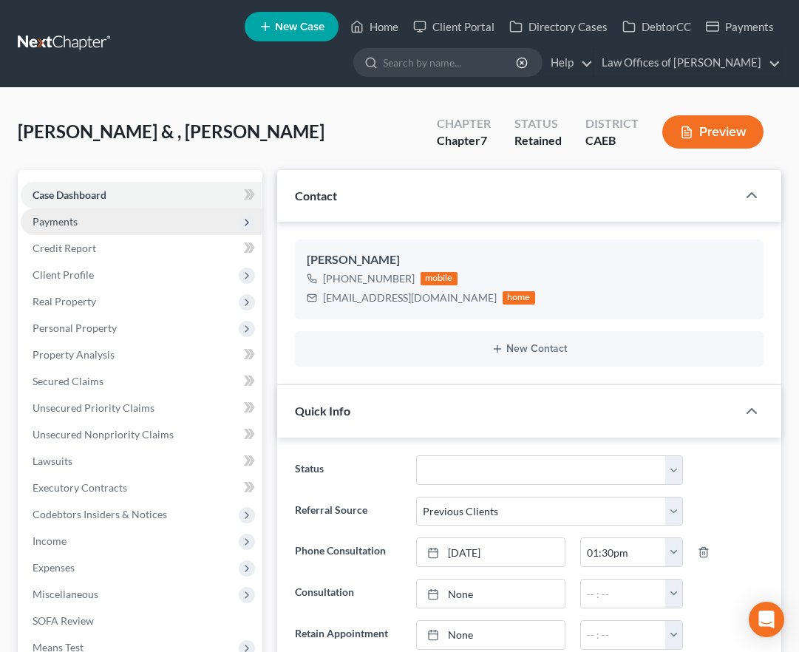
click at [70, 225] on span "Payments" at bounding box center [55, 221] width 45 height 13
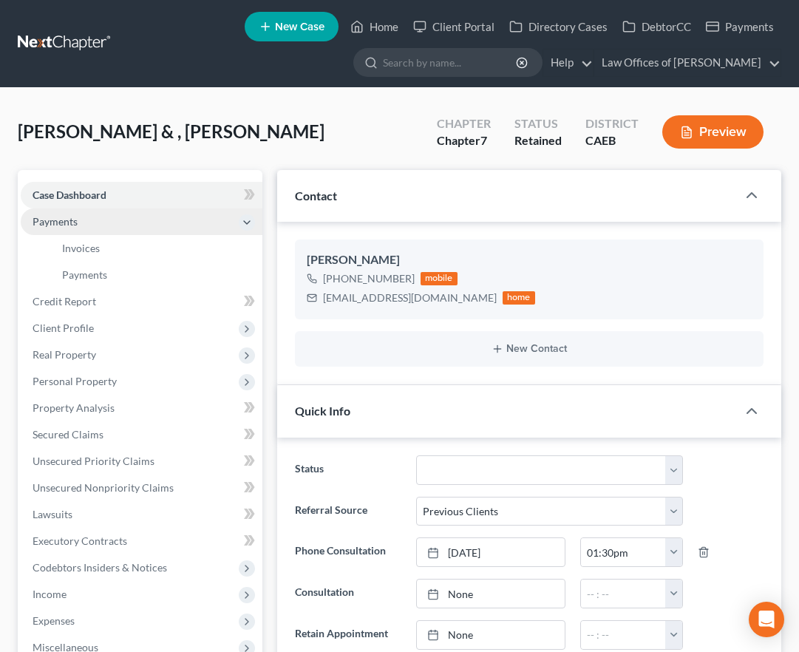
scroll to position [20, 0]
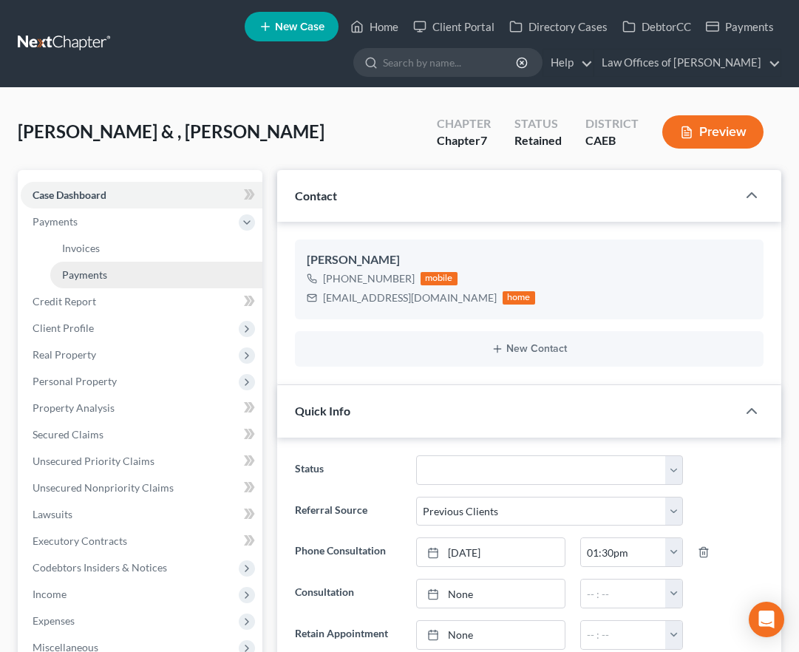
click at [98, 277] on span "Payments" at bounding box center [84, 274] width 45 height 13
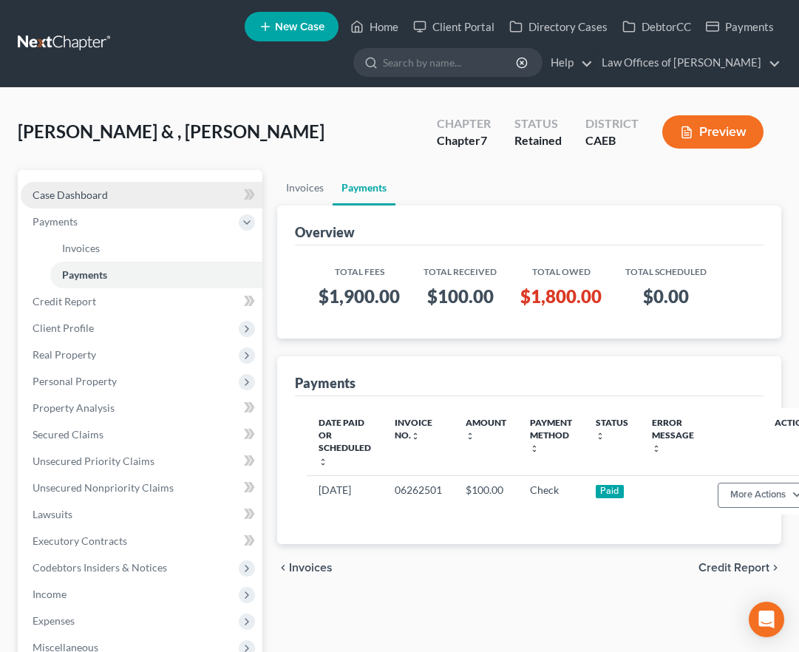
click at [103, 199] on span "Case Dashboard" at bounding box center [70, 194] width 75 height 13
select select "1"
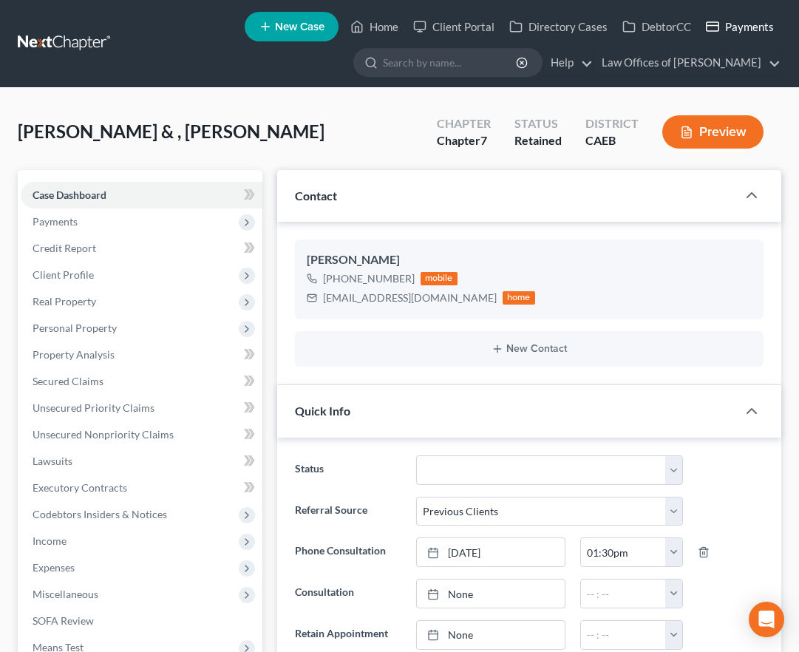
scroll to position [452, 0]
click at [378, 26] on link "Home" at bounding box center [374, 26] width 63 height 27
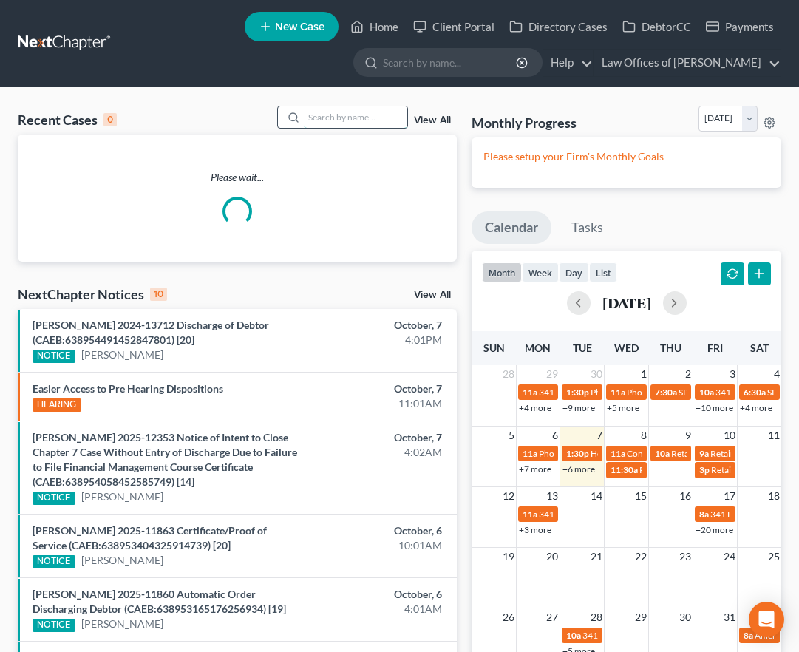
click at [321, 120] on input "search" at bounding box center [355, 116] width 103 height 21
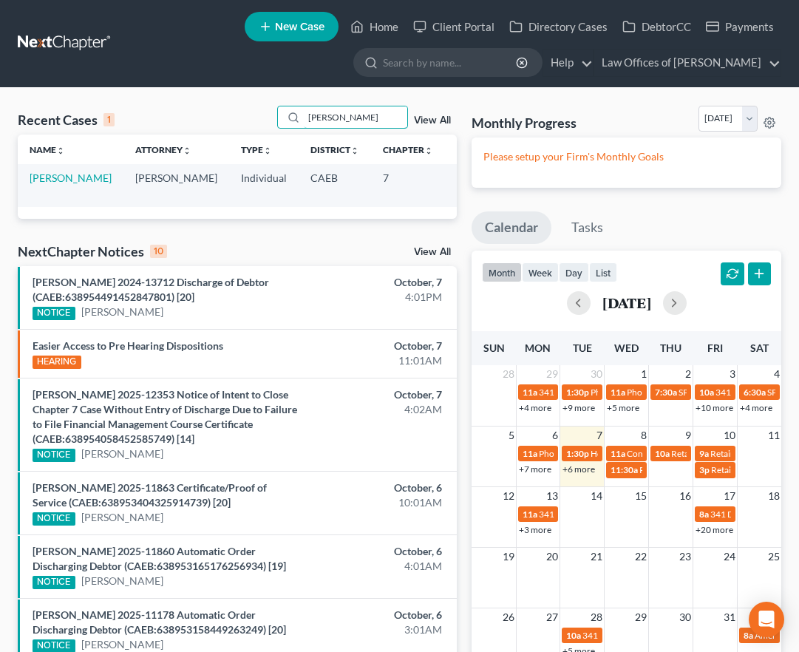
type input "[PERSON_NAME]"
click at [355, 116] on input "[PERSON_NAME]" at bounding box center [355, 116] width 103 height 21
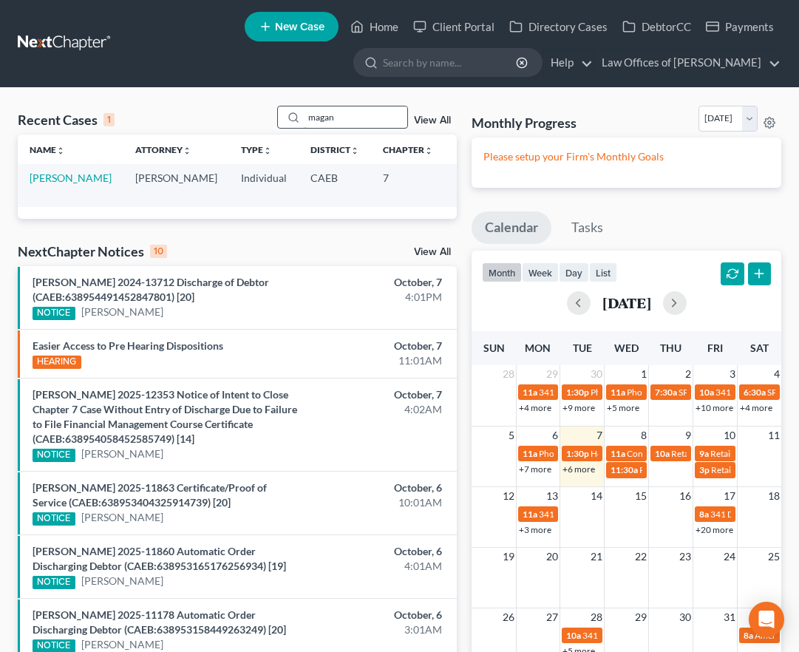
type input "[PERSON_NAME]"
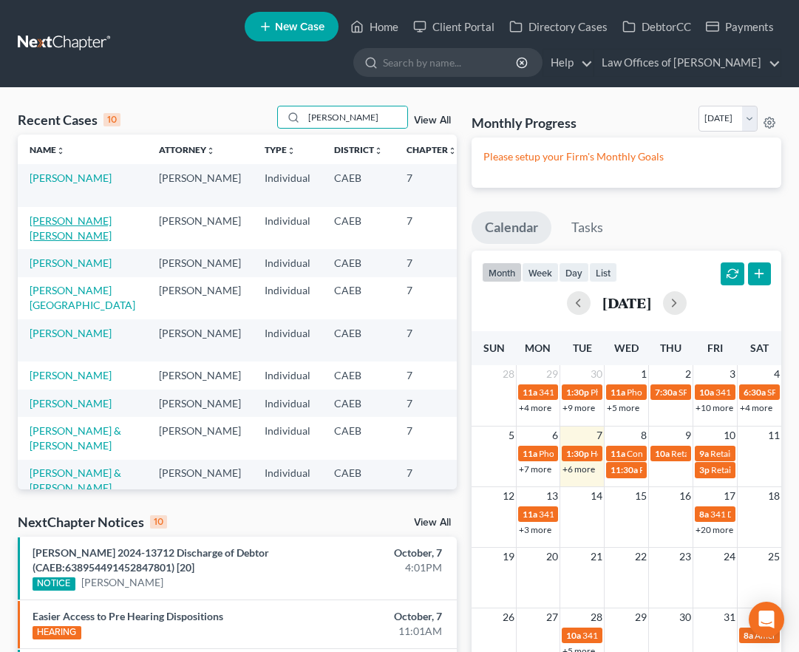
click at [50, 242] on link "[PERSON_NAME] [PERSON_NAME]" at bounding box center [71, 227] width 82 height 27
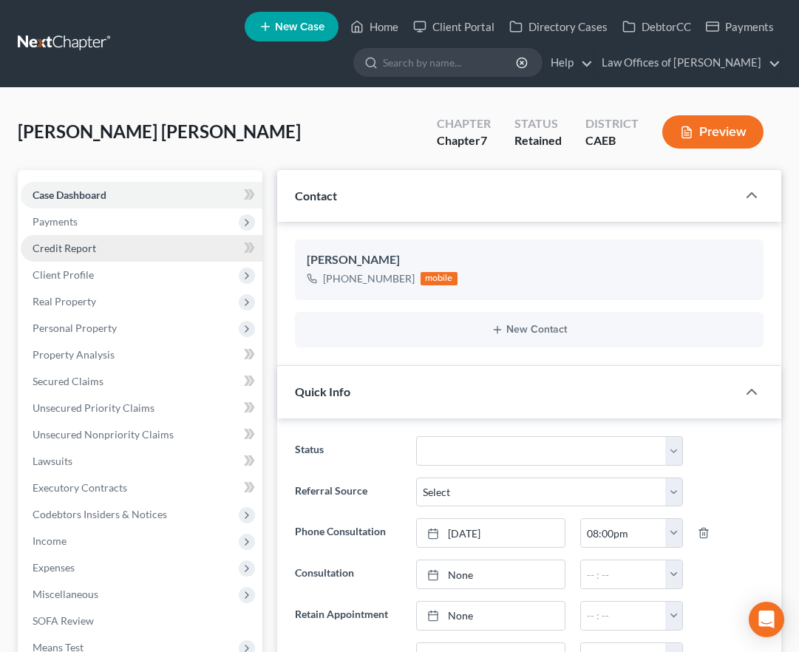
click at [61, 215] on span "Payments" at bounding box center [55, 221] width 45 height 13
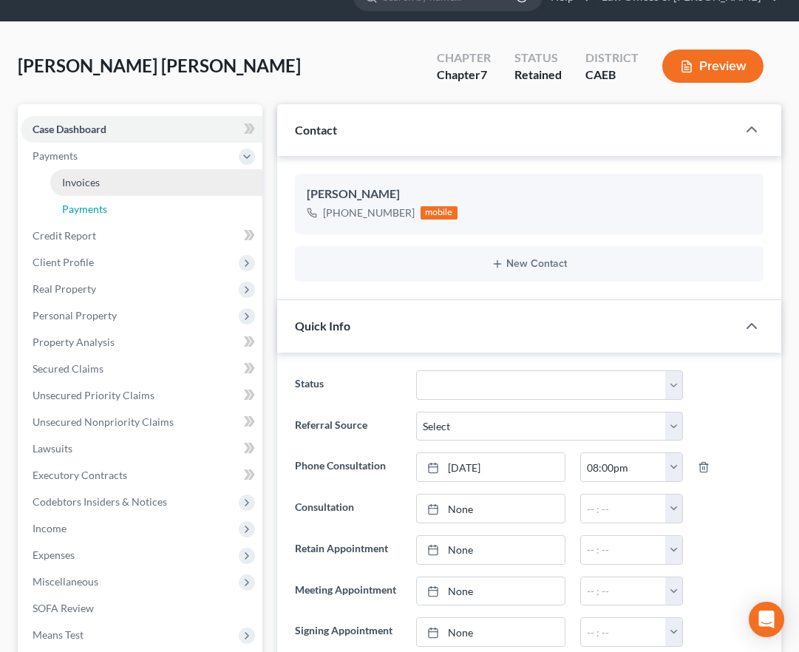
click at [94, 205] on span "Payments" at bounding box center [84, 208] width 45 height 13
click at [95, 179] on span "Invoices" at bounding box center [81, 182] width 38 height 13
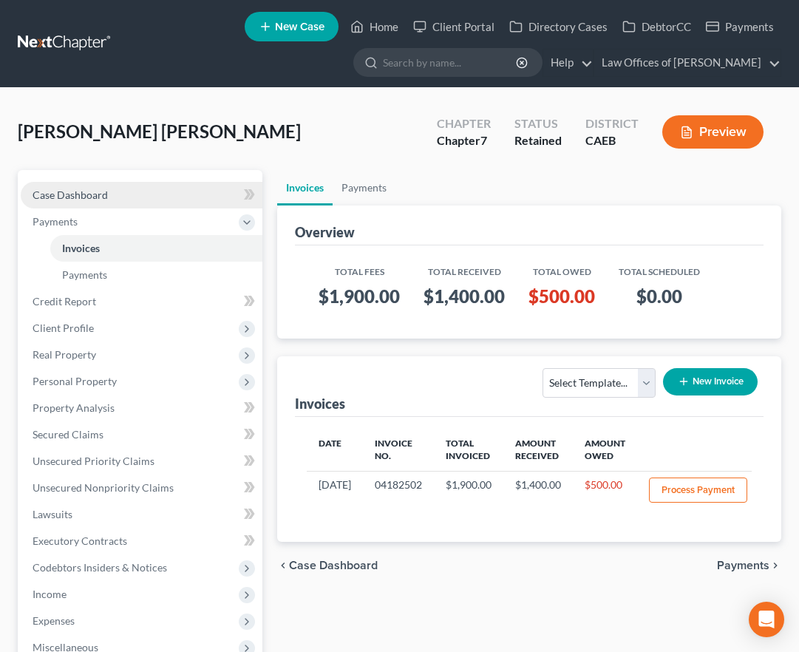
click at [197, 191] on link "Case Dashboard" at bounding box center [142, 195] width 242 height 27
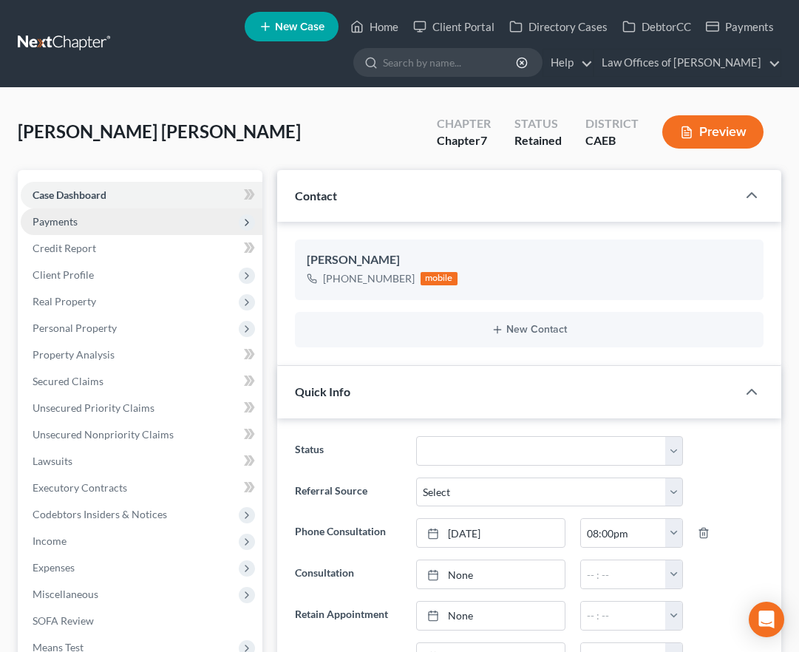
click at [52, 219] on span "Payments" at bounding box center [55, 221] width 45 height 13
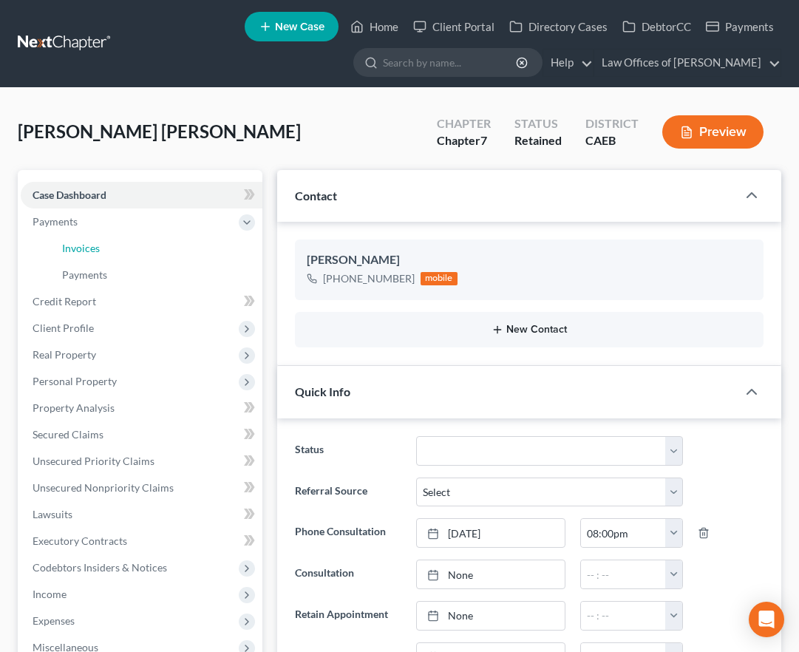
click at [98, 245] on span "Invoices" at bounding box center [81, 248] width 38 height 13
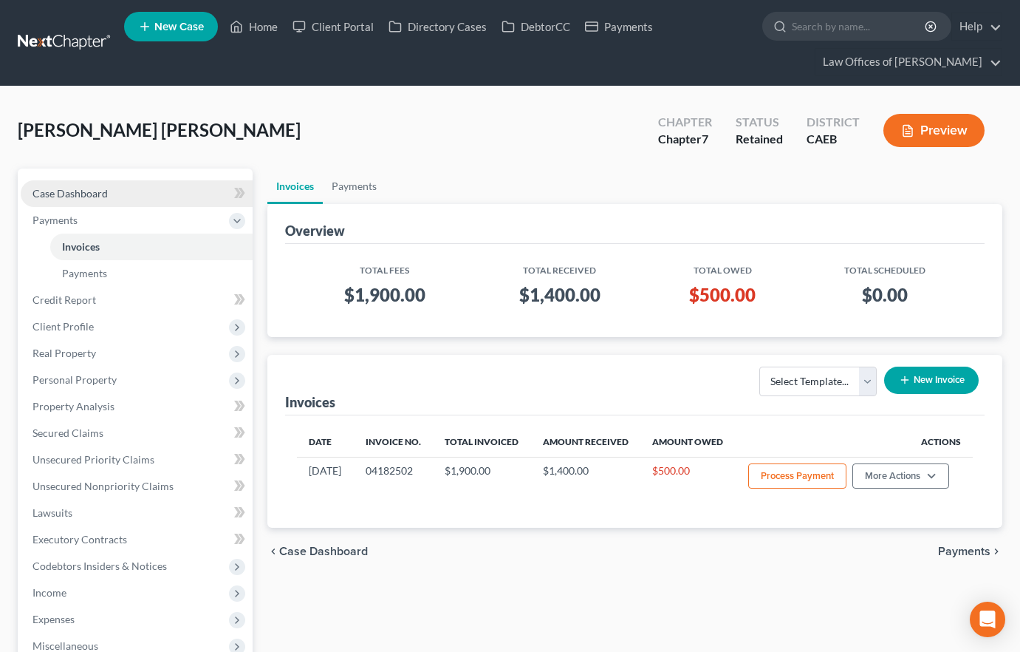
click at [115, 189] on link "Case Dashboard" at bounding box center [137, 193] width 232 height 27
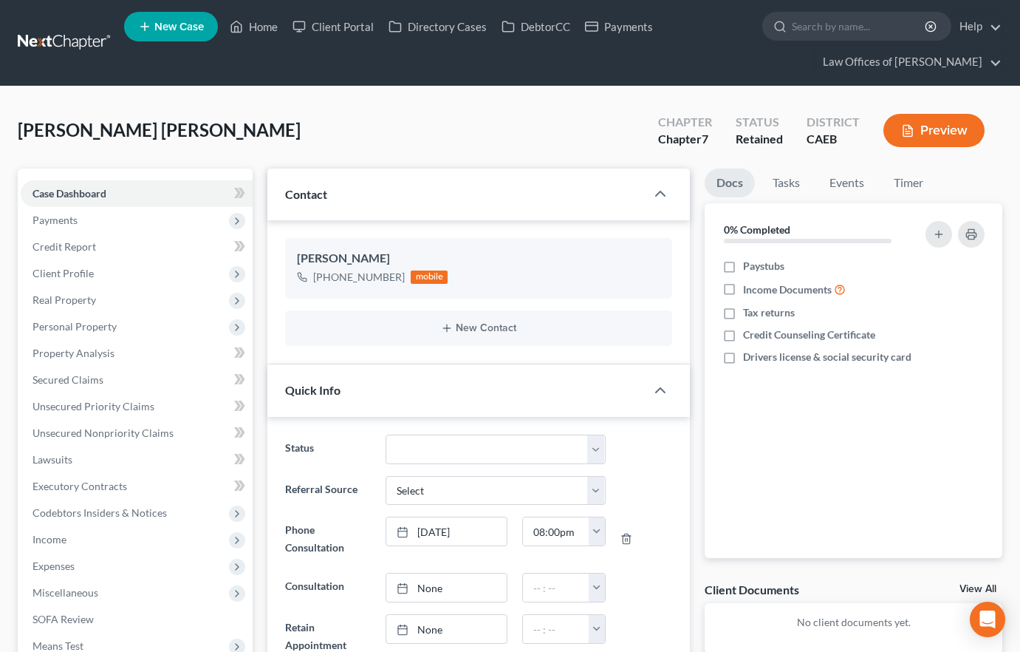
scroll to position [1, 0]
click at [633, 286] on icon "button" at bounding box center [637, 286] width 12 height 12
select select "0"
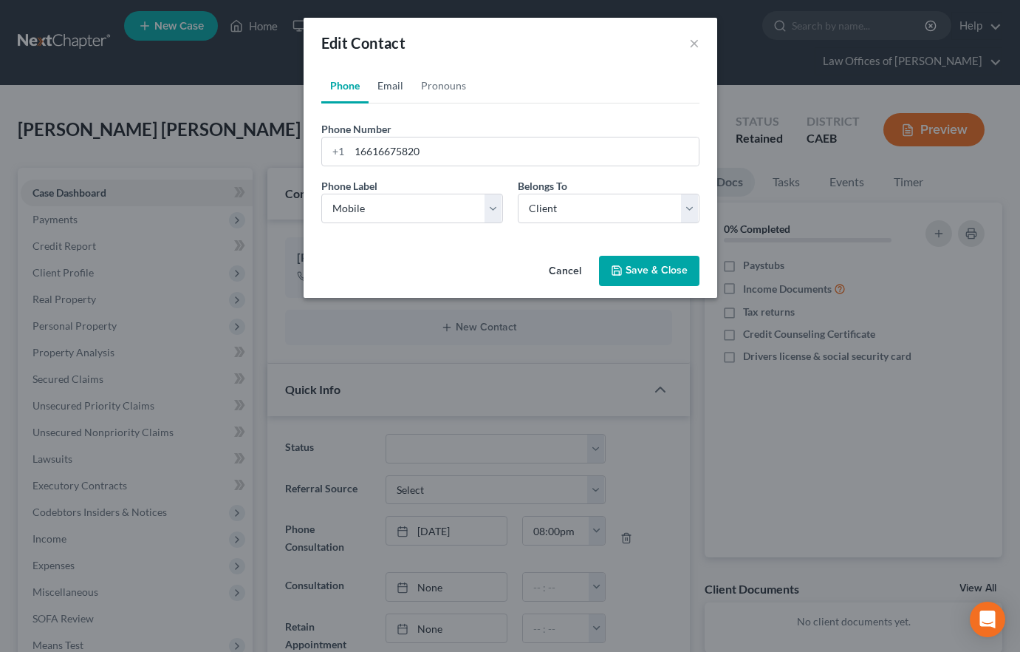
drag, startPoint x: 391, startPoint y: 83, endPoint x: 482, endPoint y: 44, distance: 99.0
click at [391, 83] on link "Email" at bounding box center [391, 85] width 44 height 35
click at [409, 149] on input "email" at bounding box center [525, 151] width 350 height 28
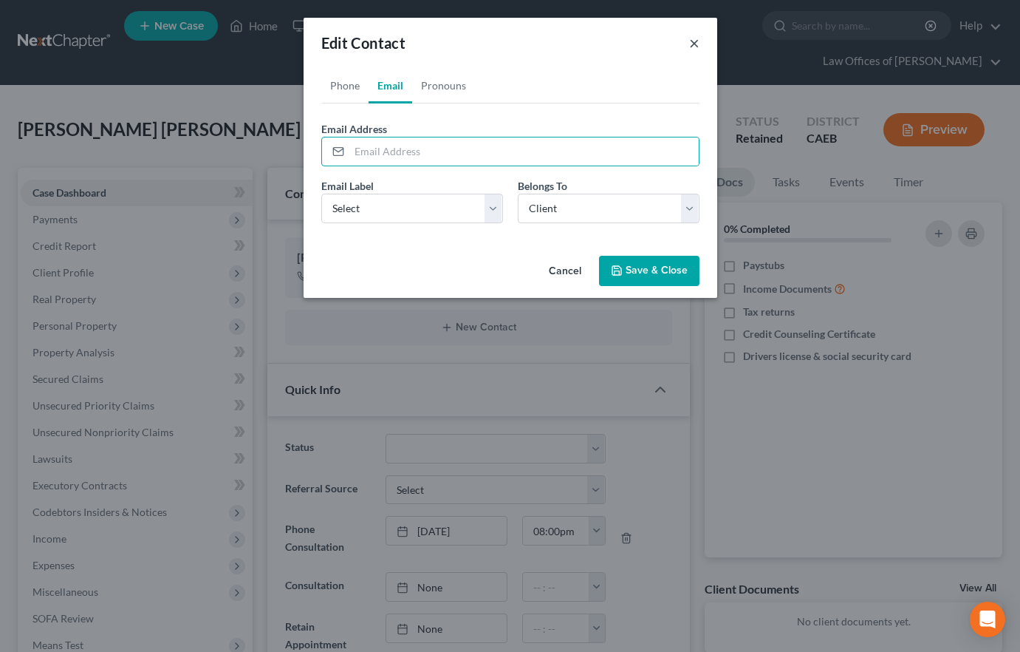
drag, startPoint x: 698, startPoint y: 43, endPoint x: 264, endPoint y: 151, distance: 447.9
click at [698, 43] on button "×" at bounding box center [694, 43] width 10 height 18
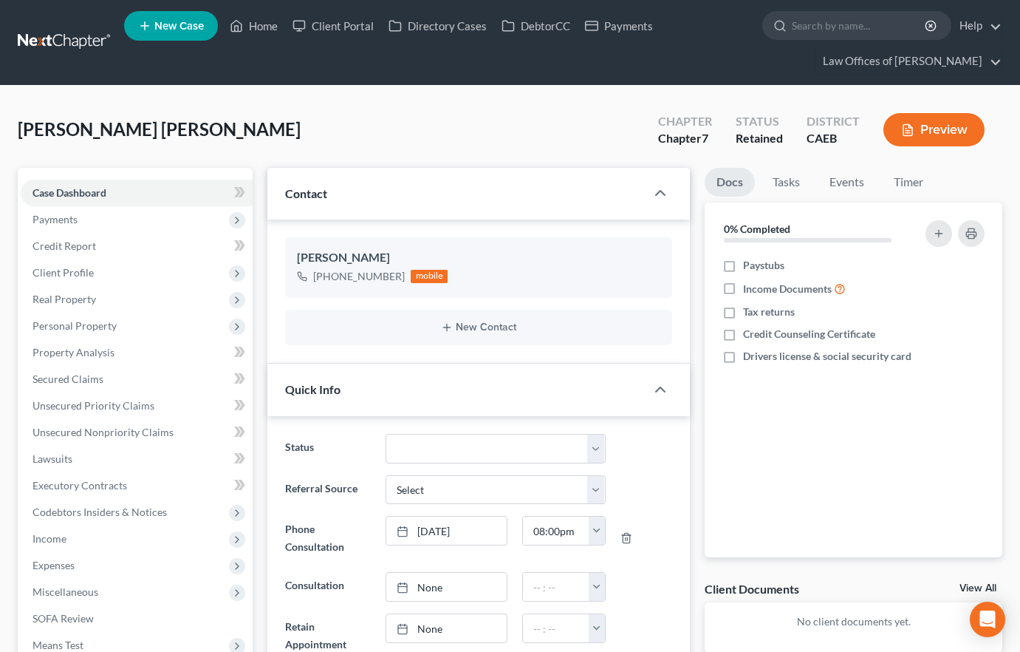
scroll to position [14, 0]
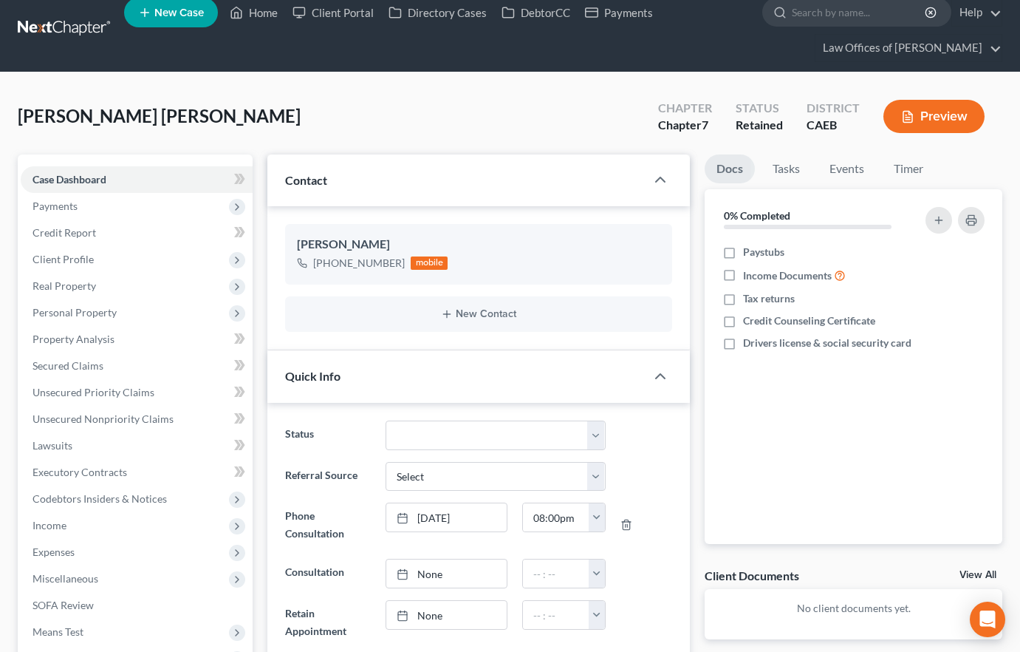
click at [262, 142] on div "[PERSON_NAME] [PERSON_NAME] Upgraded Chapter Chapter 7 Status Retained District…" at bounding box center [510, 122] width 985 height 64
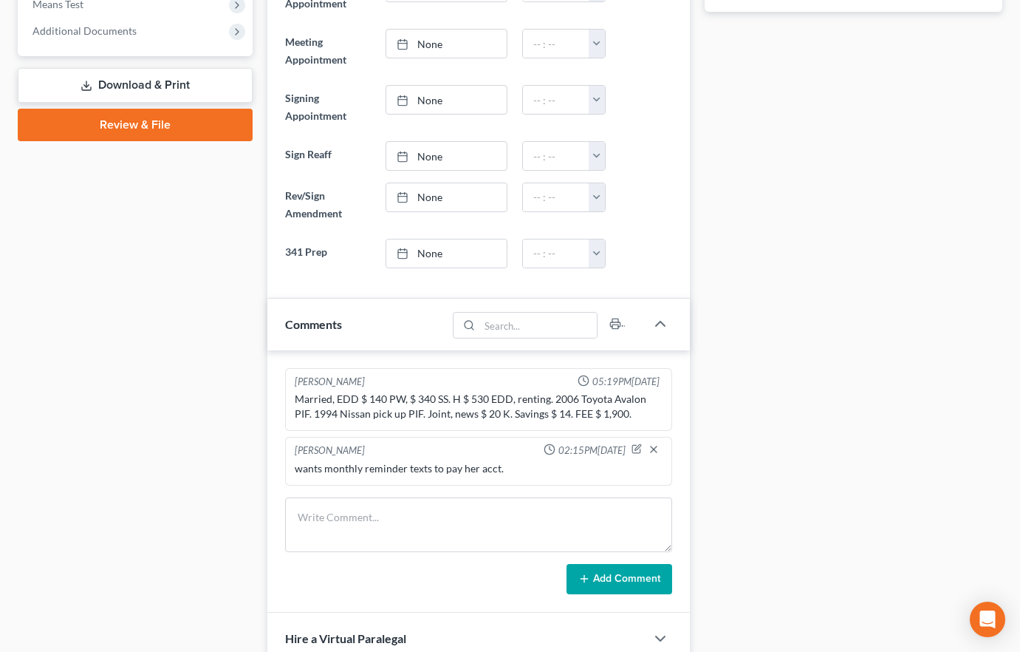
scroll to position [0, 0]
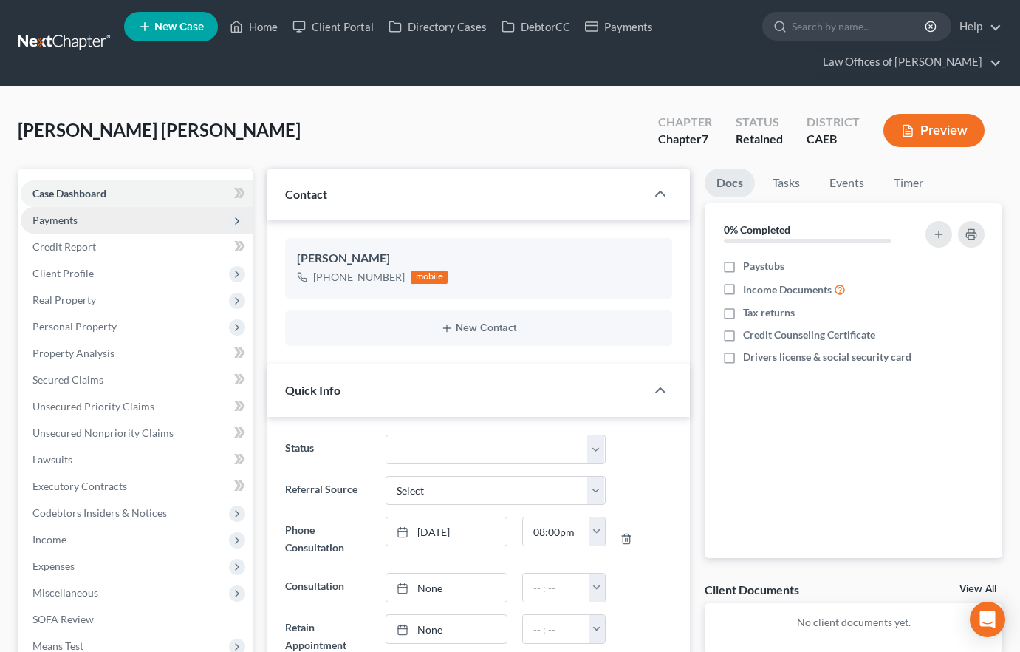
click at [100, 227] on span "Payments" at bounding box center [137, 220] width 232 height 27
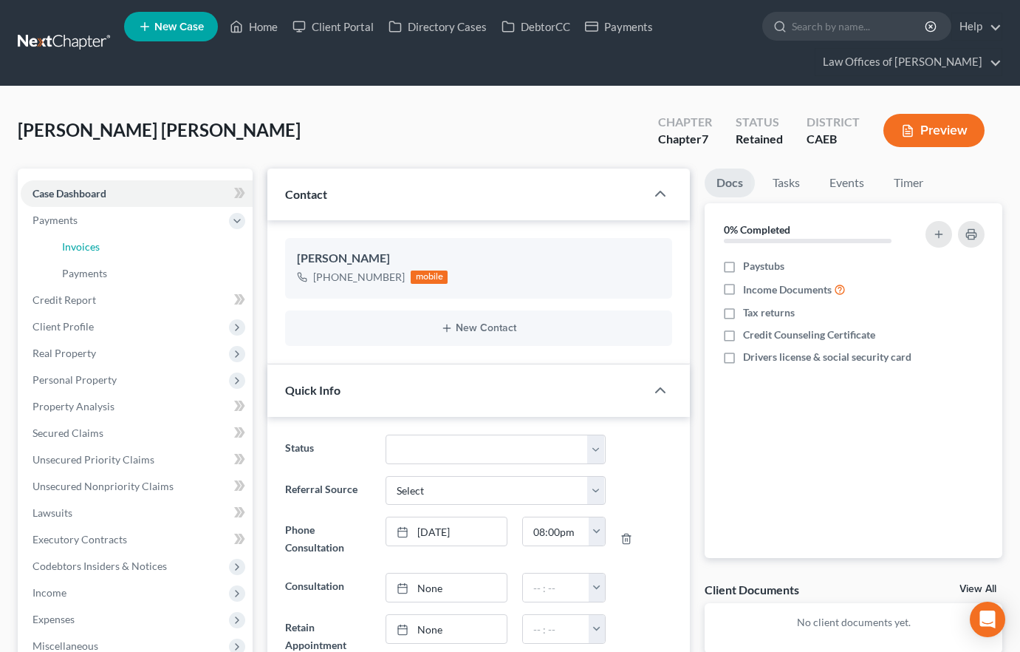
click at [126, 247] on link "Invoices" at bounding box center [151, 247] width 202 height 27
click at [126, 246] on link "Invoices" at bounding box center [151, 247] width 202 height 27
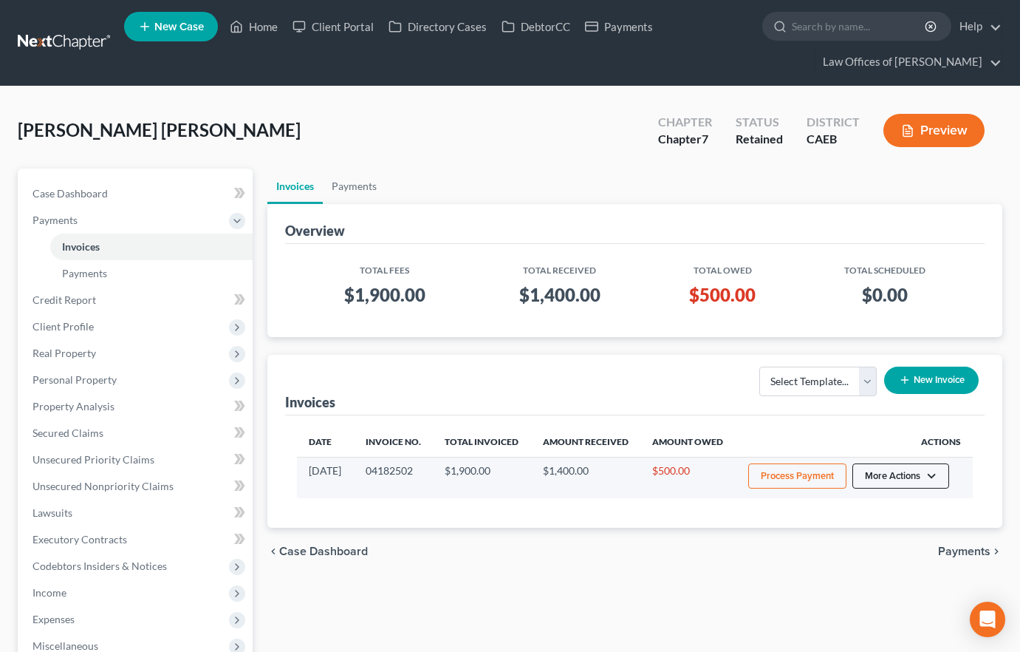
click at [919, 488] on button "More Actions" at bounding box center [901, 475] width 97 height 25
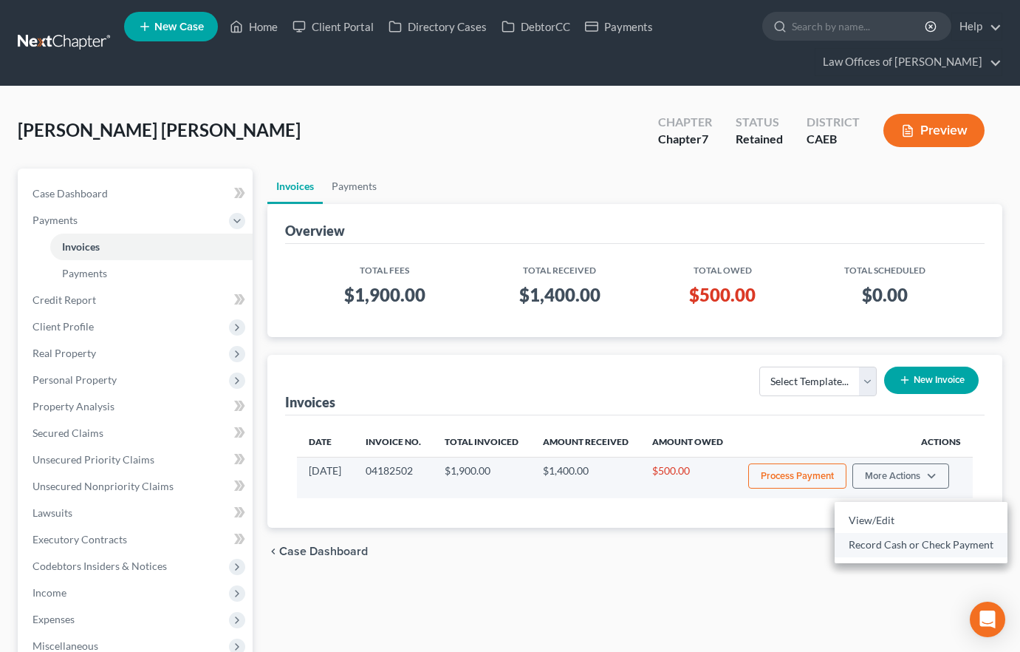
click at [871, 542] on link "Record Cash or Check Payment" at bounding box center [921, 544] width 173 height 25
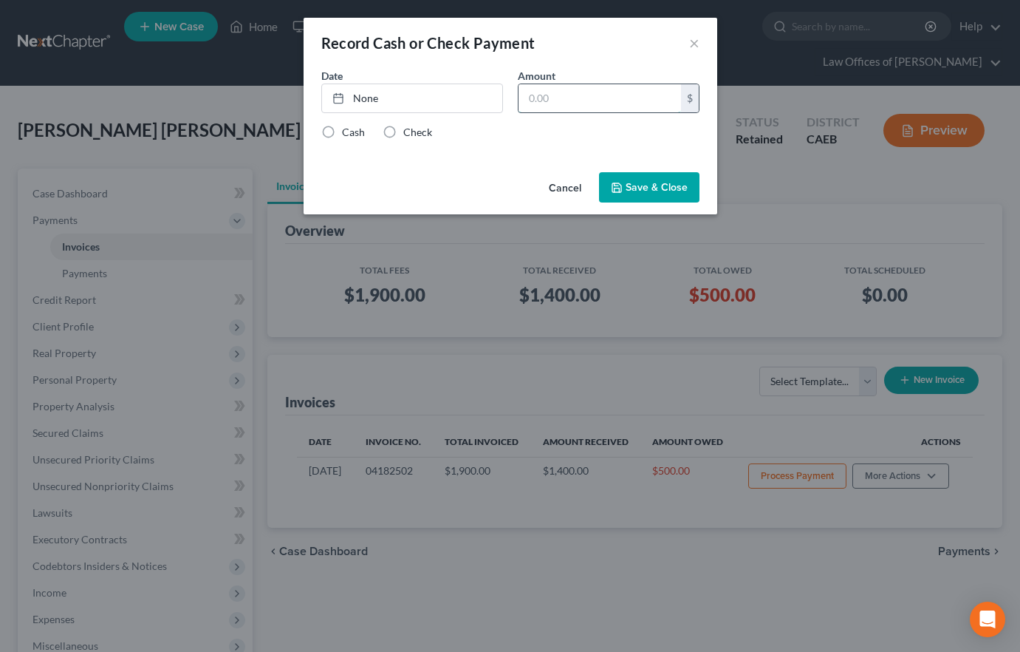
click at [652, 99] on input "text" at bounding box center [600, 98] width 163 height 28
type input "500"
click at [456, 107] on link "None" at bounding box center [412, 98] width 180 height 28
click at [644, 143] on div "Date None close Date Time chevron_left [DATE] chevron_right Su M Tu W Th F Sa 2…" at bounding box center [511, 117] width 414 height 98
click at [409, 132] on label "Check" at bounding box center [417, 132] width 29 height 15
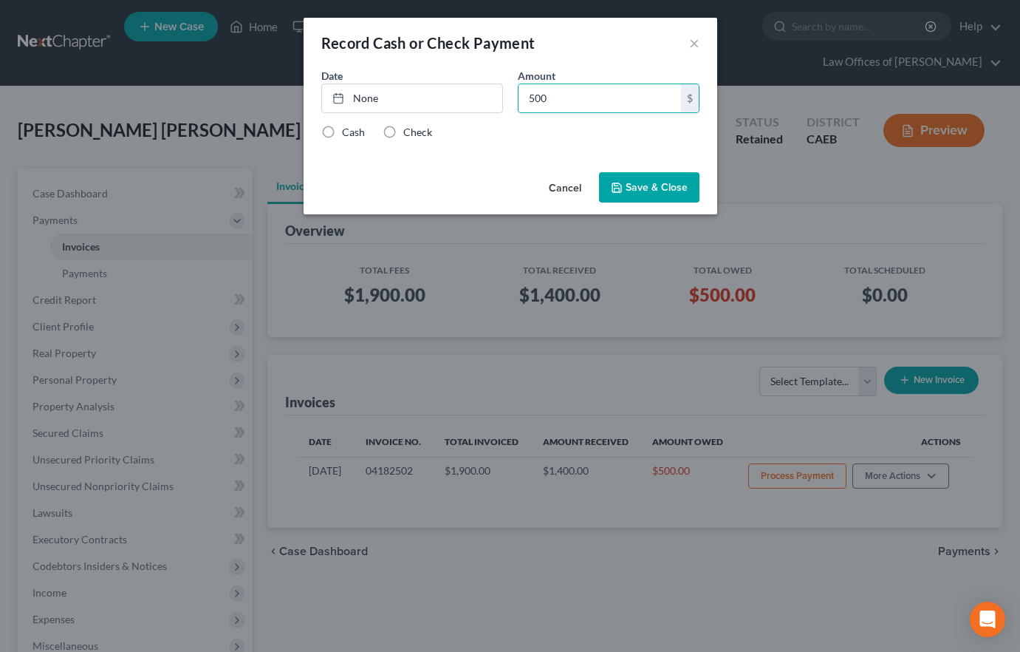
click at [409, 132] on input "Check" at bounding box center [414, 130] width 10 height 10
radio input "true"
click at [403, 132] on label "Check" at bounding box center [417, 132] width 29 height 15
click at [409, 132] on input "Check" at bounding box center [414, 130] width 10 height 10
click at [461, 98] on link "None" at bounding box center [412, 98] width 180 height 28
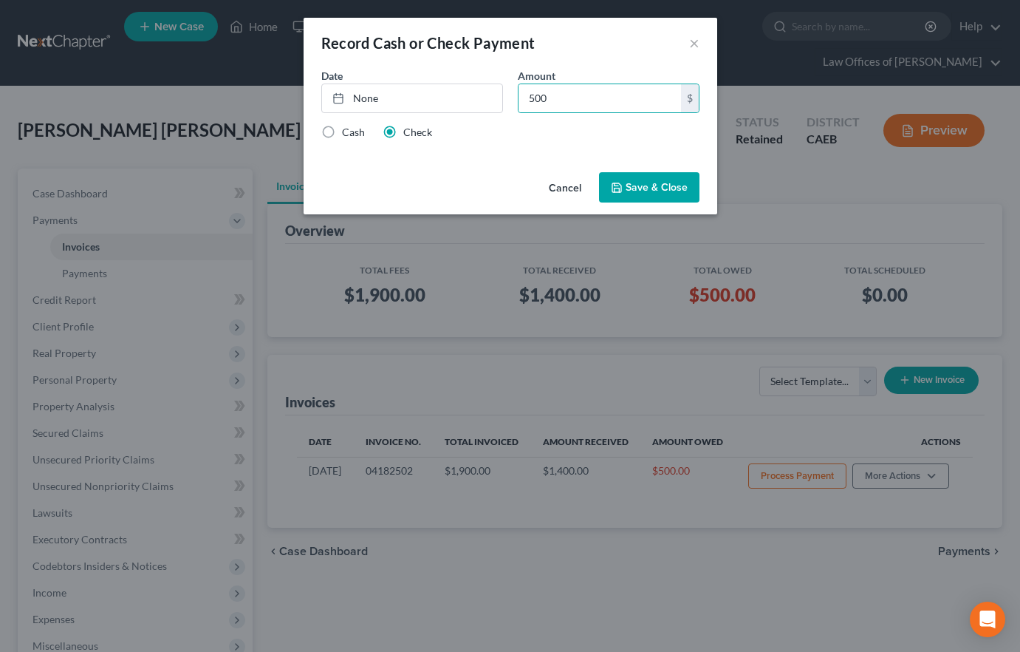
click at [530, 120] on div "Date None close Date Time chevron_left [DATE] chevron_right Su M Tu W Th F Sa 2…" at bounding box center [510, 96] width 393 height 57
click at [635, 189] on button "Save & Close" at bounding box center [649, 187] width 100 height 31
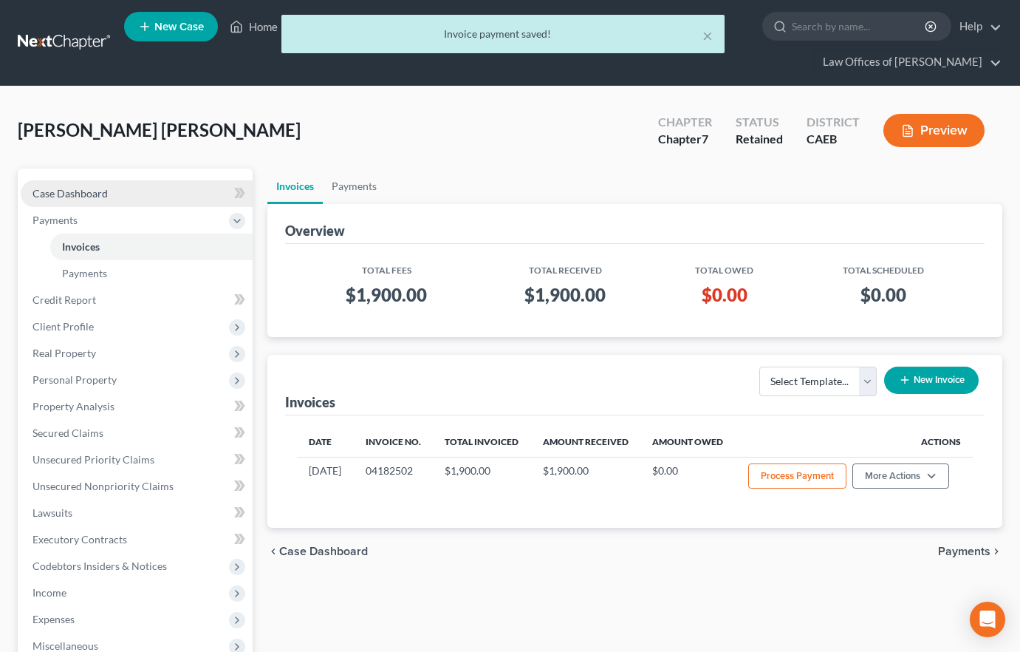
click at [69, 188] on span "Case Dashboard" at bounding box center [70, 193] width 75 height 13
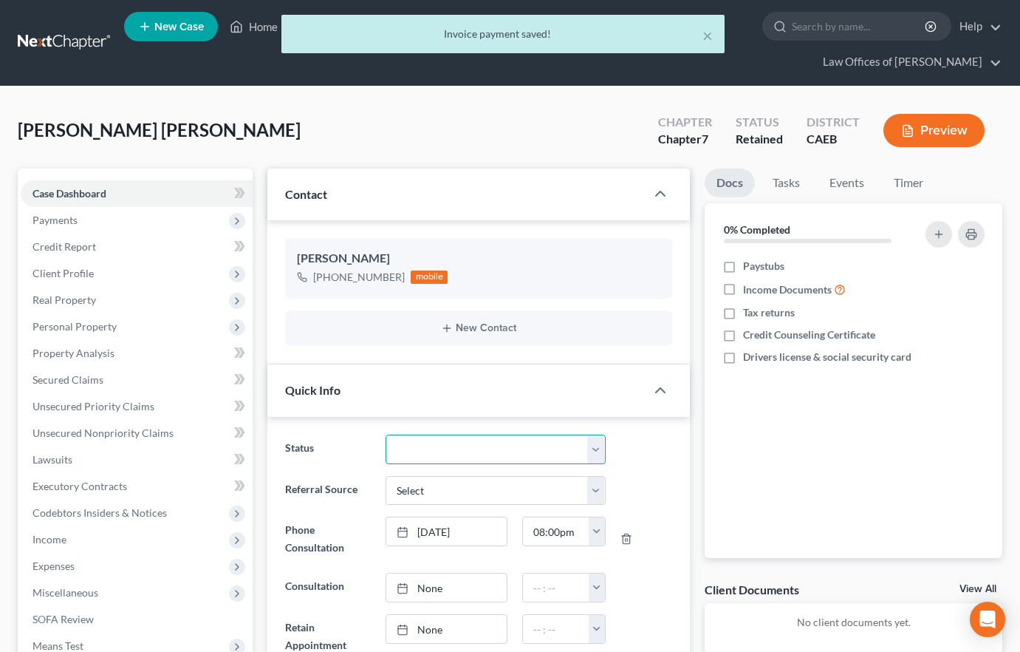
click at [459, 448] on select "Cancelled/Refund Closed Consultation Declined Discharged Filed Income Check In …" at bounding box center [495, 449] width 219 height 30
select select "11"
click at [386, 434] on select "Cancelled/Refund Closed Consultation Declined Discharged Filed Income Check In …" at bounding box center [495, 449] width 219 height 30
